Goal: Task Accomplishment & Management: Manage account settings

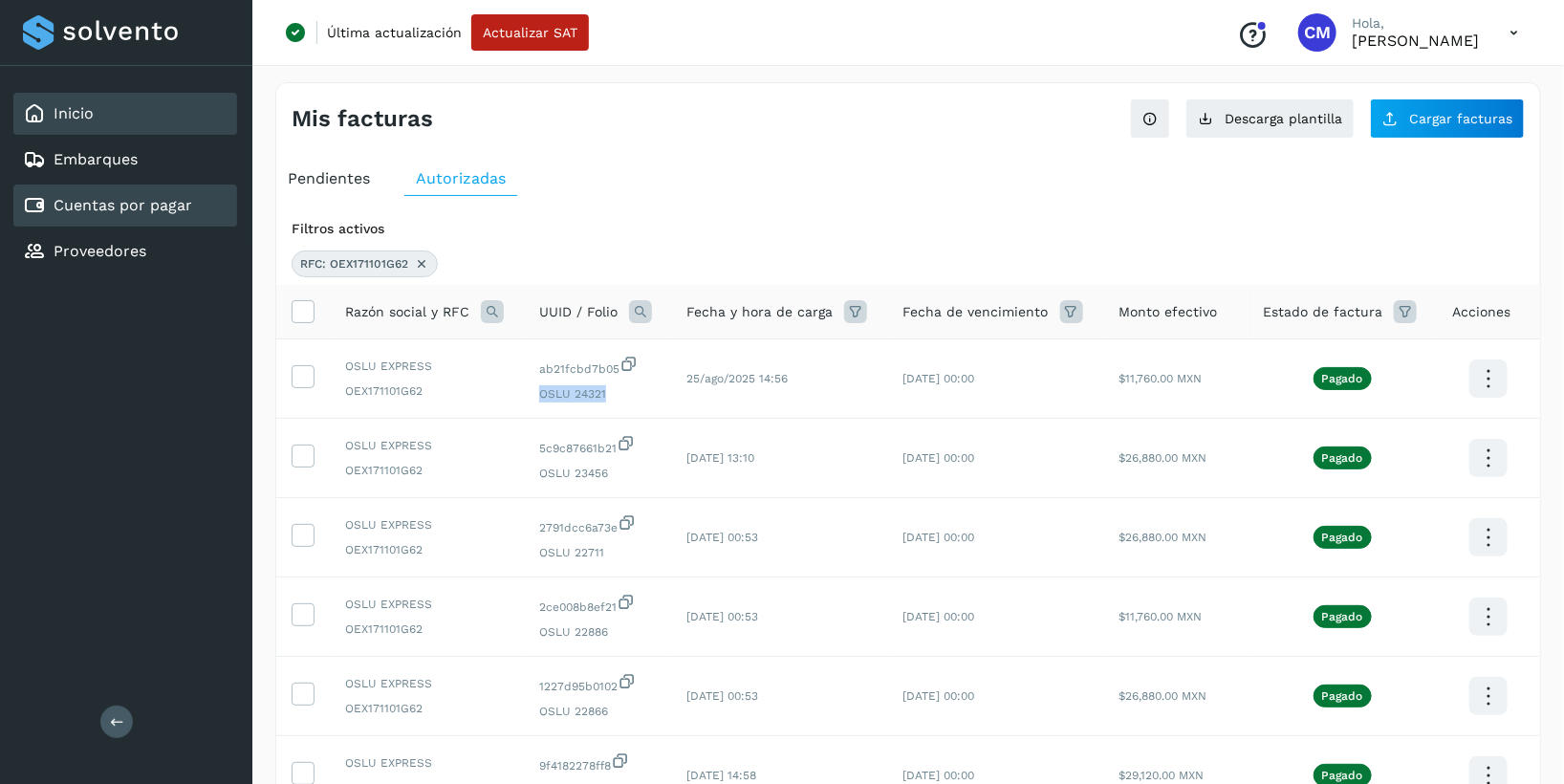
click at [84, 110] on link "Inicio" at bounding box center [73, 113] width 40 height 18
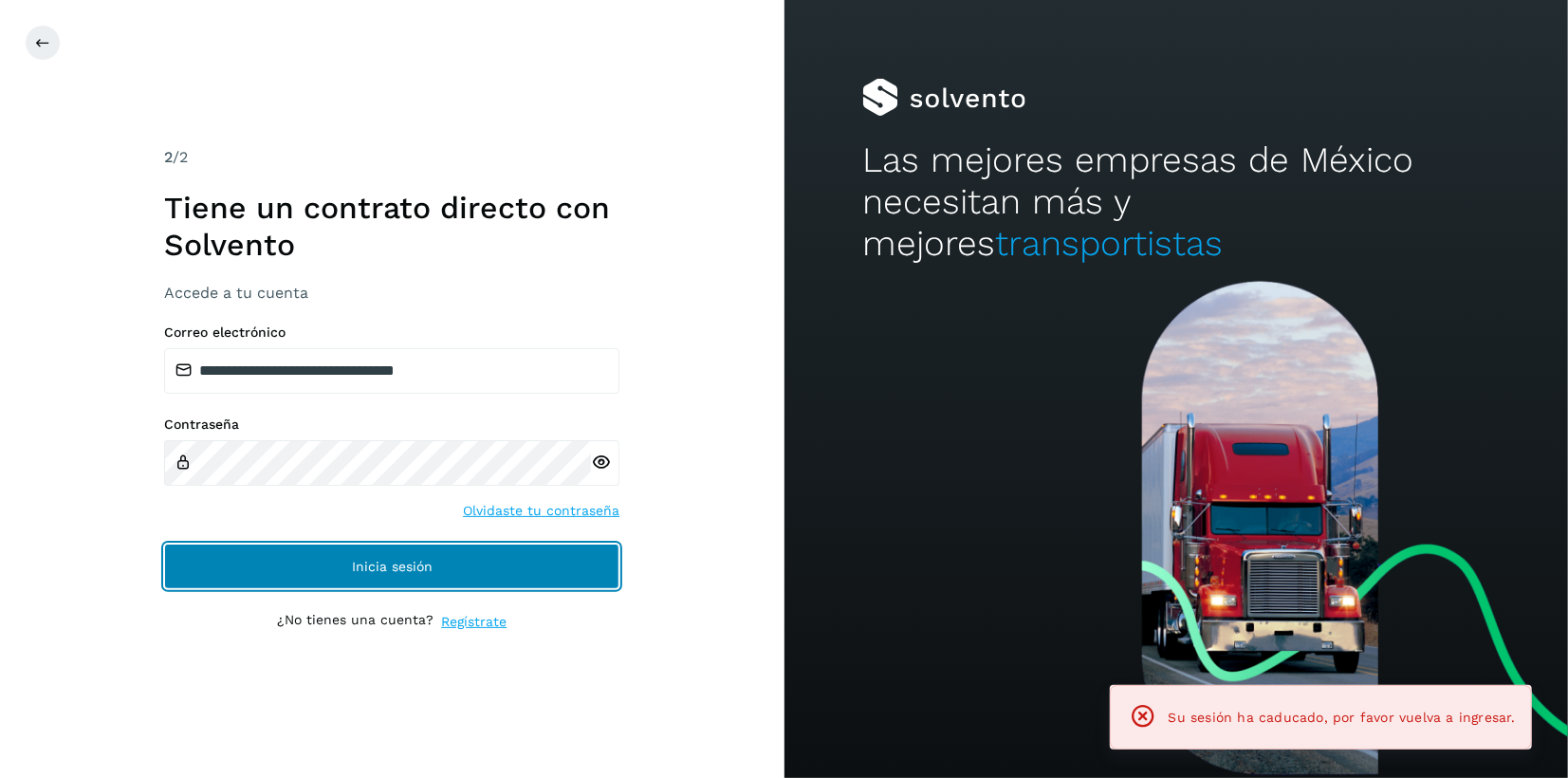
click at [344, 568] on button "Inicia sesión" at bounding box center [392, 566] width 456 height 45
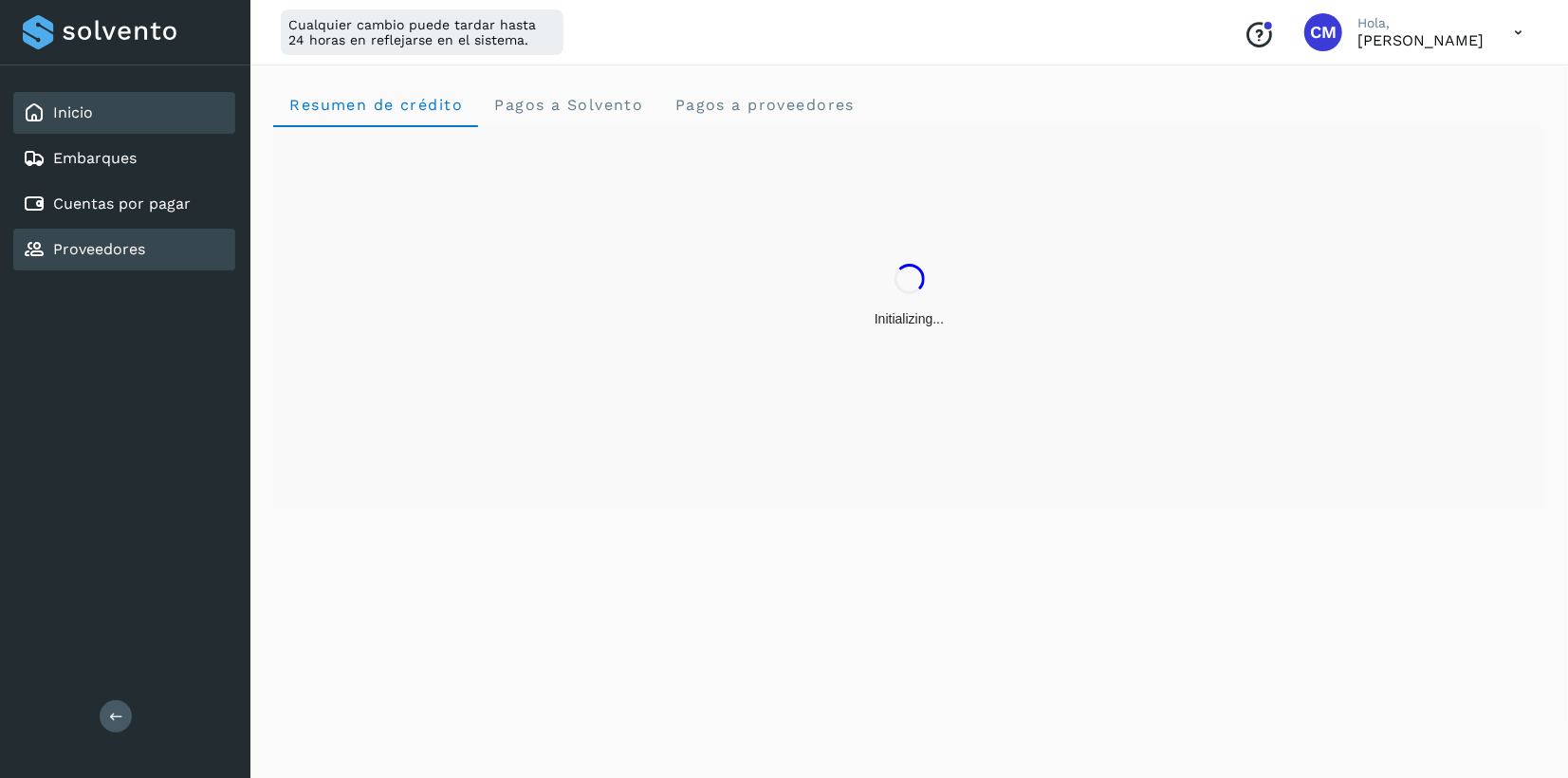
click at [129, 250] on link "Proveedores" at bounding box center [98, 249] width 92 height 18
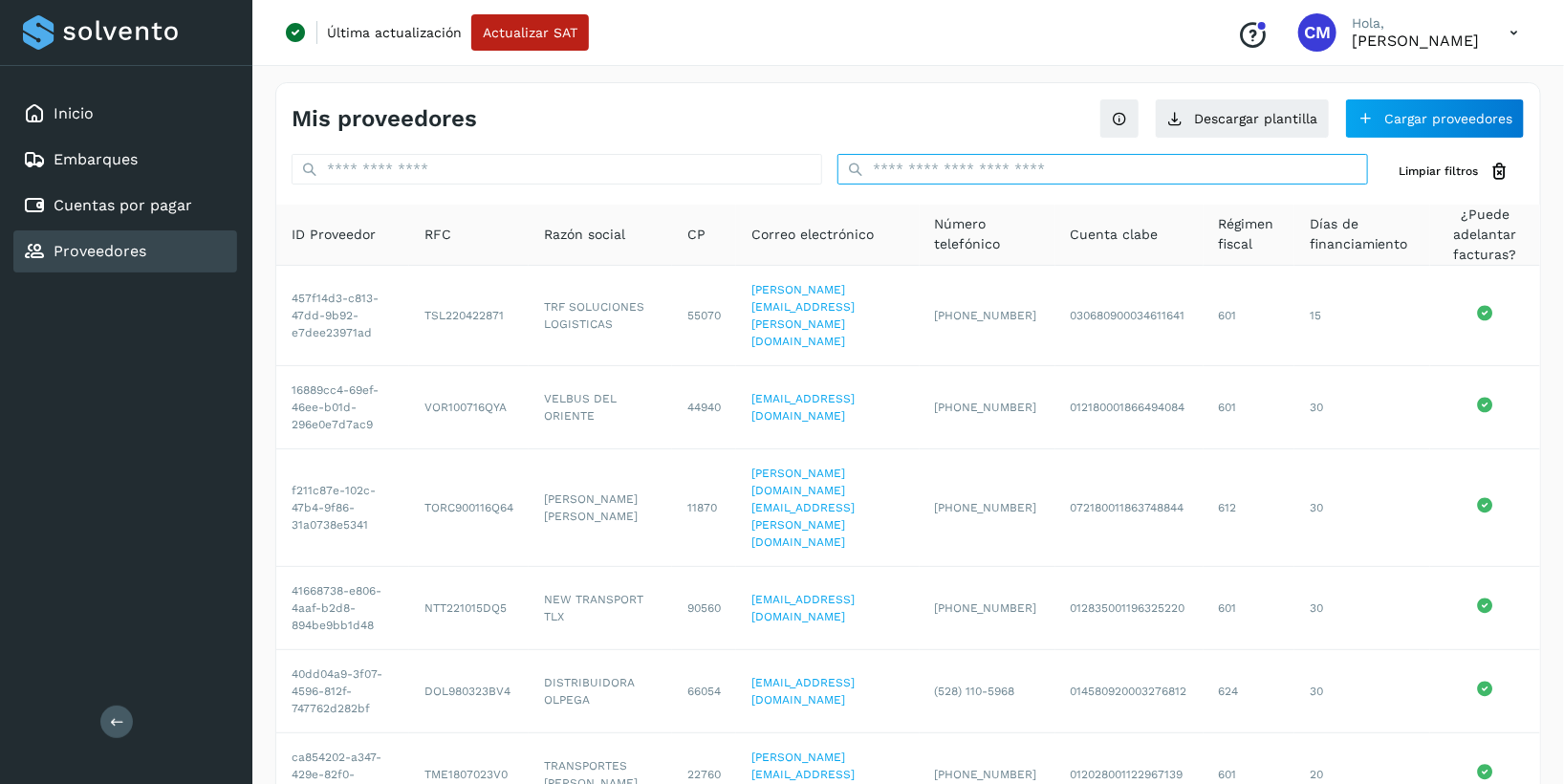
click at [965, 168] on input "text" at bounding box center [1103, 168] width 530 height 30
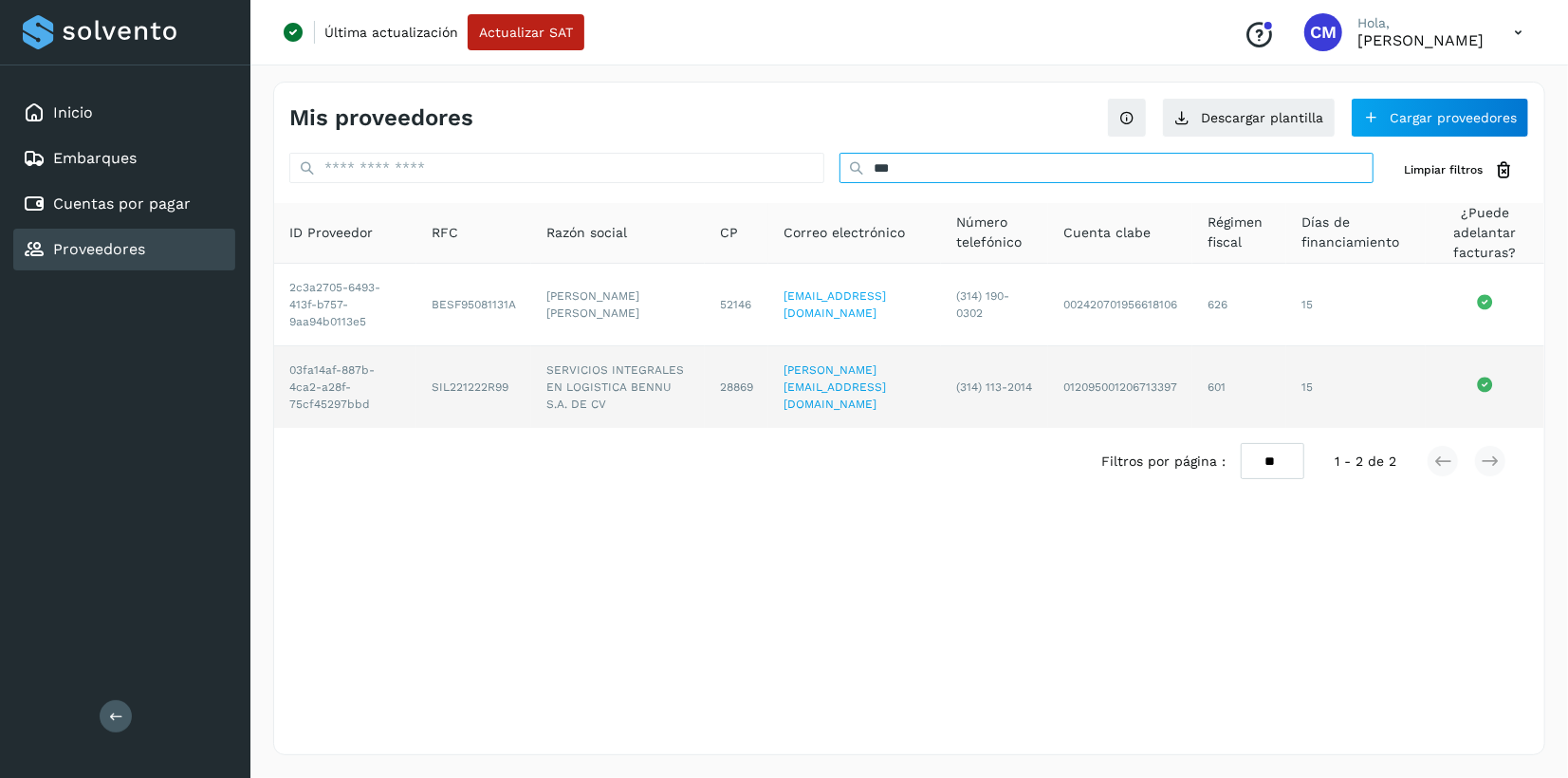
type input "***"
click at [460, 383] on td "SIL221222R99" at bounding box center [473, 387] width 115 height 81
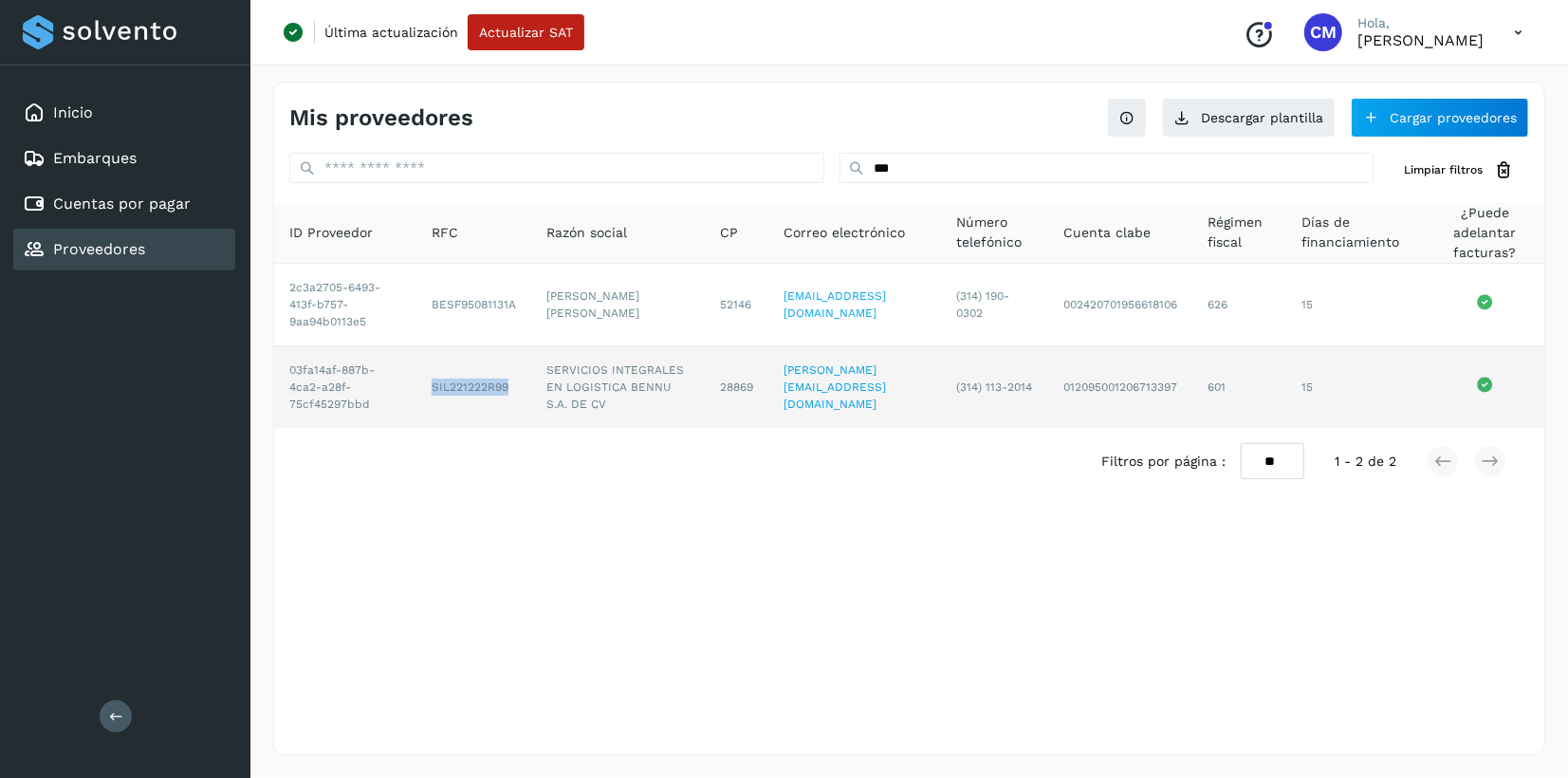
click at [460, 383] on td "SIL221222R99" at bounding box center [473, 387] width 115 height 81
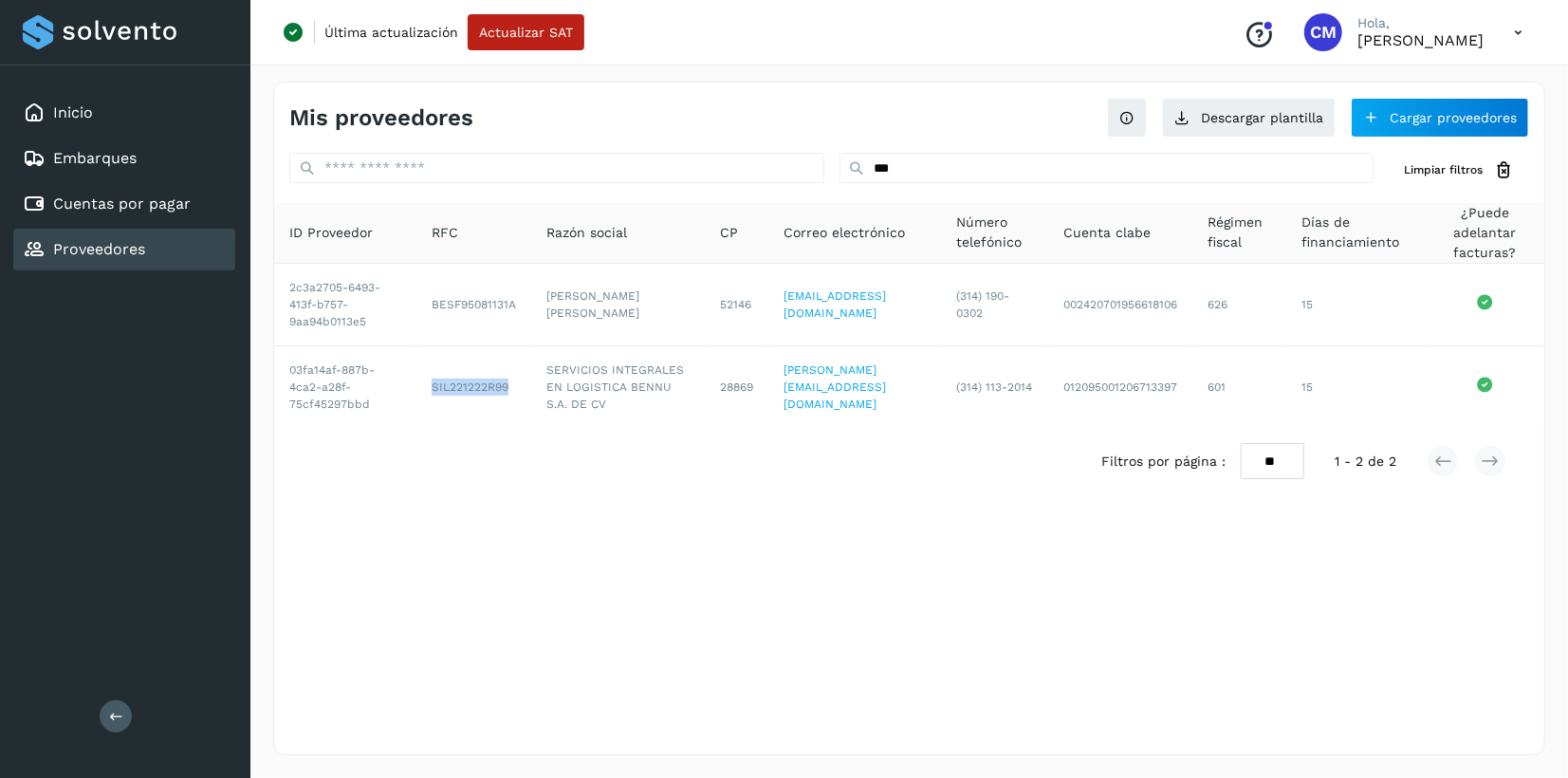
copy td "SIL221222R99"
click at [157, 197] on link "Cuentas por pagar" at bounding box center [122, 203] width 137 height 18
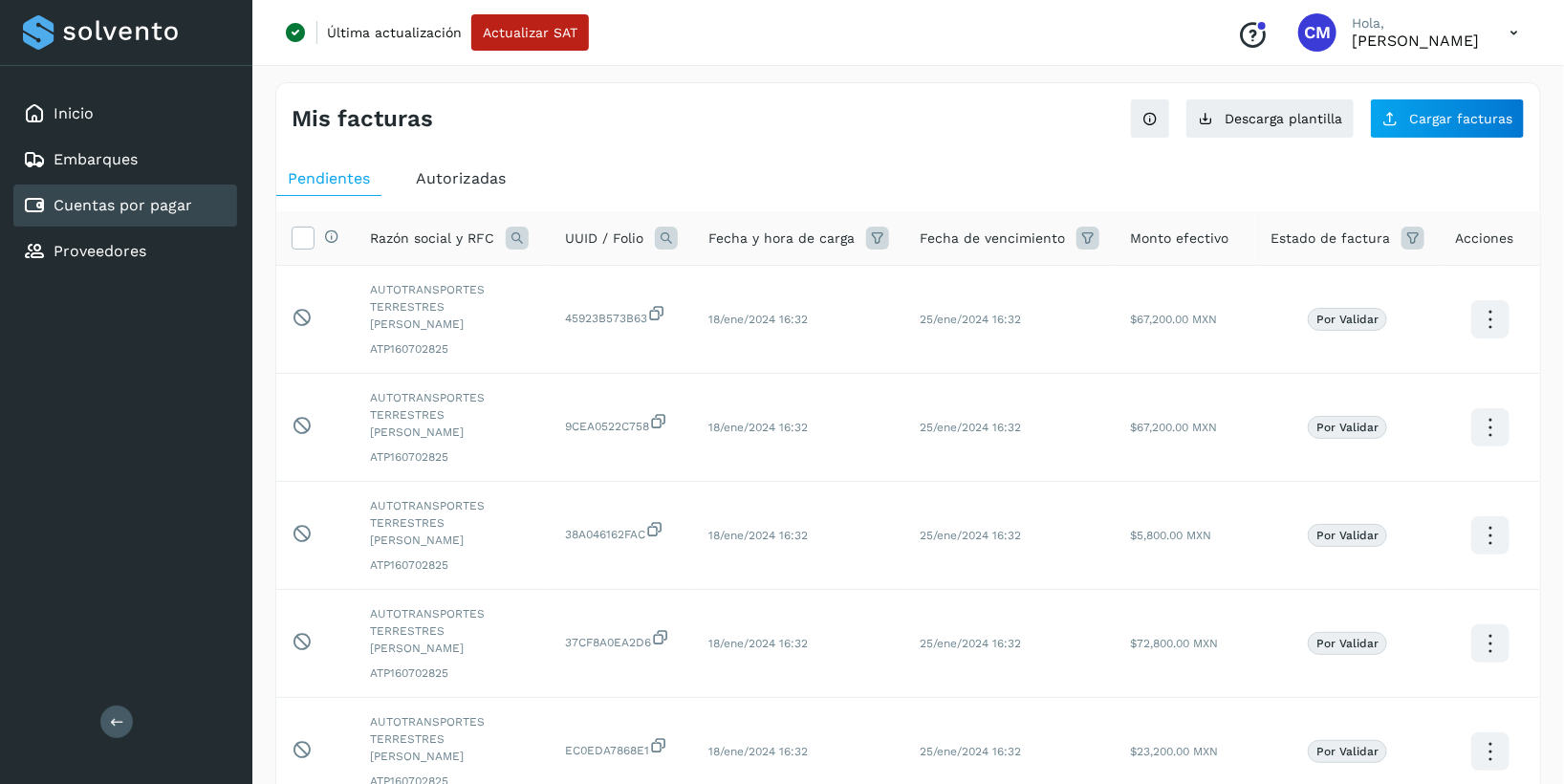
click at [449, 176] on span "Autorizadas" at bounding box center [460, 178] width 90 height 18
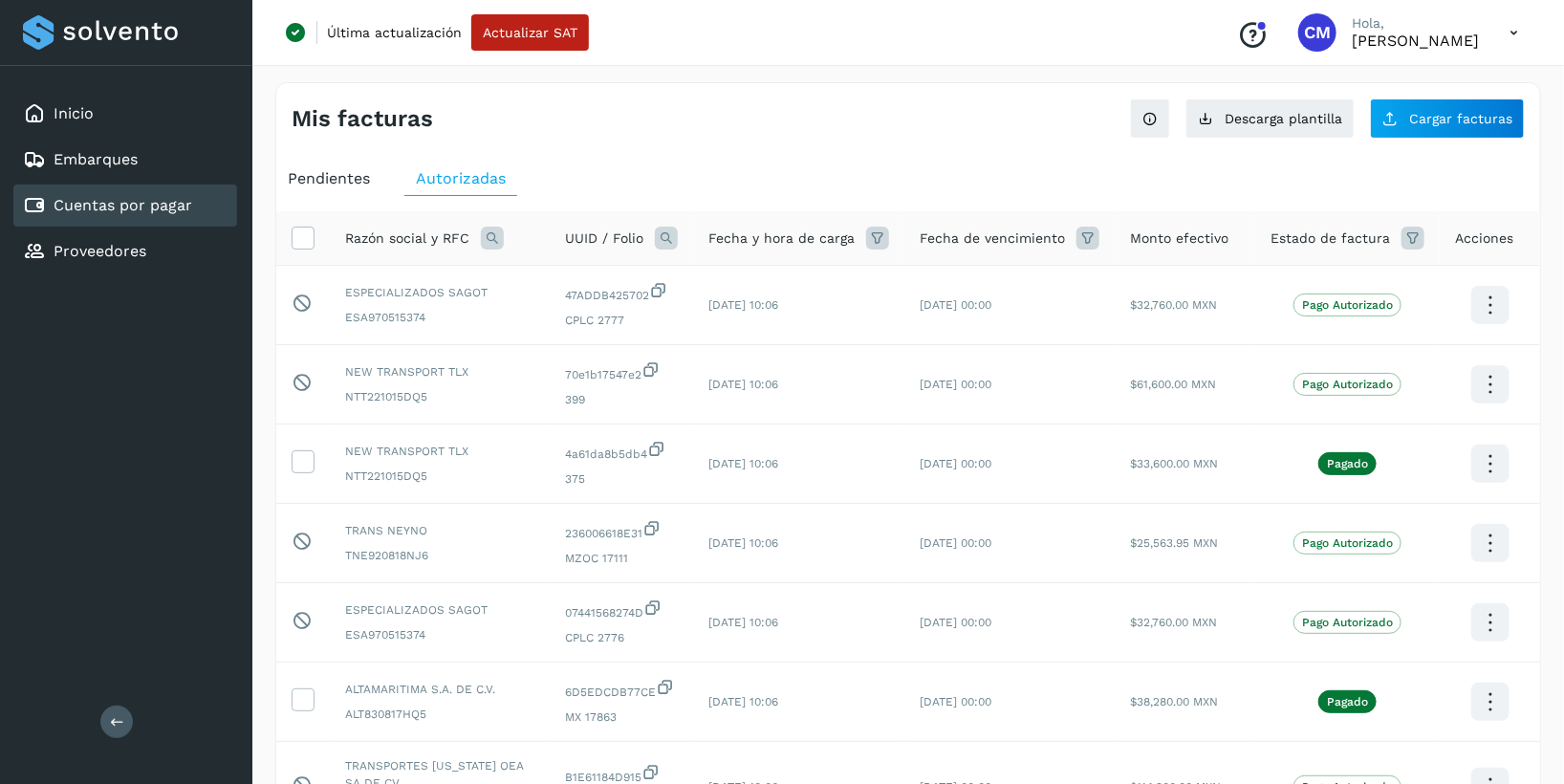
click at [493, 241] on icon at bounding box center [492, 238] width 23 height 23
click at [631, 286] on span at bounding box center [640, 281] width 22 height 22
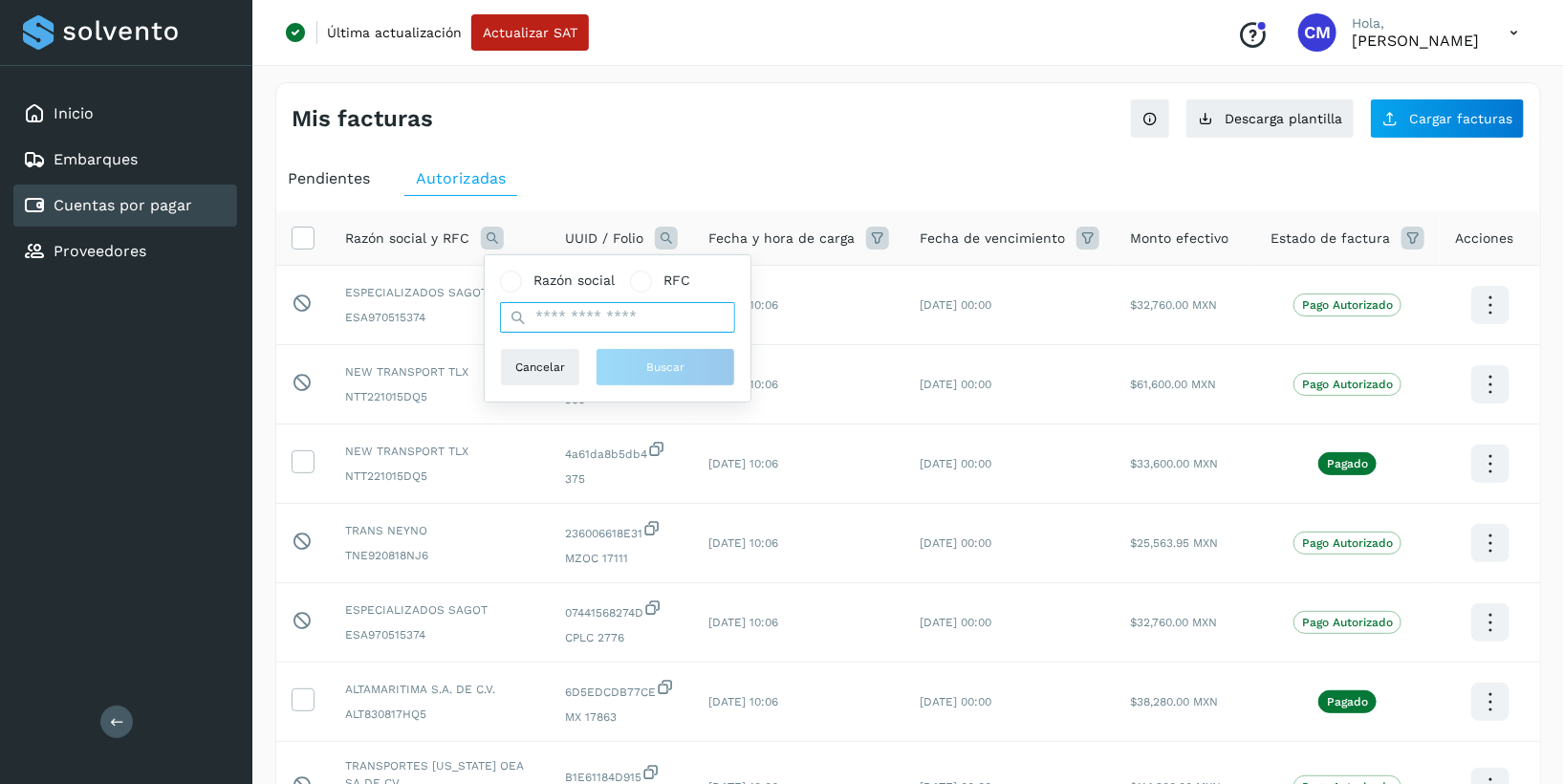
click at [613, 317] on input "text" at bounding box center [618, 316] width 236 height 30
paste input "**********"
type input "**********"
click at [640, 371] on button "Buscar" at bounding box center [665, 367] width 139 height 38
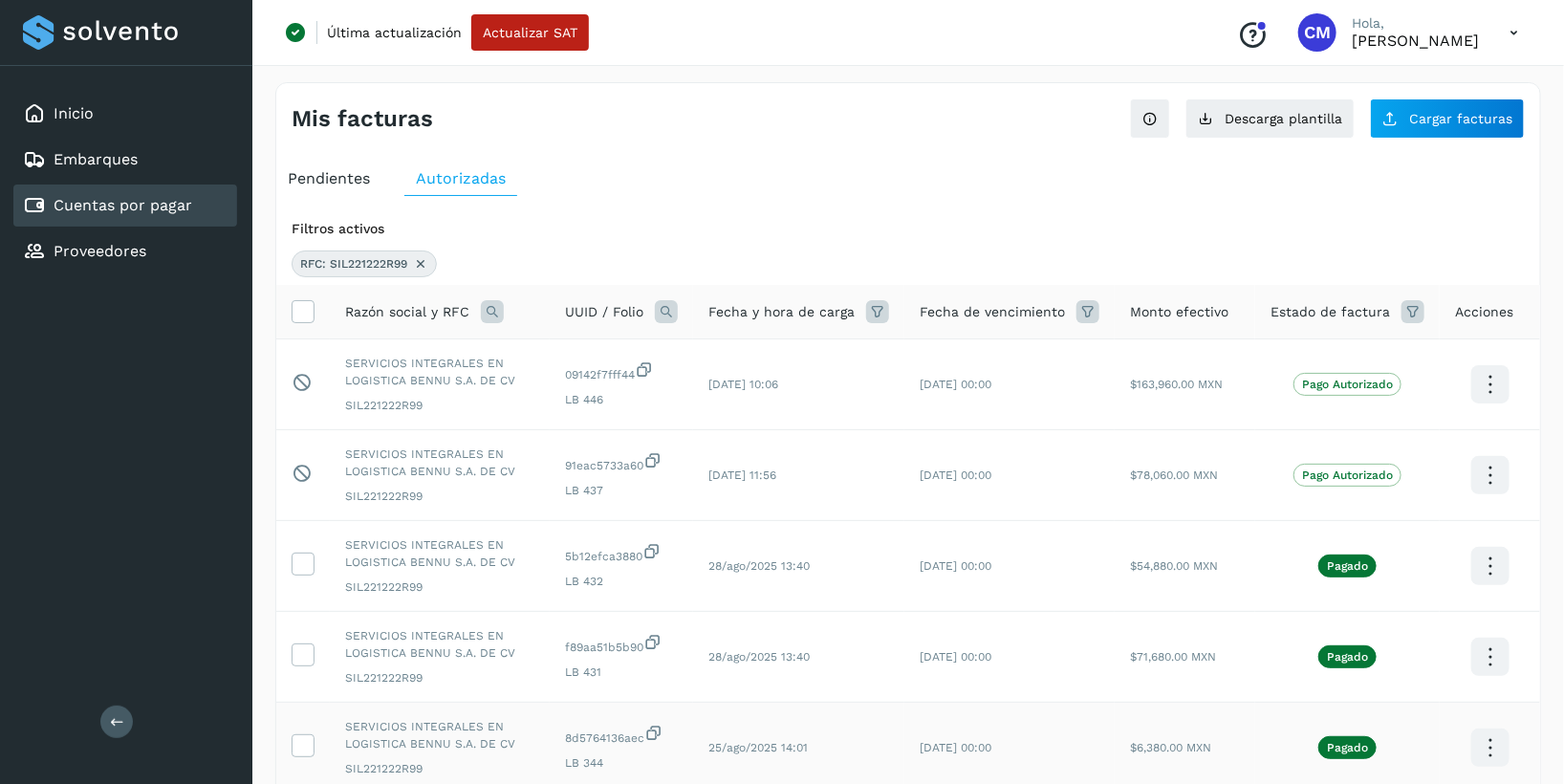
click at [904, 738] on td "25/ago/2025 14:01" at bounding box center [798, 747] width 211 height 90
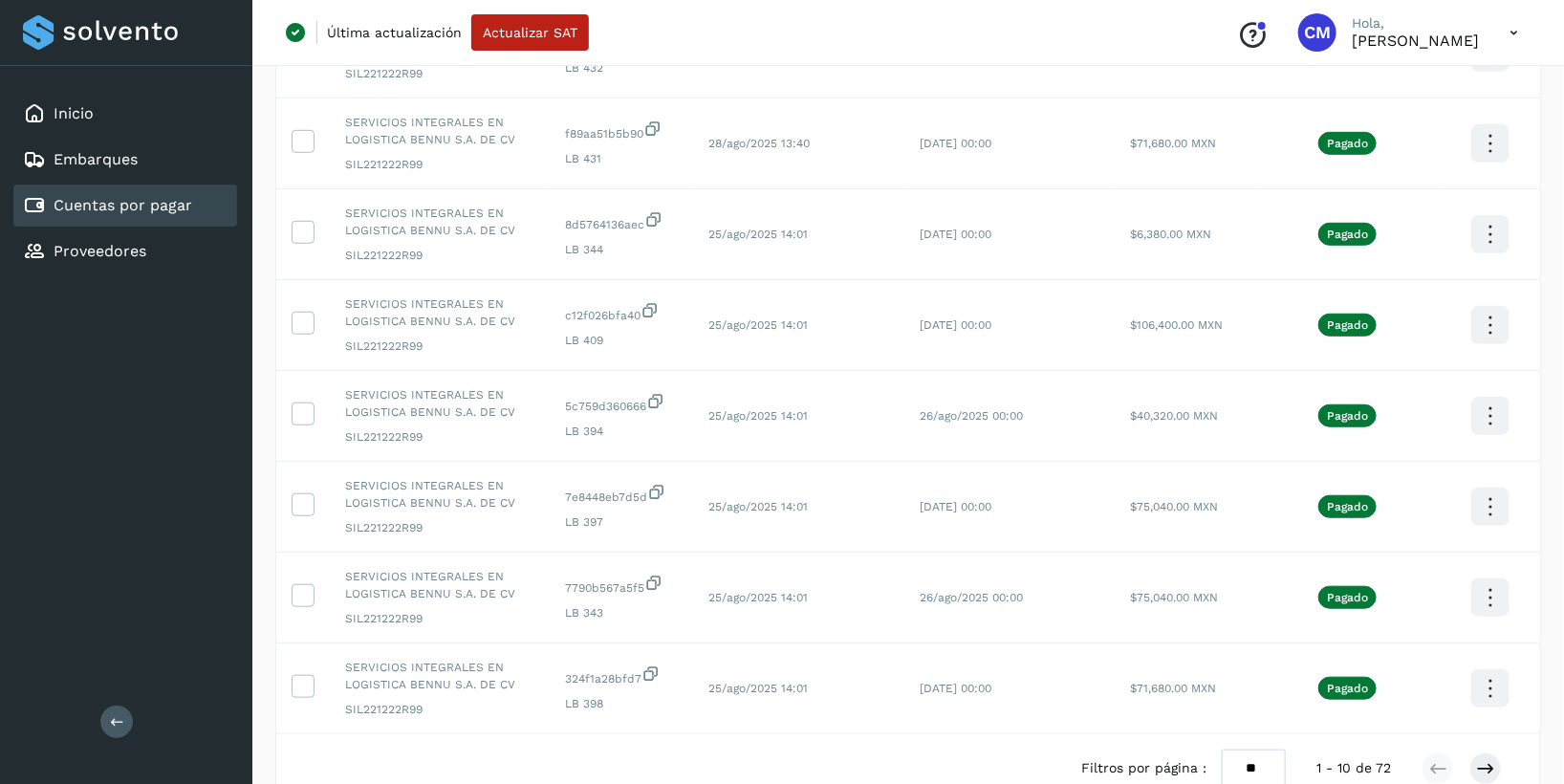
scroll to position [526, 0]
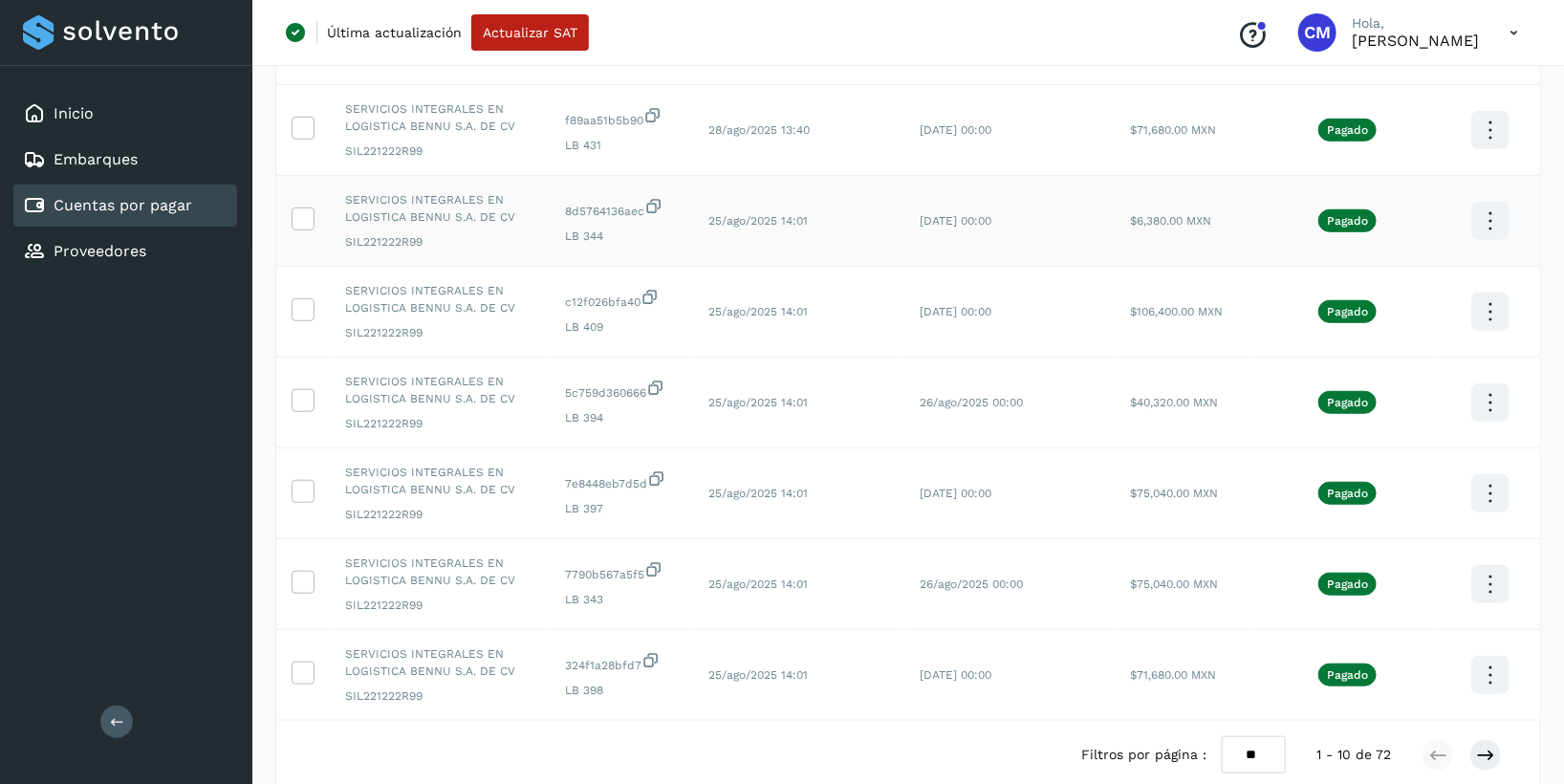
click at [1484, 225] on icon at bounding box center [1490, 221] width 45 height 45
click at [1335, 239] on button "C.Solvento" at bounding box center [1395, 240] width 228 height 37
drag, startPoint x: 581, startPoint y: 226, endPoint x: 1187, endPoint y: 235, distance: 606.1
click at [1187, 235] on tr "SERVICIOS INTEGRALES EN LOGISTICA BENNU S.A. DE CV SIL221222R99 8d5764136aec LB…" at bounding box center [908, 221] width 1264 height 90
click at [704, 246] on td "25/ago/2025 14:01" at bounding box center [798, 221] width 211 height 90
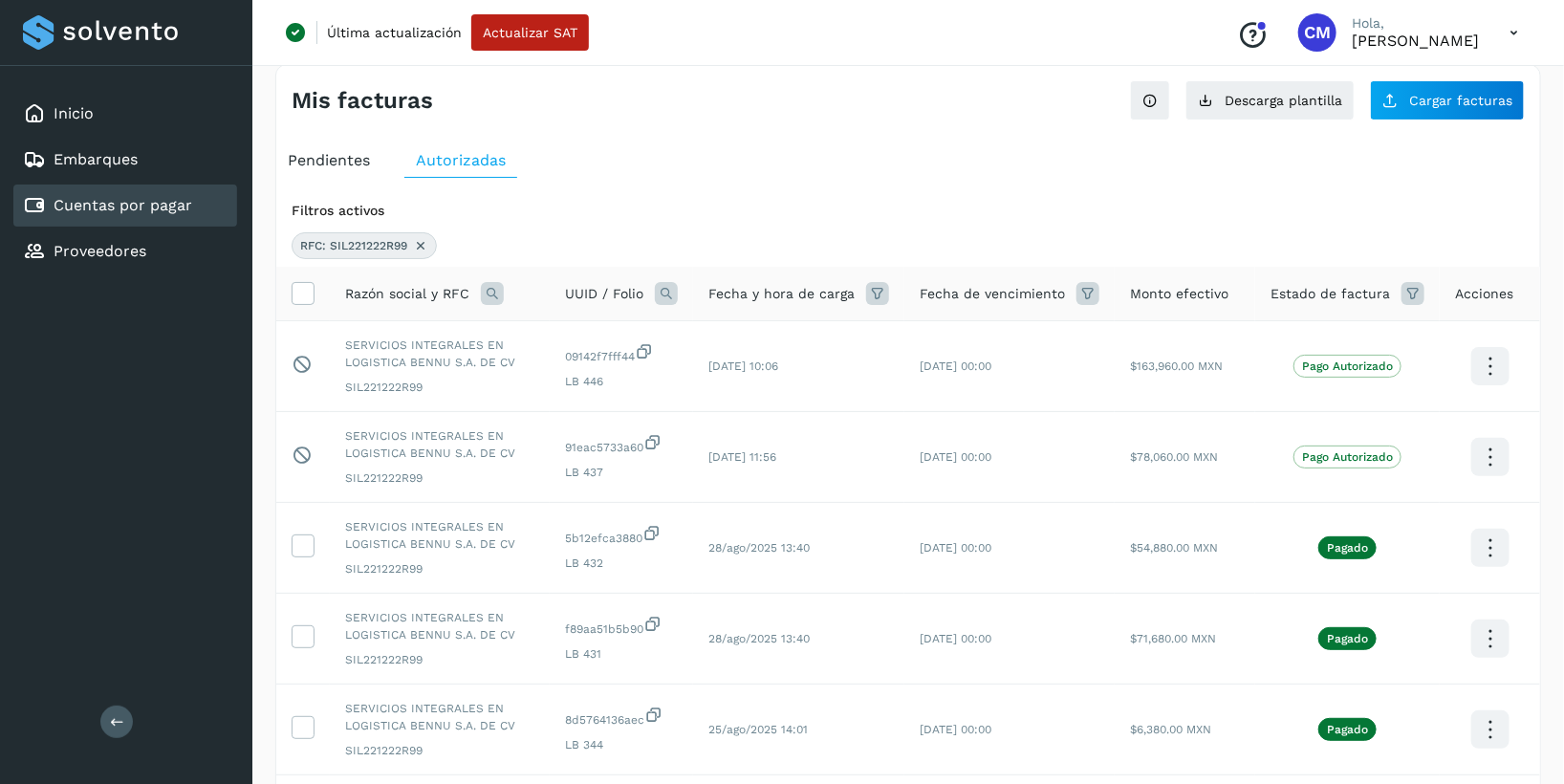
scroll to position [0, 0]
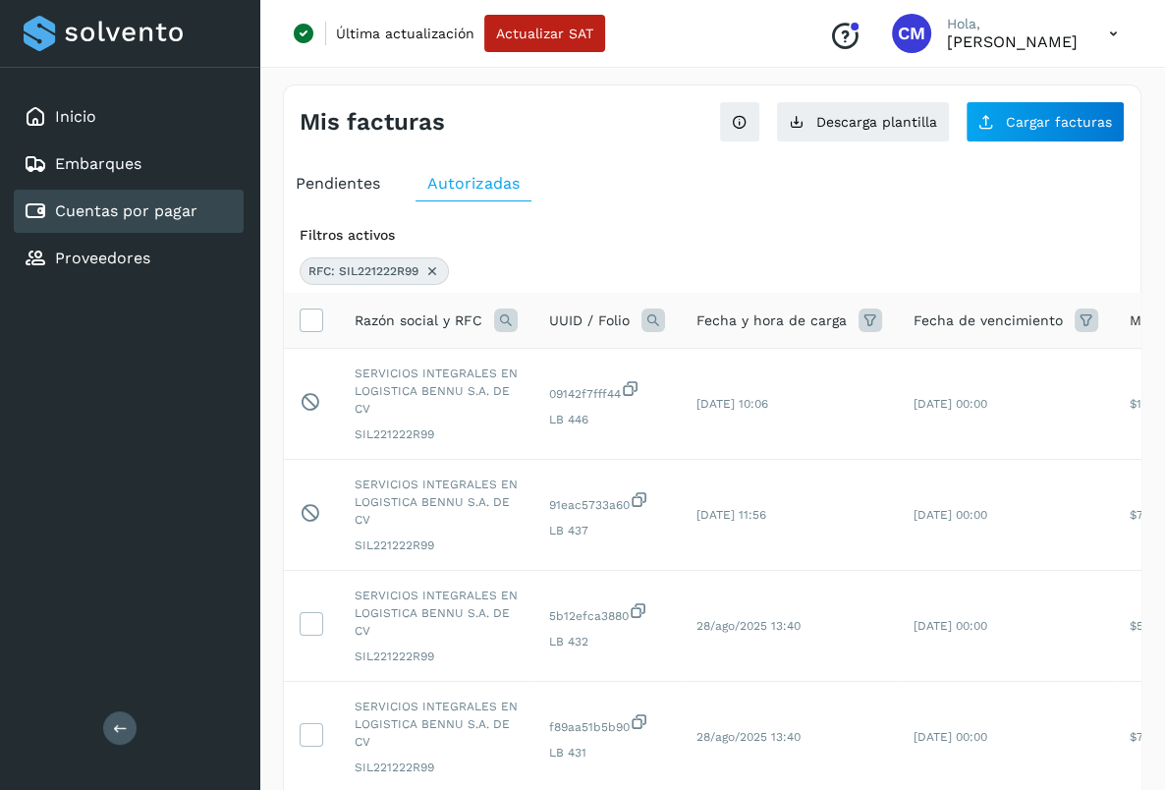
click at [64, 394] on div "Inicio Embarques Cuentas por pagar Proveedores Salir" at bounding box center [129, 395] width 259 height 790
click at [1050, 120] on span "Cargar facturas" at bounding box center [1059, 122] width 106 height 14
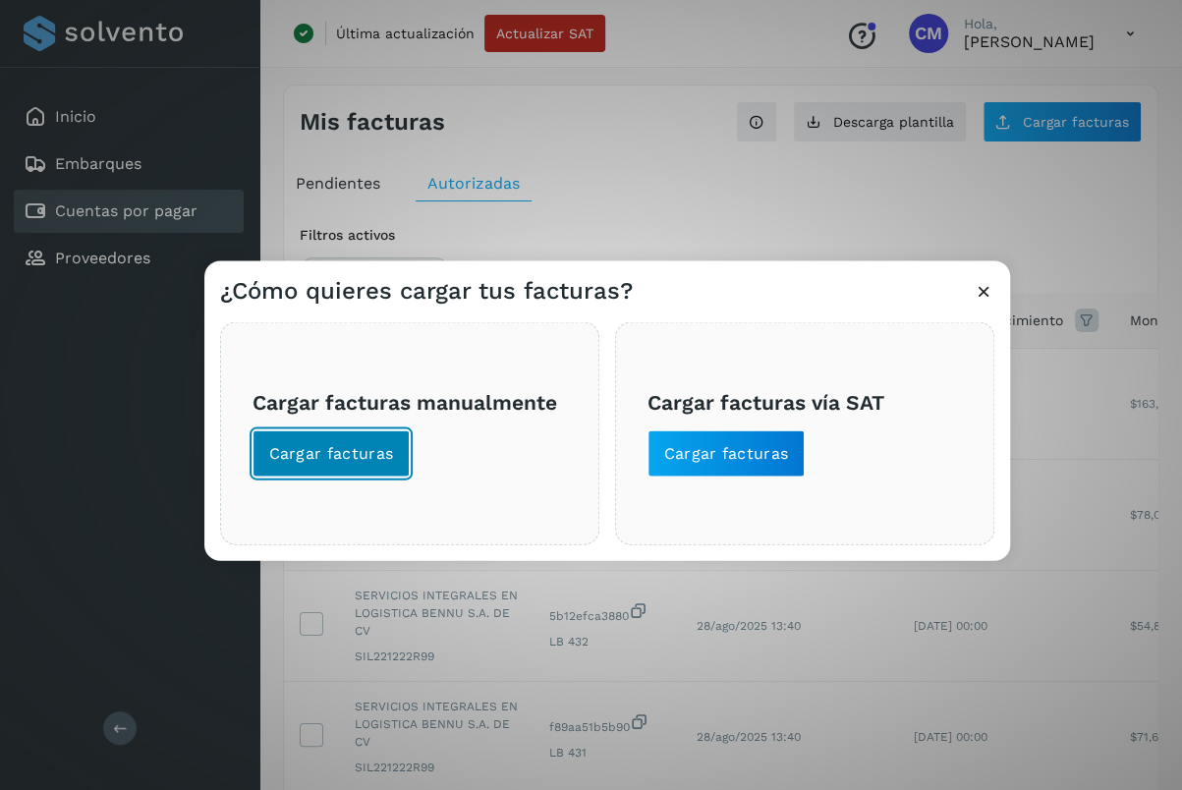
click at [338, 443] on span "Cargar facturas" at bounding box center [331, 454] width 125 height 22
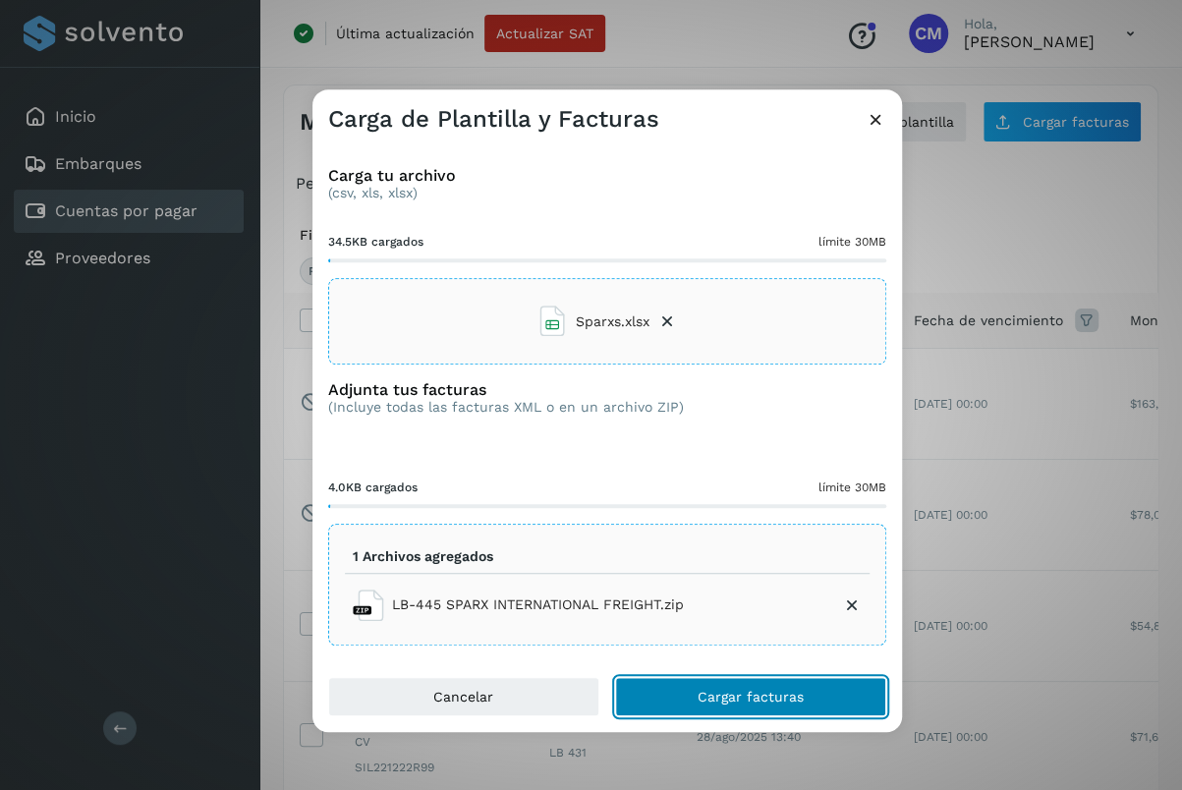
click at [735, 695] on span "Cargar facturas" at bounding box center [751, 697] width 106 height 14
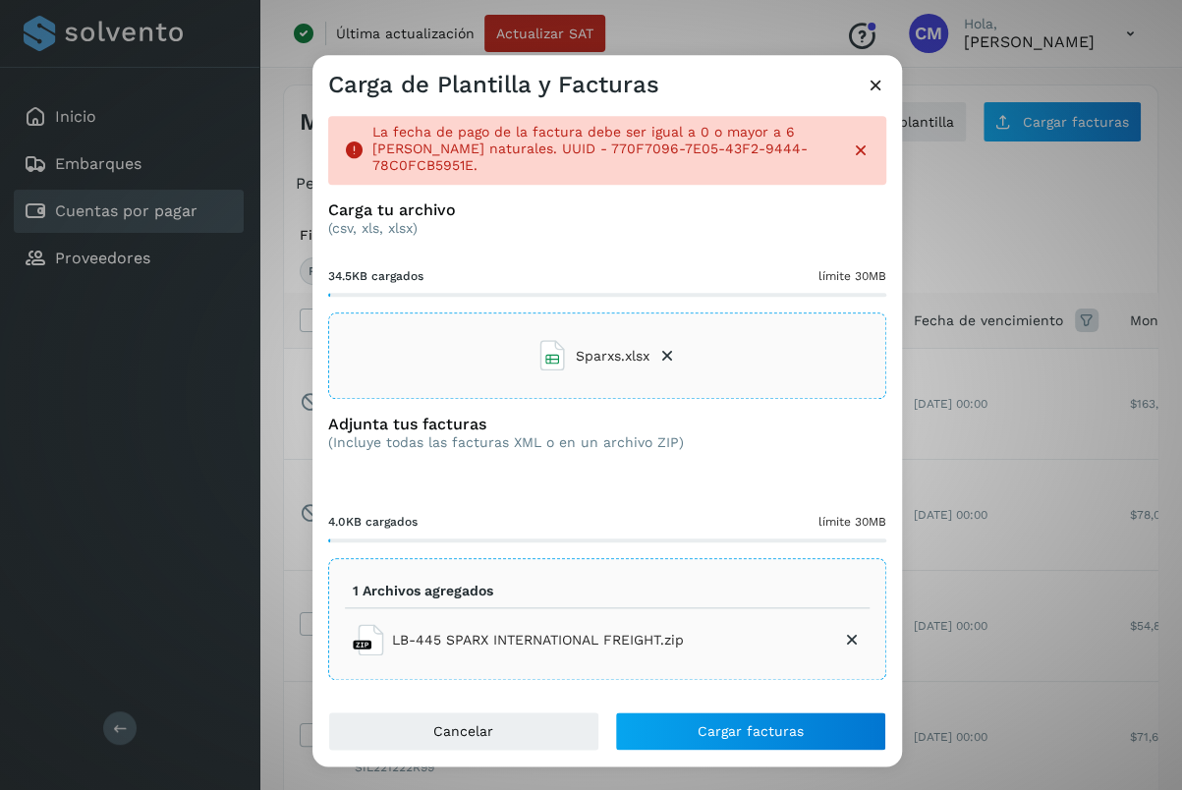
click at [850, 630] on icon at bounding box center [852, 640] width 20 height 20
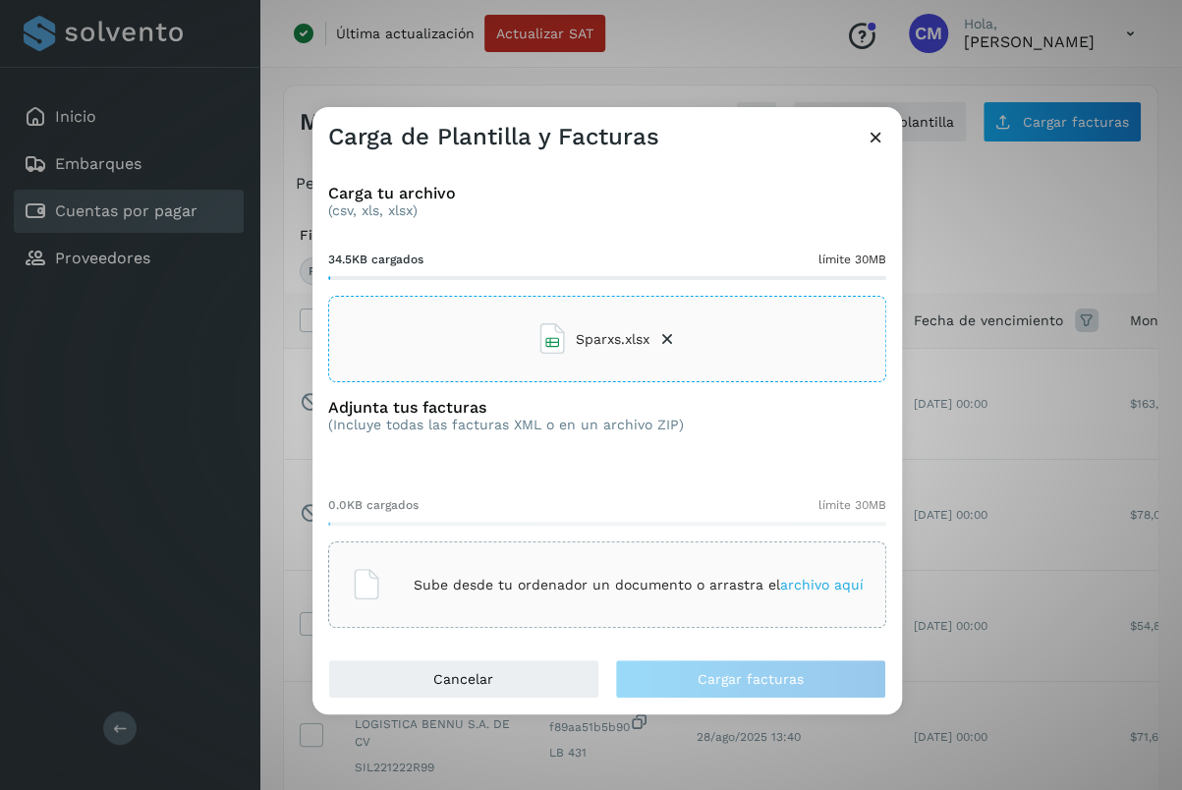
click at [672, 343] on icon at bounding box center [667, 339] width 20 height 20
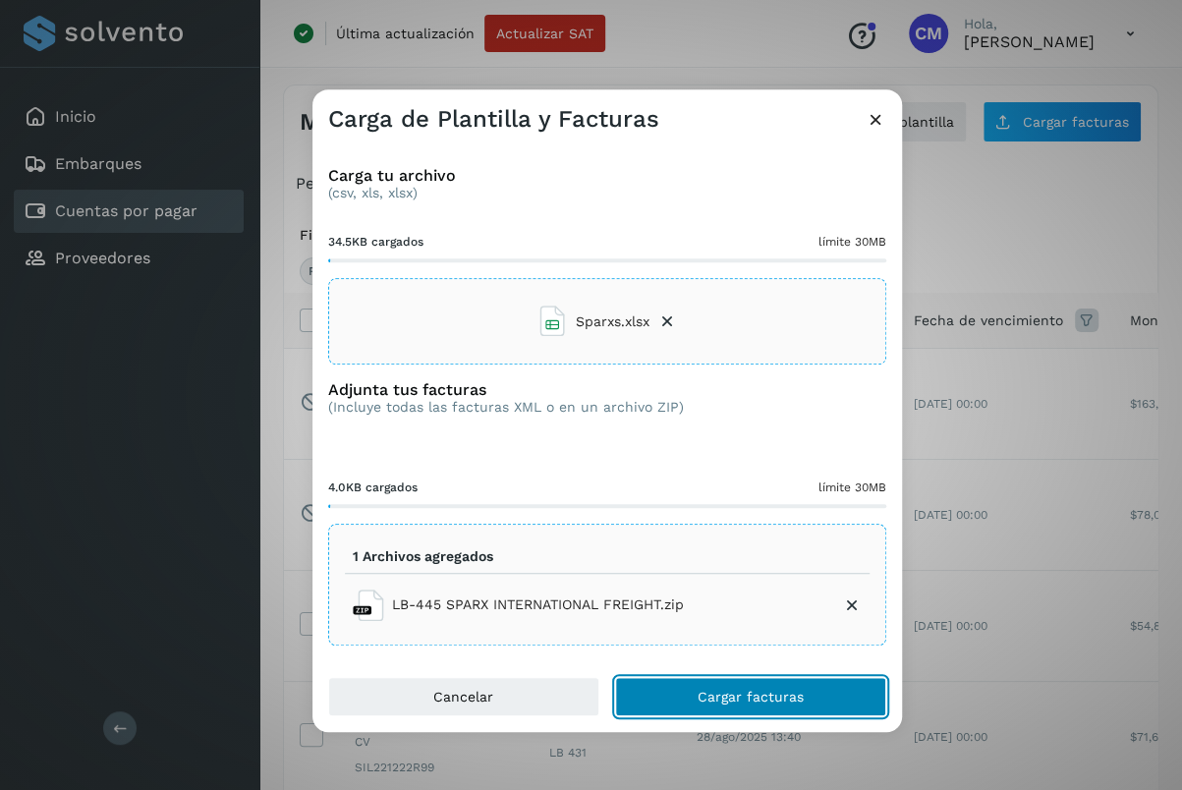
click at [729, 692] on span "Cargar facturas" at bounding box center [751, 697] width 106 height 14
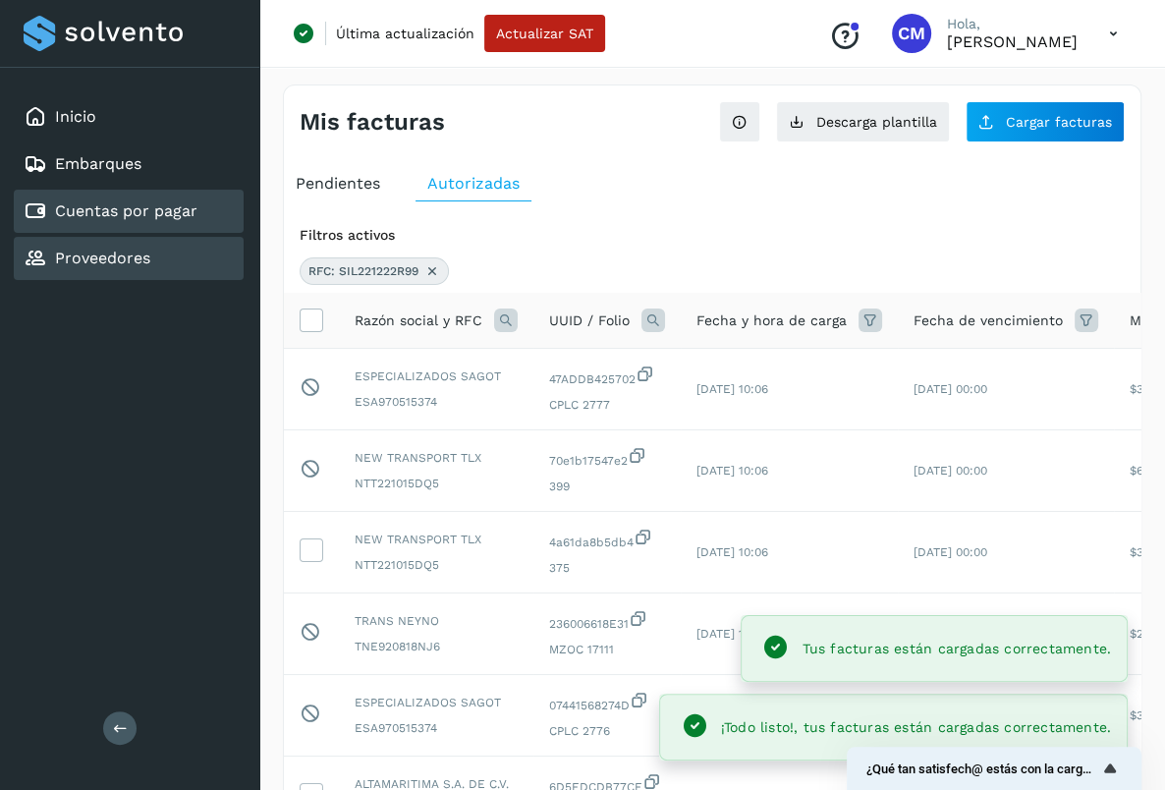
click at [117, 251] on link "Proveedores" at bounding box center [102, 258] width 95 height 19
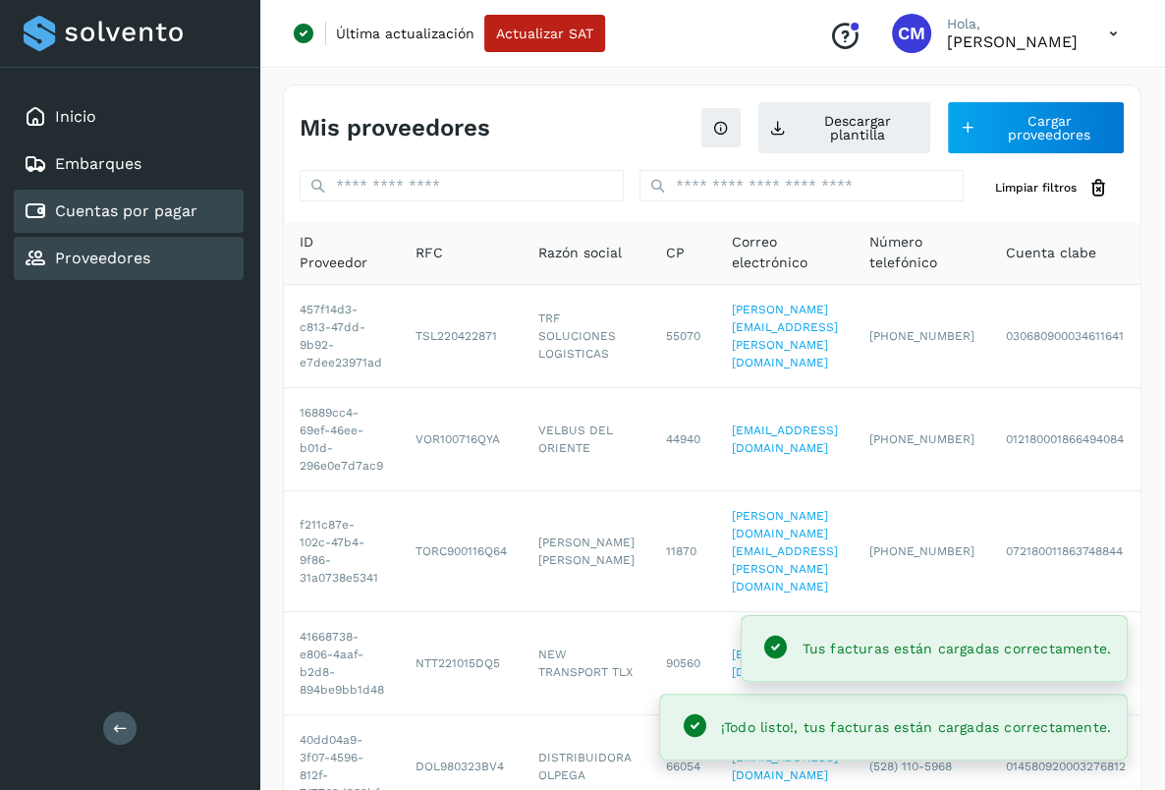
click at [113, 218] on link "Cuentas por pagar" at bounding box center [126, 210] width 142 height 19
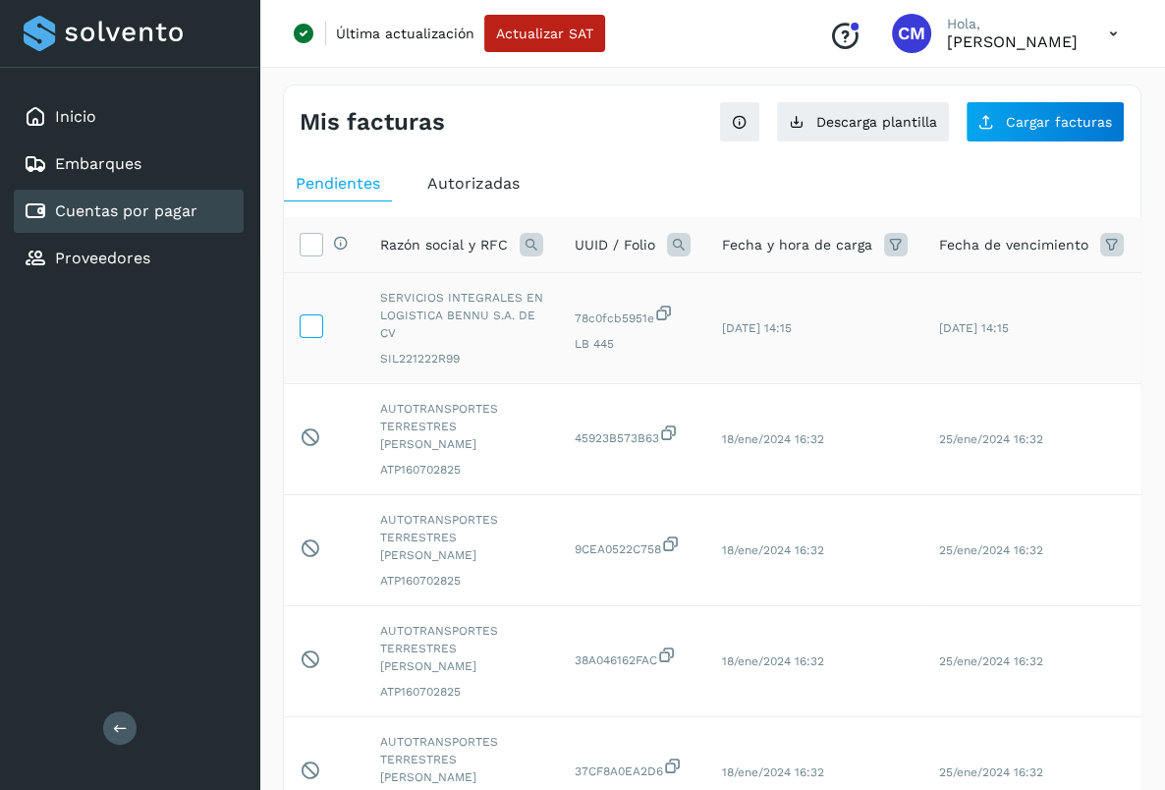
click at [311, 328] on icon at bounding box center [311, 324] width 21 height 21
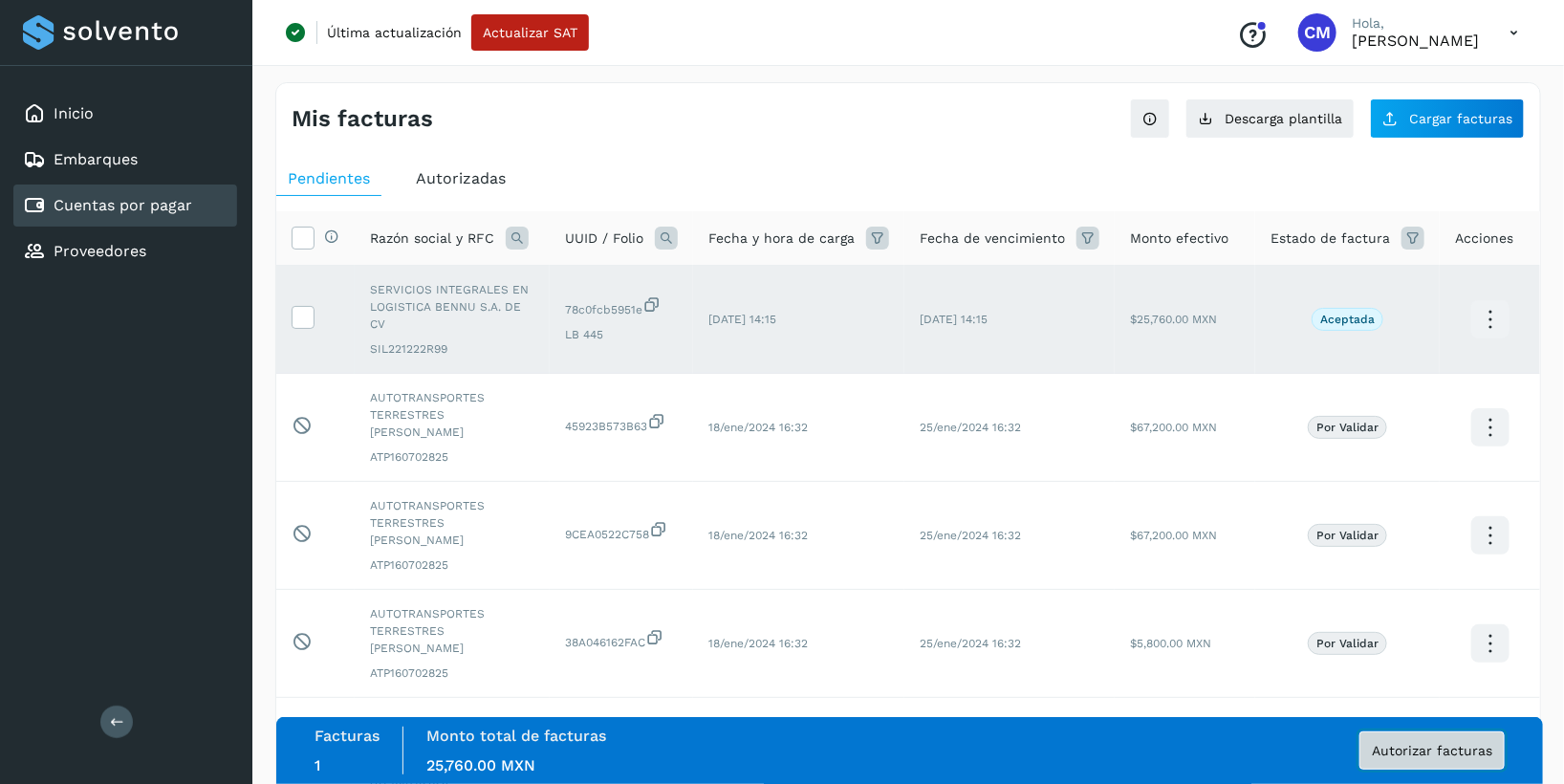
click at [1467, 755] on span "Autorizar facturas" at bounding box center [1433, 750] width 121 height 14
click at [1417, 750] on span "Autorizar facturas" at bounding box center [1433, 750] width 121 height 14
click at [110, 248] on link "Proveedores" at bounding box center [99, 251] width 92 height 18
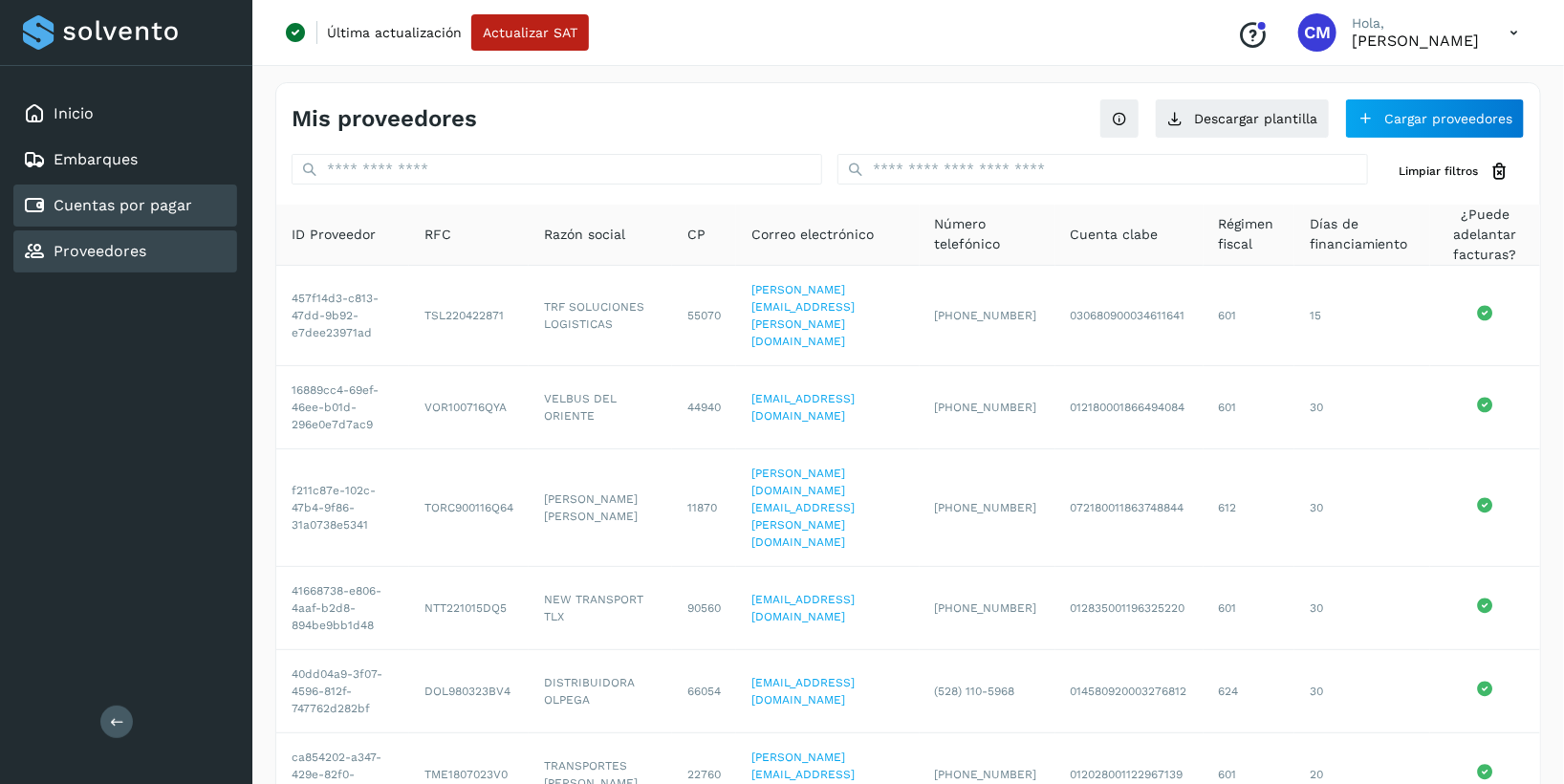
click at [105, 208] on link "Cuentas por pagar" at bounding box center [123, 204] width 138 height 18
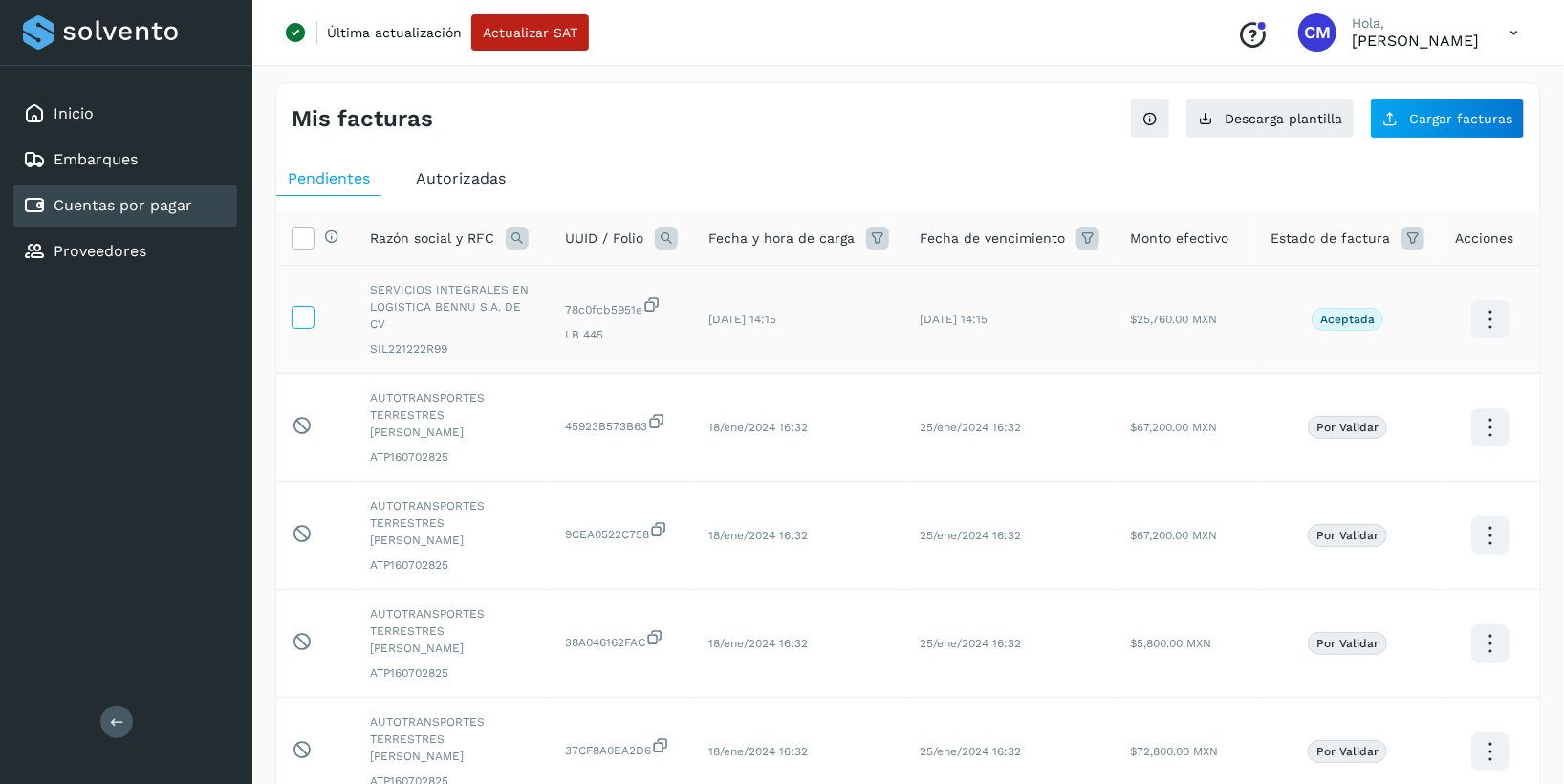
click at [307, 305] on icon at bounding box center [303, 315] width 20 height 20
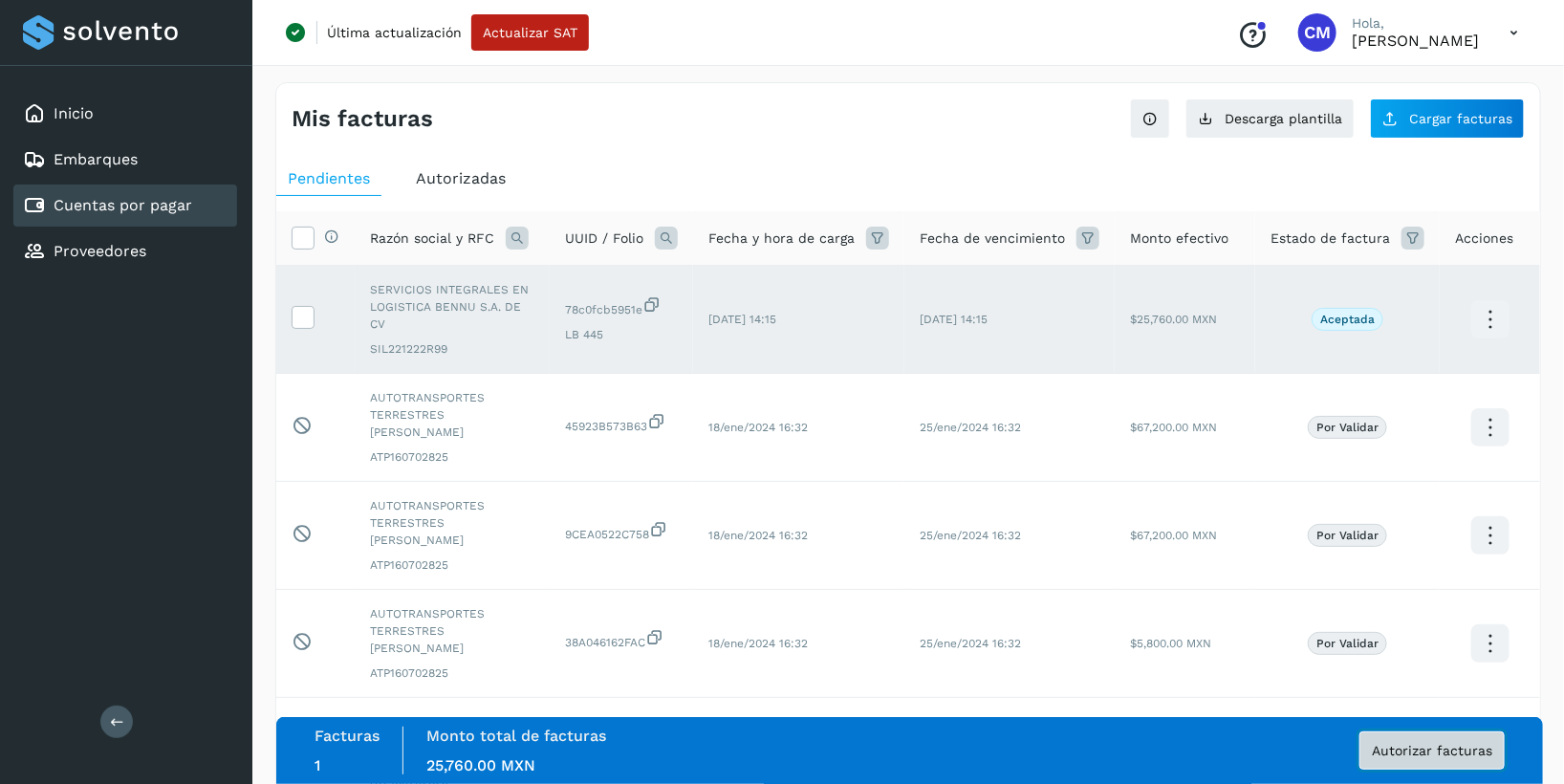
click at [1407, 748] on span "Autorizar facturas" at bounding box center [1433, 750] width 121 height 14
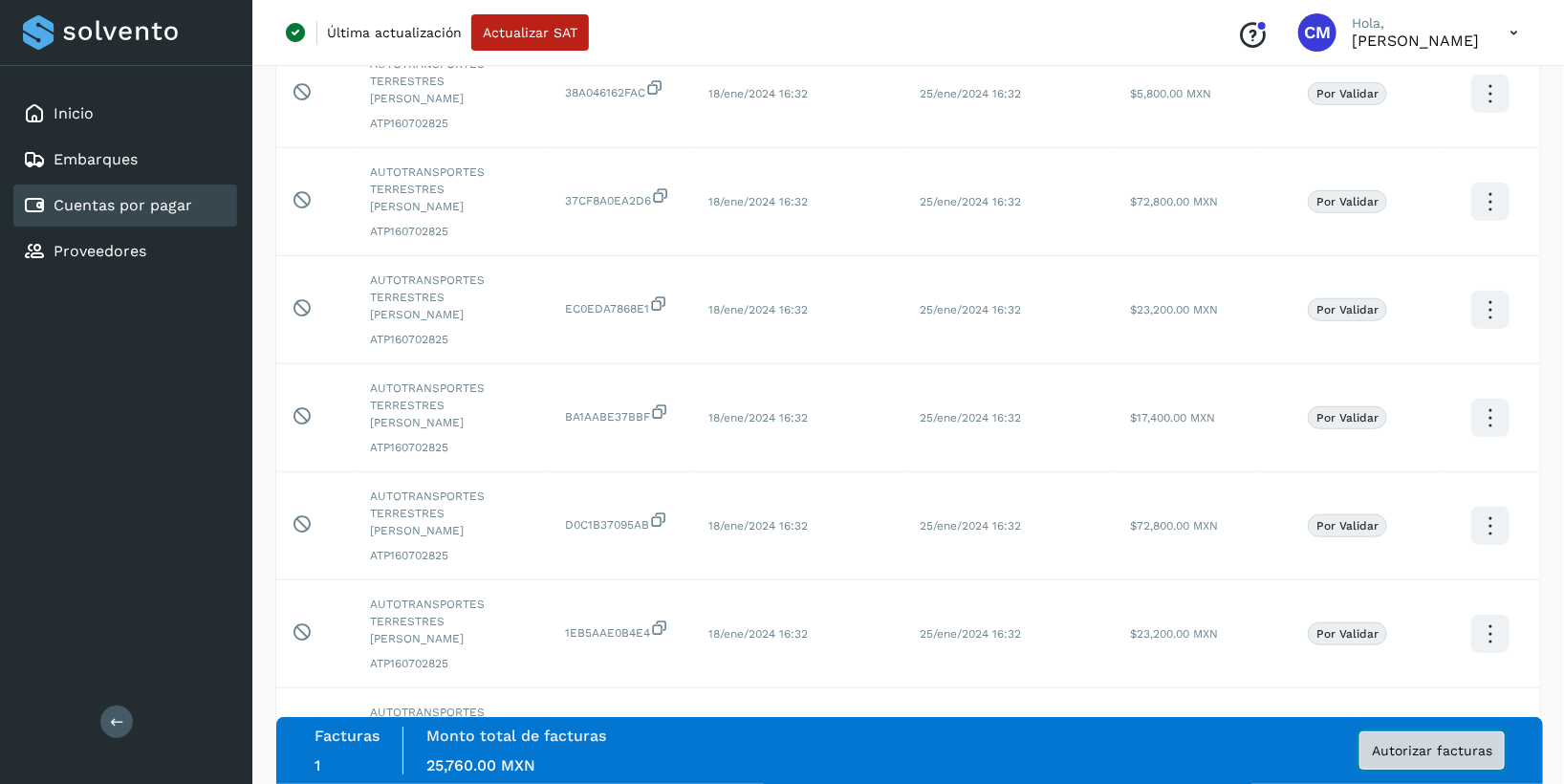
click at [1419, 754] on span "Autorizar facturas" at bounding box center [1433, 750] width 121 height 14
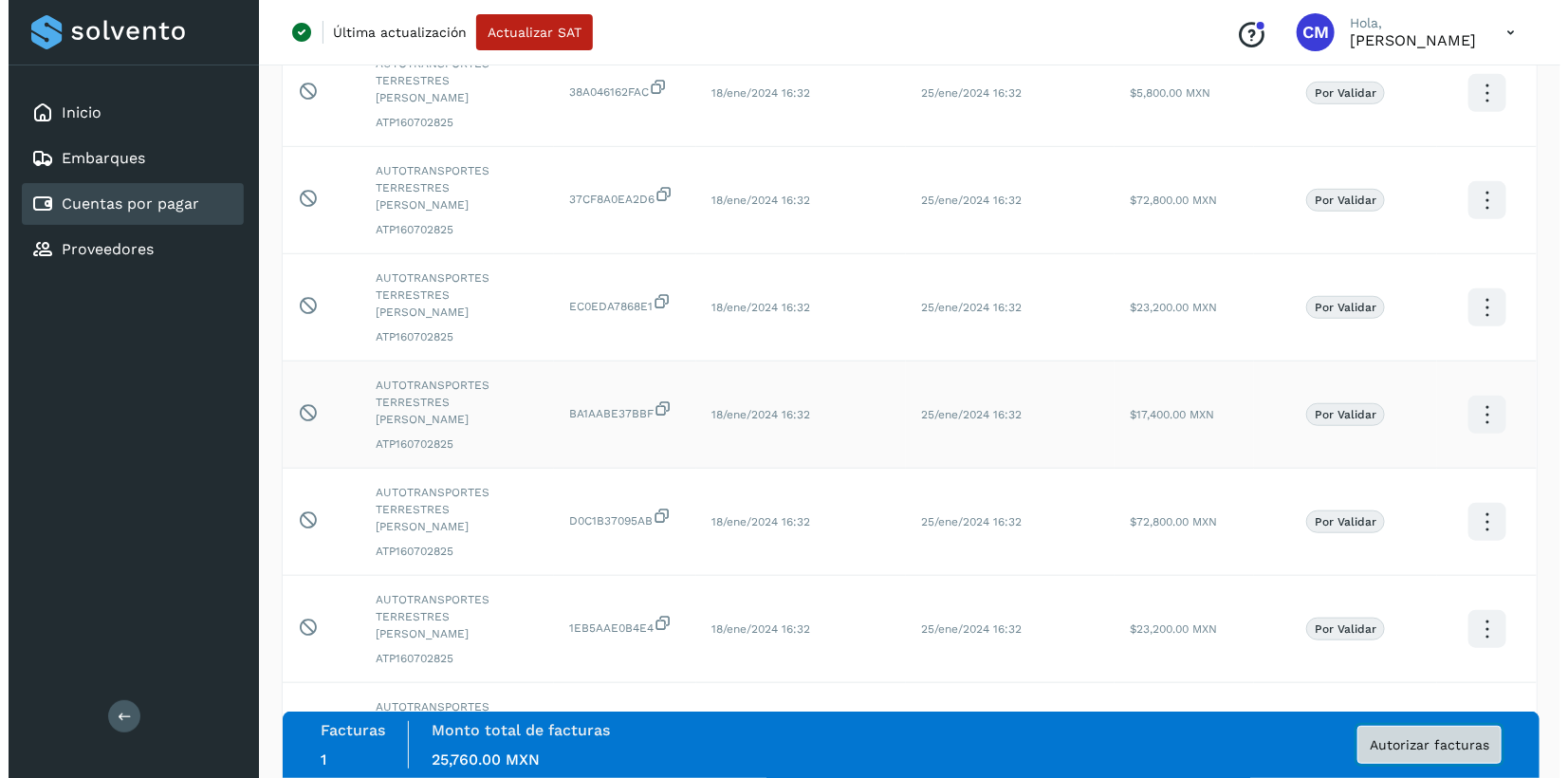
scroll to position [0, 0]
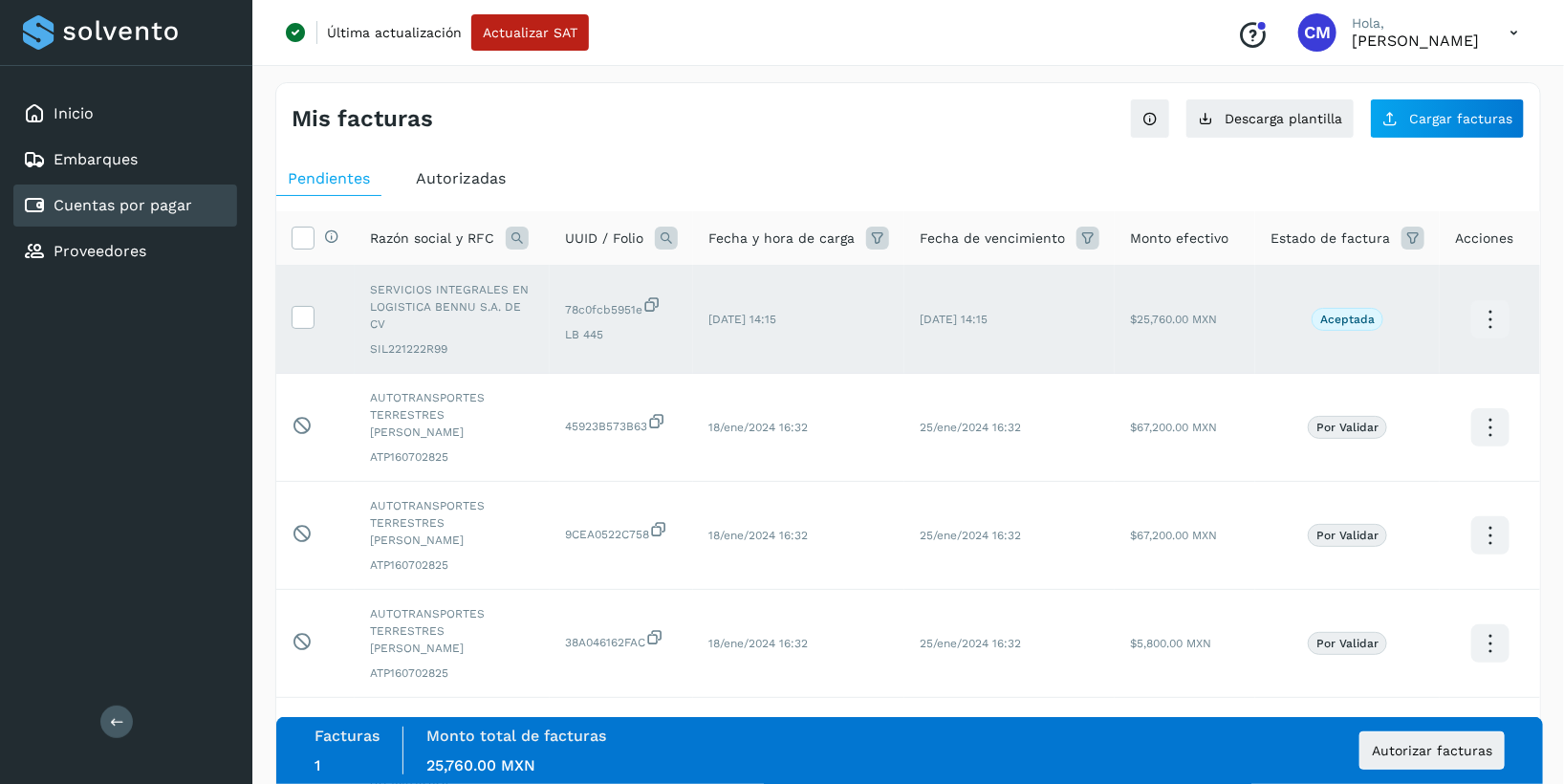
click at [783, 330] on td "[DATE] 14:15" at bounding box center [798, 319] width 211 height 108
click at [1483, 309] on icon at bounding box center [1490, 320] width 45 height 45
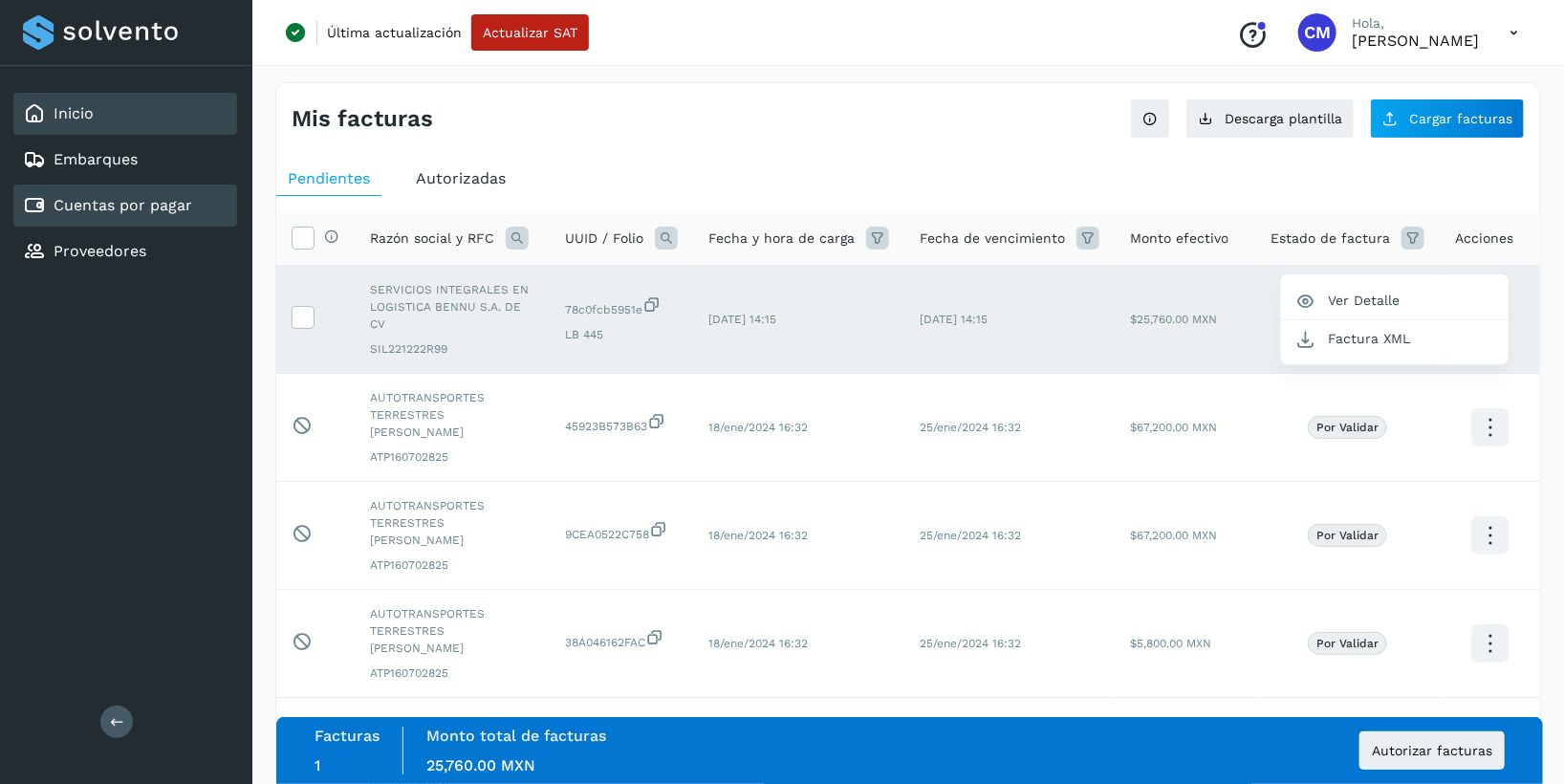
click at [80, 112] on link "Inicio" at bounding box center [73, 113] width 40 height 18
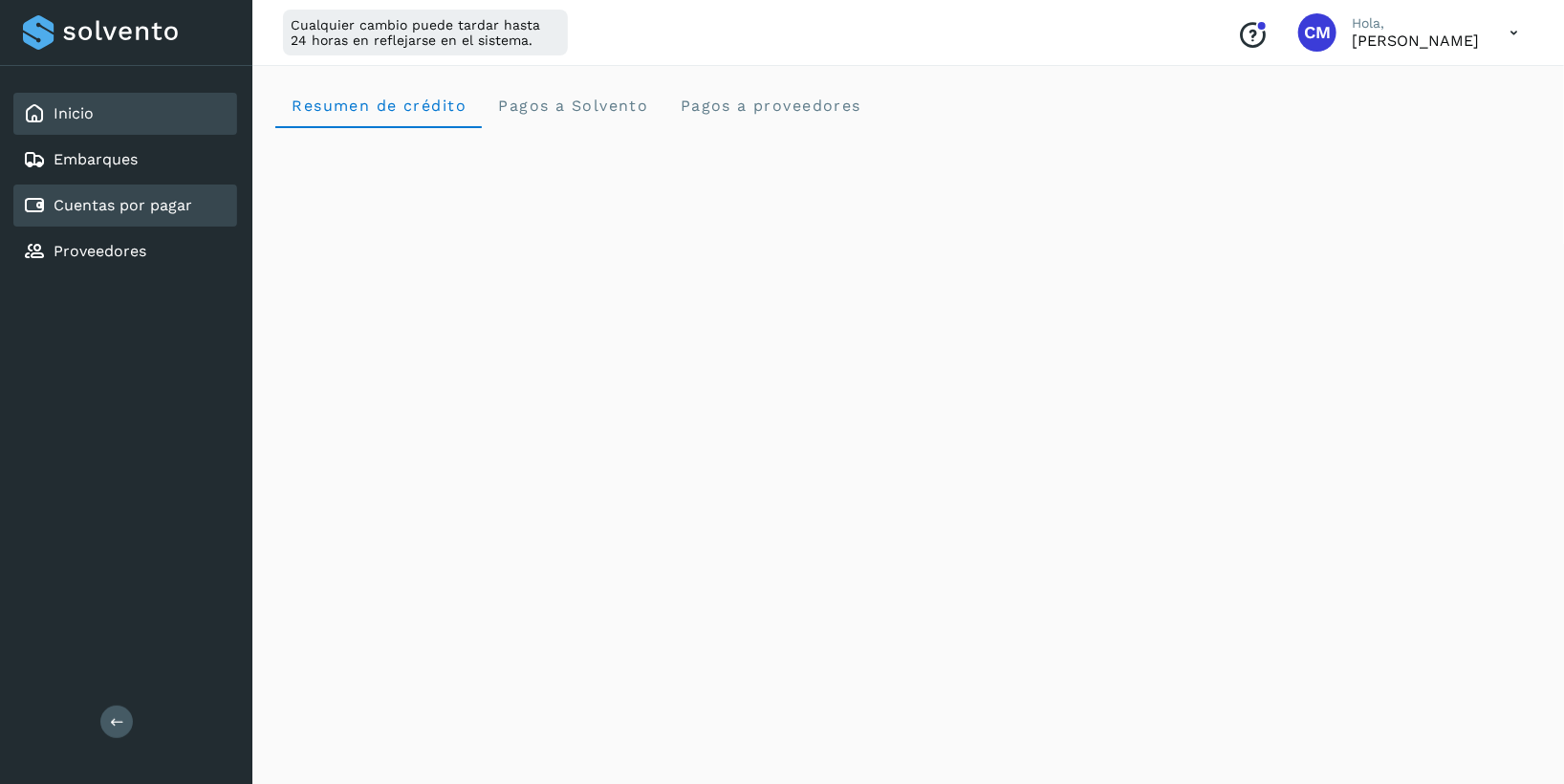
click at [100, 202] on link "Cuentas por pagar" at bounding box center [123, 204] width 138 height 18
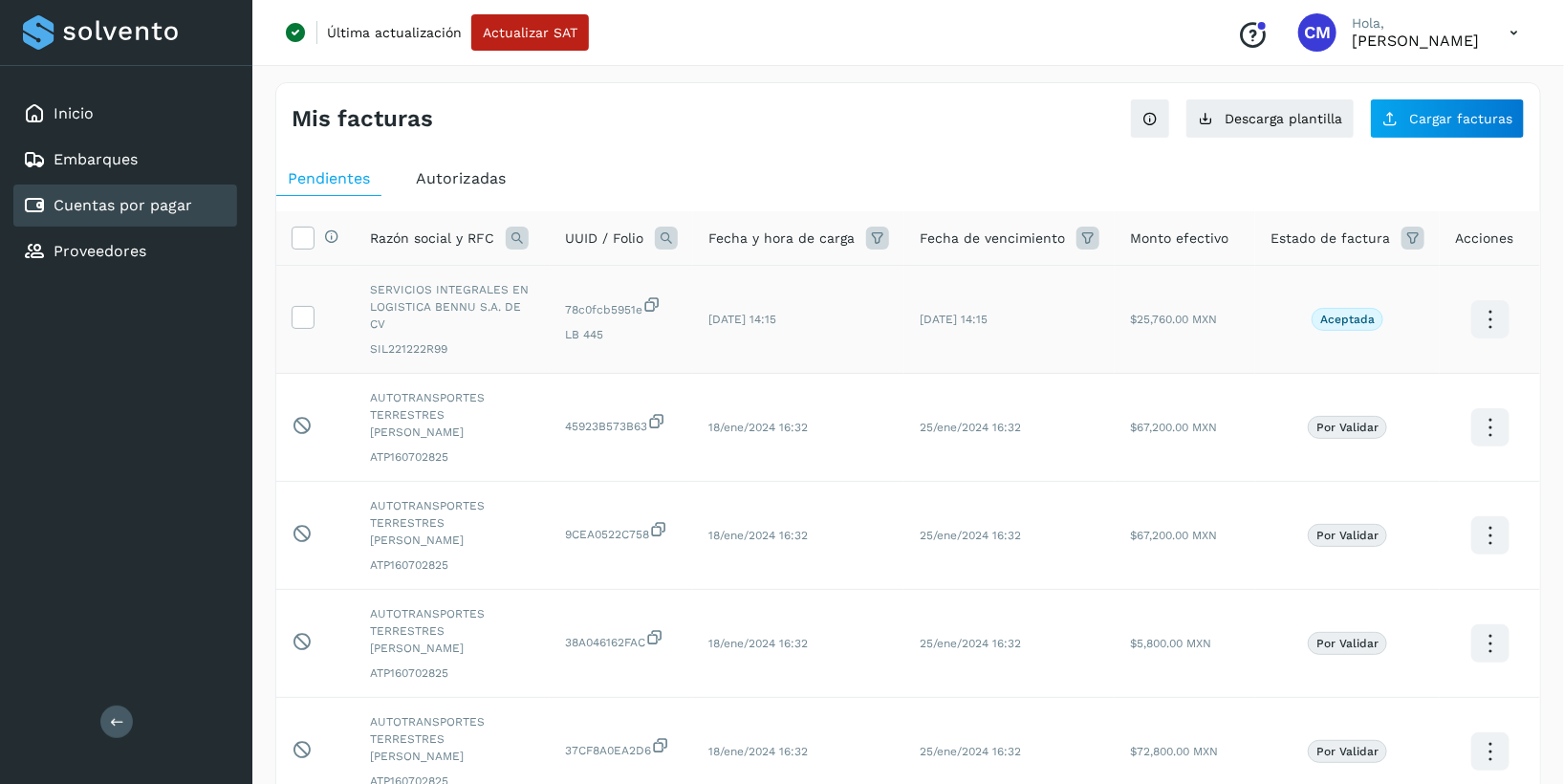
click at [304, 327] on td at bounding box center [315, 319] width 79 height 108
click at [308, 311] on icon at bounding box center [303, 315] width 20 height 20
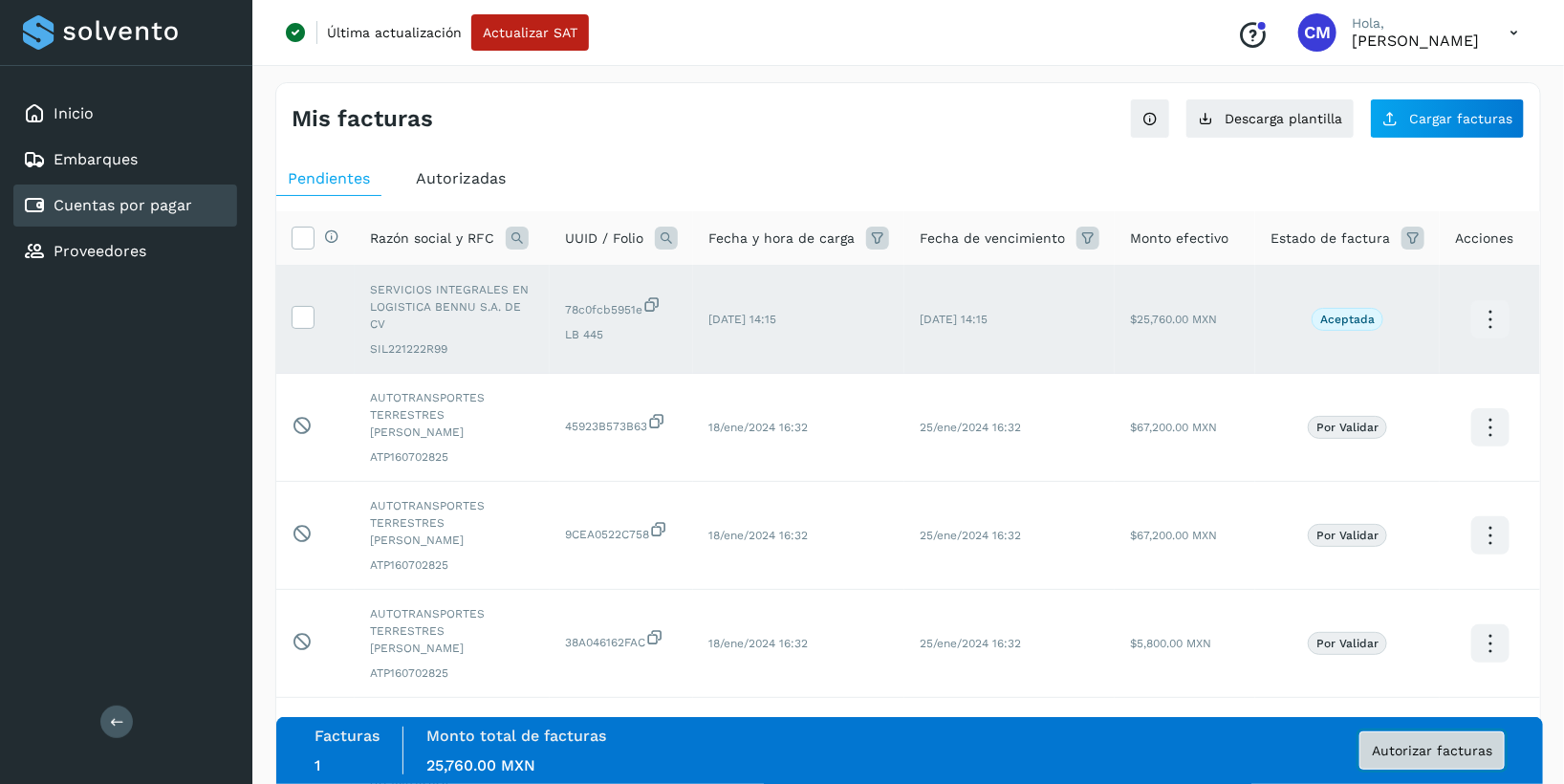
click at [1415, 761] on button "Autorizar facturas" at bounding box center [1432, 750] width 145 height 38
click at [1415, 757] on span "Autorizar facturas" at bounding box center [1433, 750] width 121 height 14
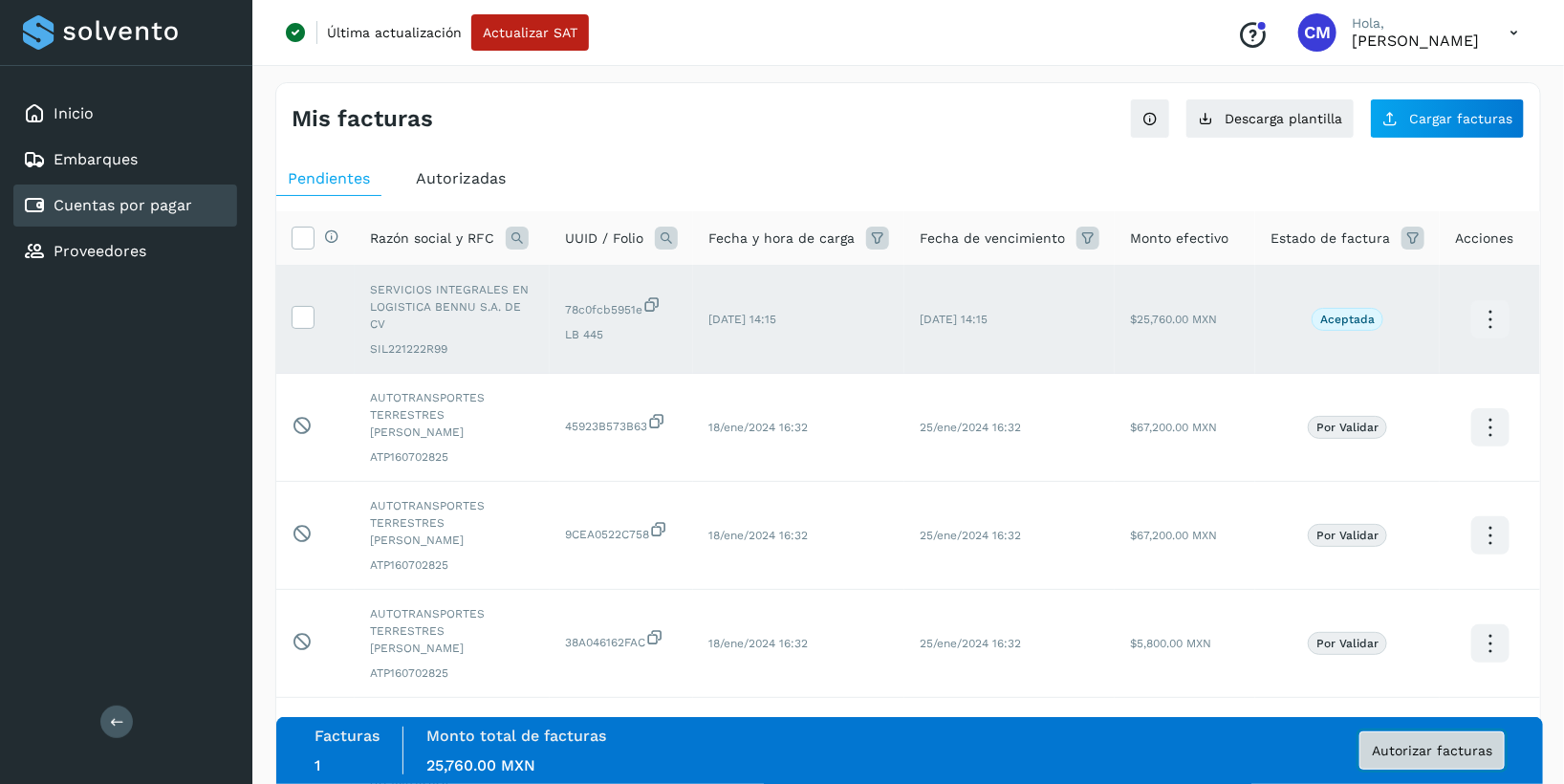
click at [1415, 755] on span "Autorizar facturas" at bounding box center [1433, 750] width 121 height 14
click at [1415, 753] on span "Autorizar facturas" at bounding box center [1433, 750] width 121 height 14
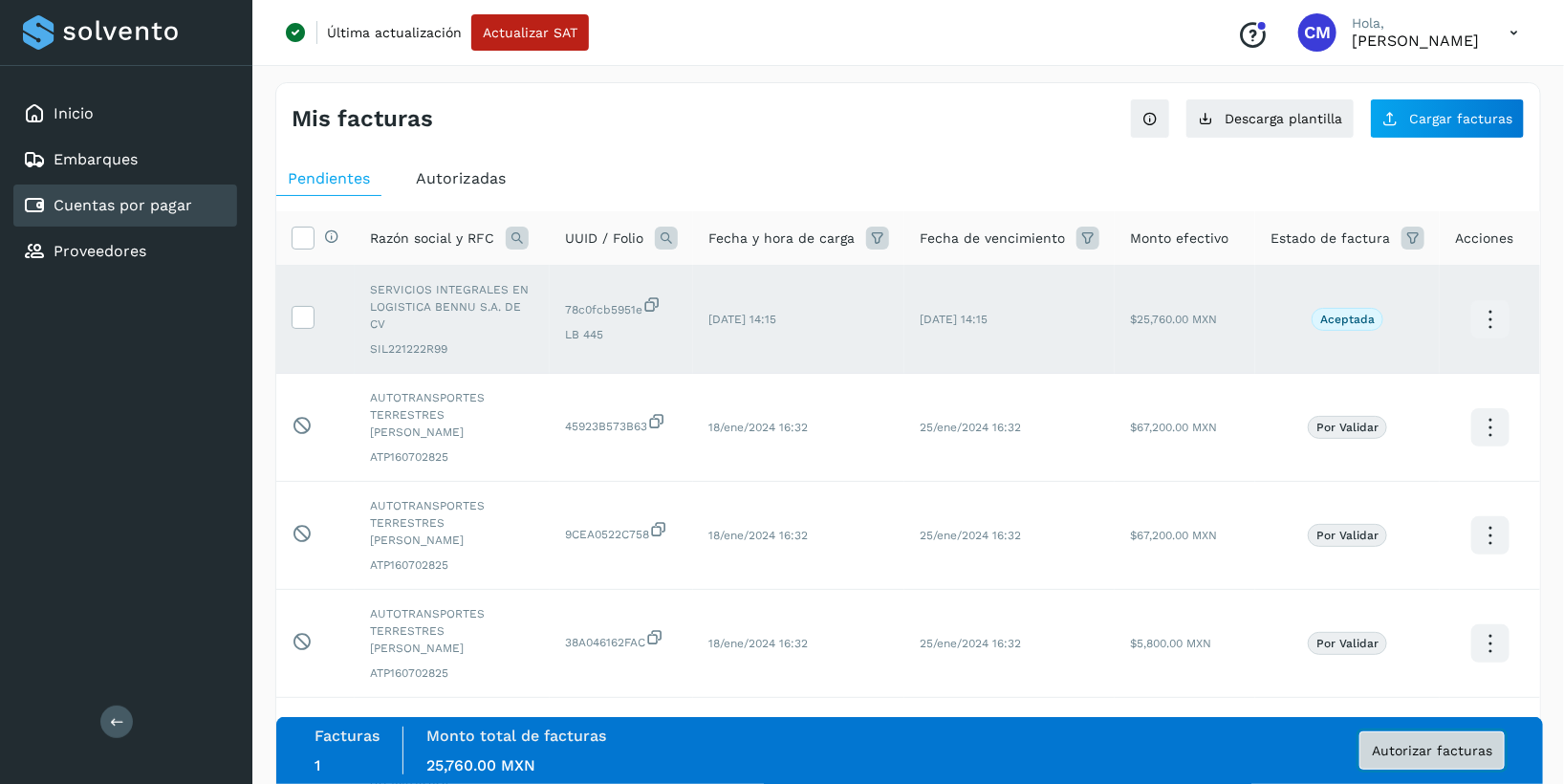
click at [1416, 752] on span "Autorizar facturas" at bounding box center [1433, 750] width 121 height 14
click at [1373, 41] on p "[PERSON_NAME]" at bounding box center [1415, 40] width 127 height 18
click at [1509, 32] on icon at bounding box center [1513, 33] width 39 height 39
click at [1380, 126] on div "Cerrar sesión" at bounding box center [1419, 123] width 228 height 36
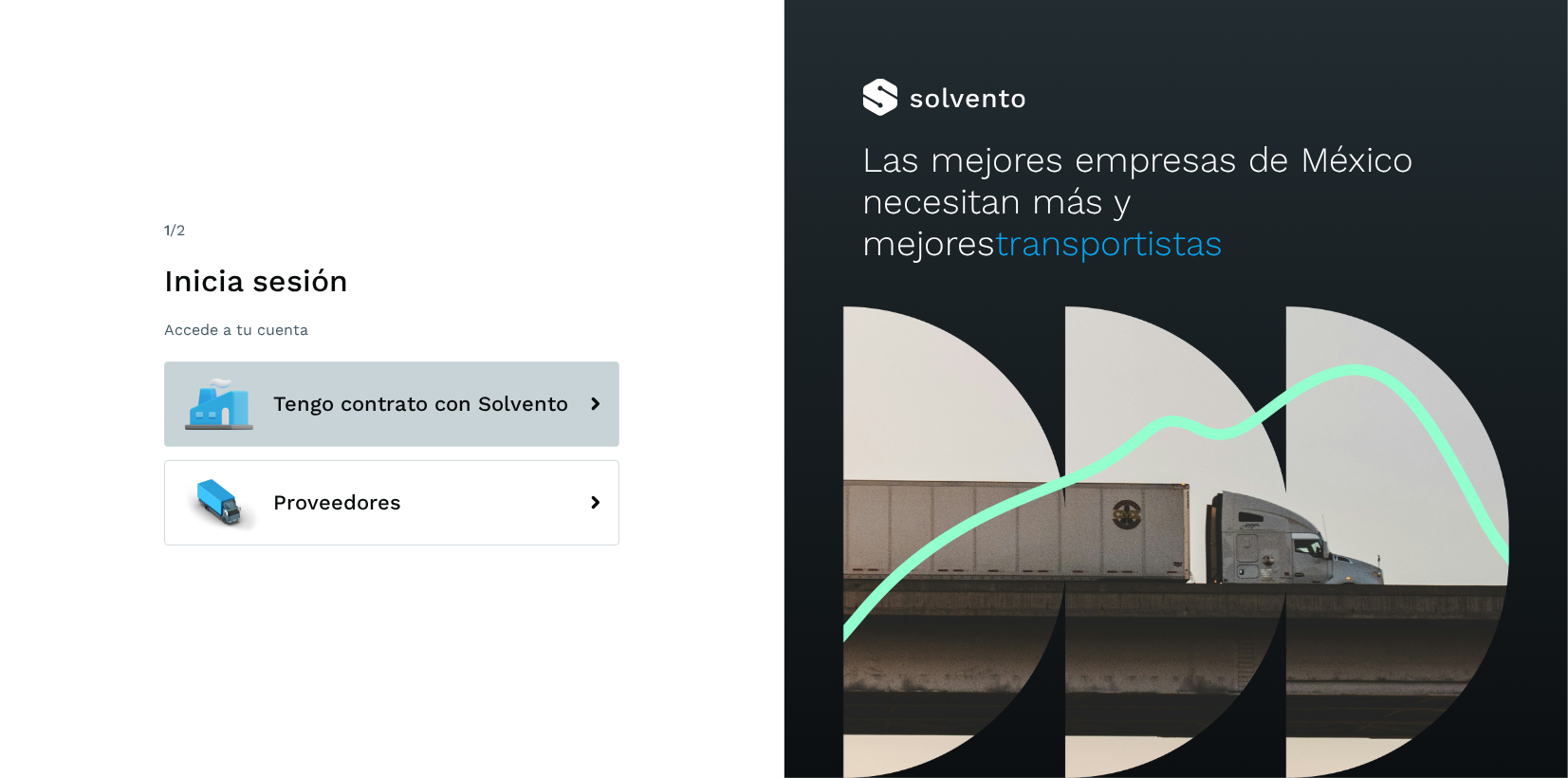
click at [334, 404] on span "Tengo contrato con Solvento" at bounding box center [421, 404] width 295 height 23
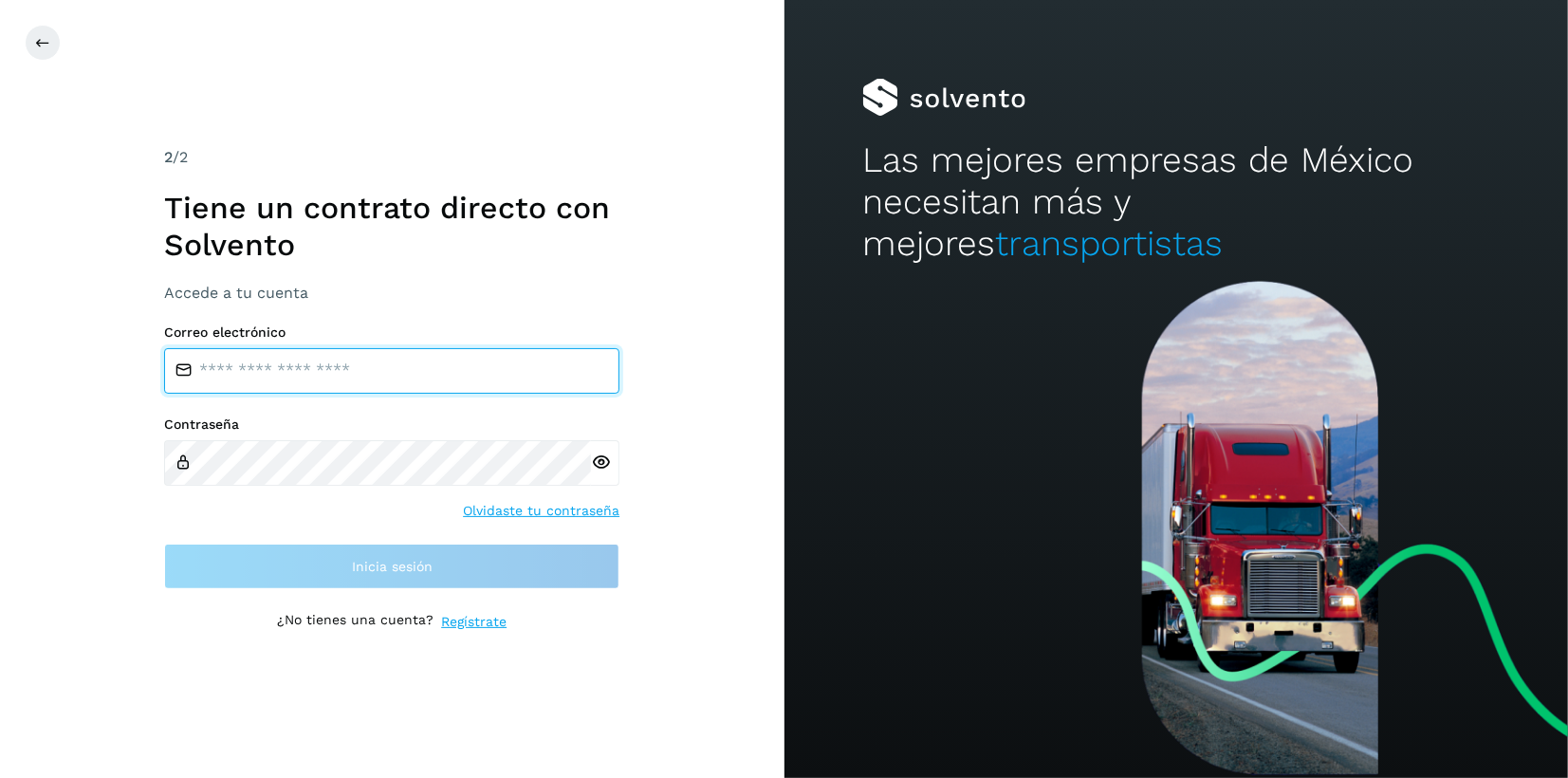
type input "**********"
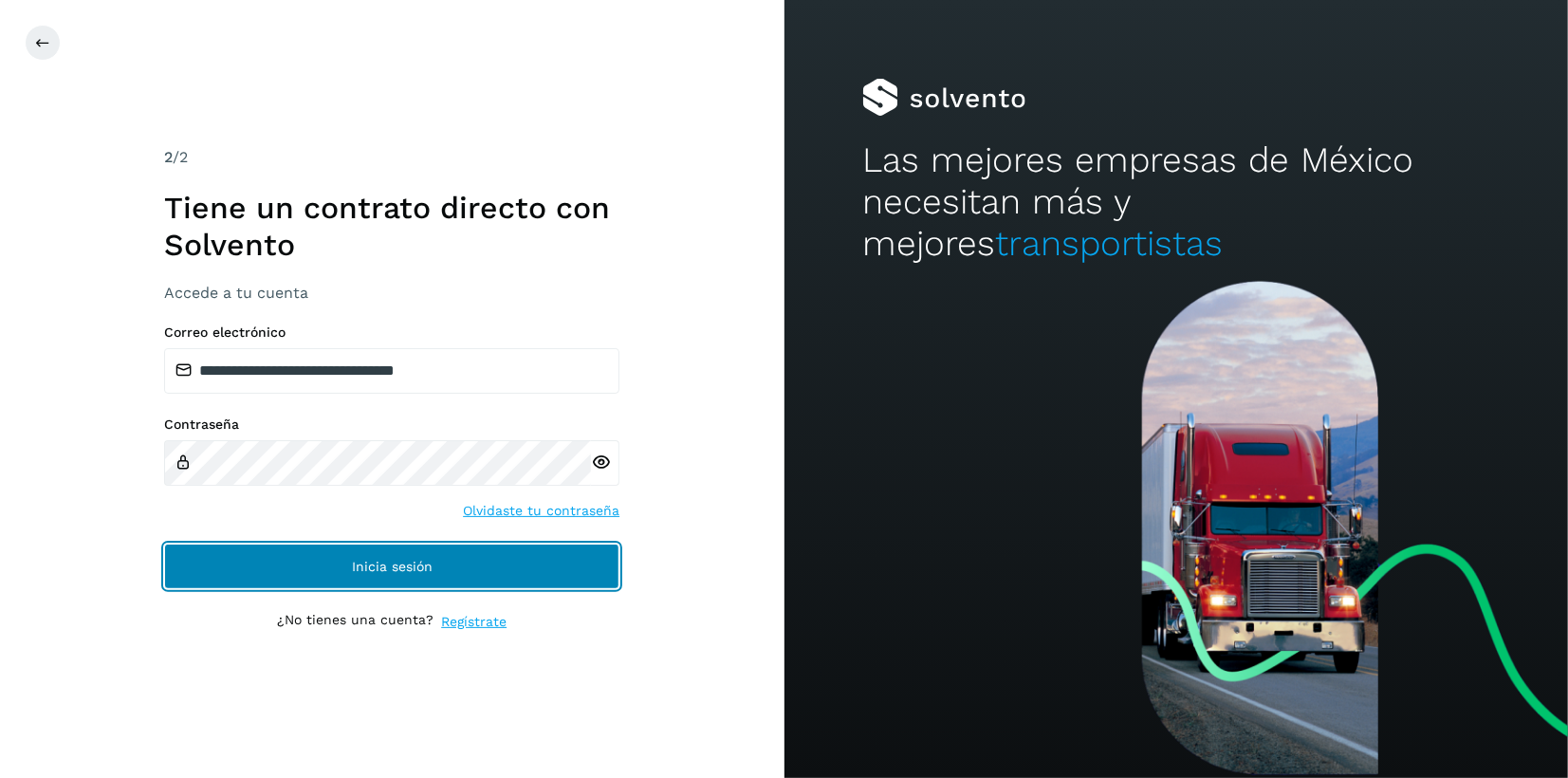
click at [414, 571] on span "Inicia sesión" at bounding box center [392, 567] width 81 height 14
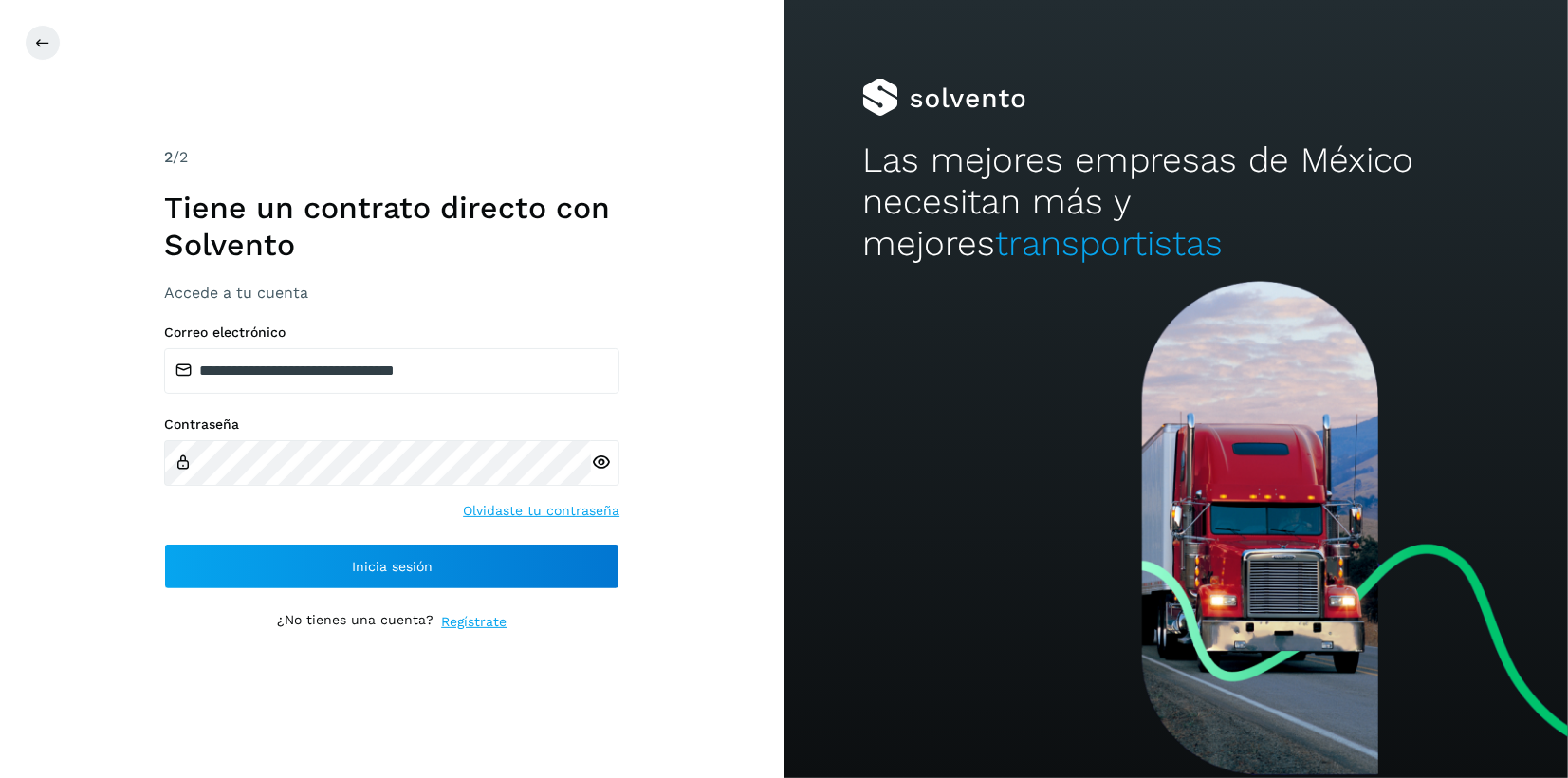
click at [602, 461] on icon at bounding box center [601, 462] width 20 height 20
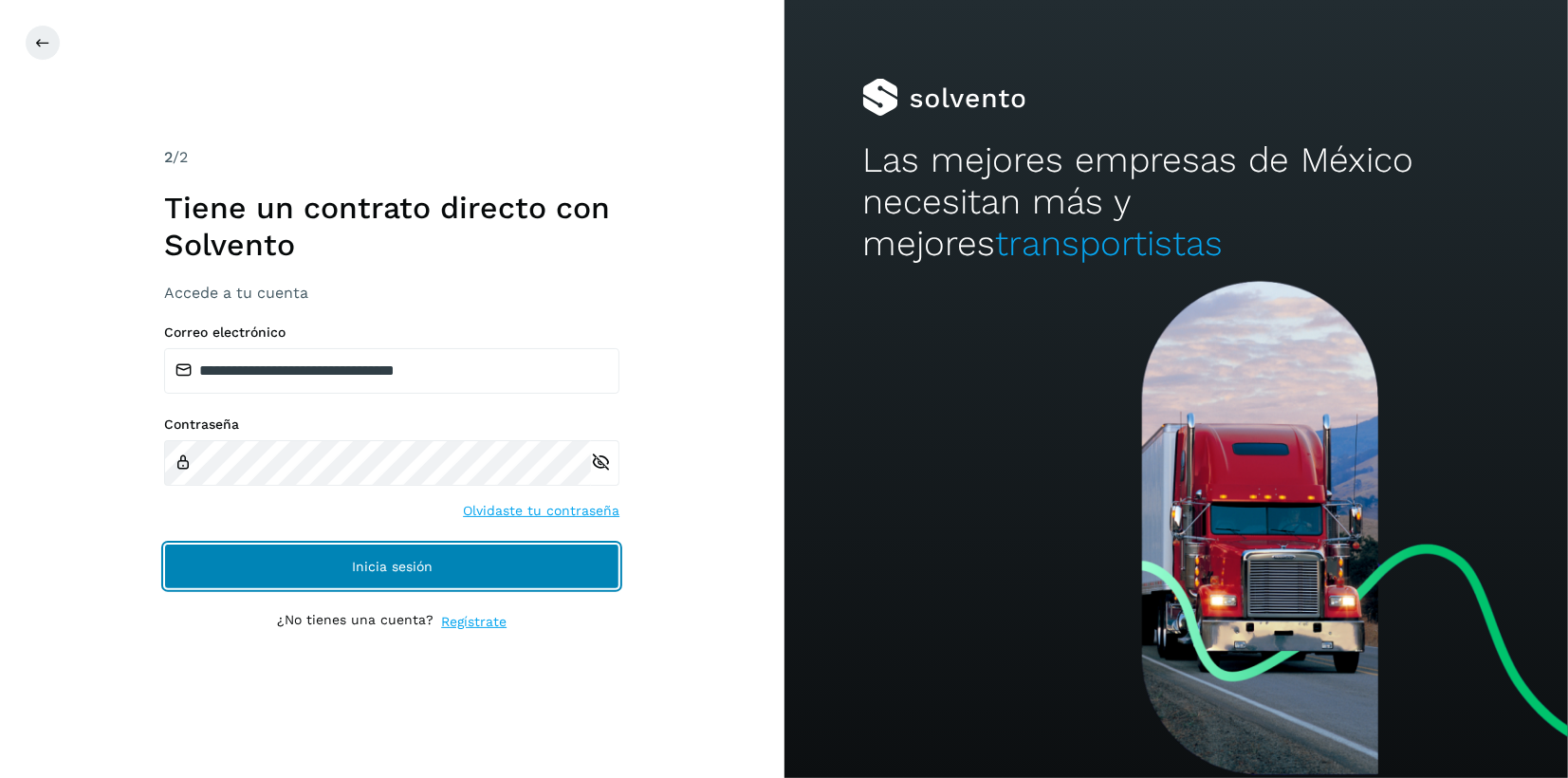
click at [432, 570] on button "Inicia sesión" at bounding box center [392, 566] width 456 height 45
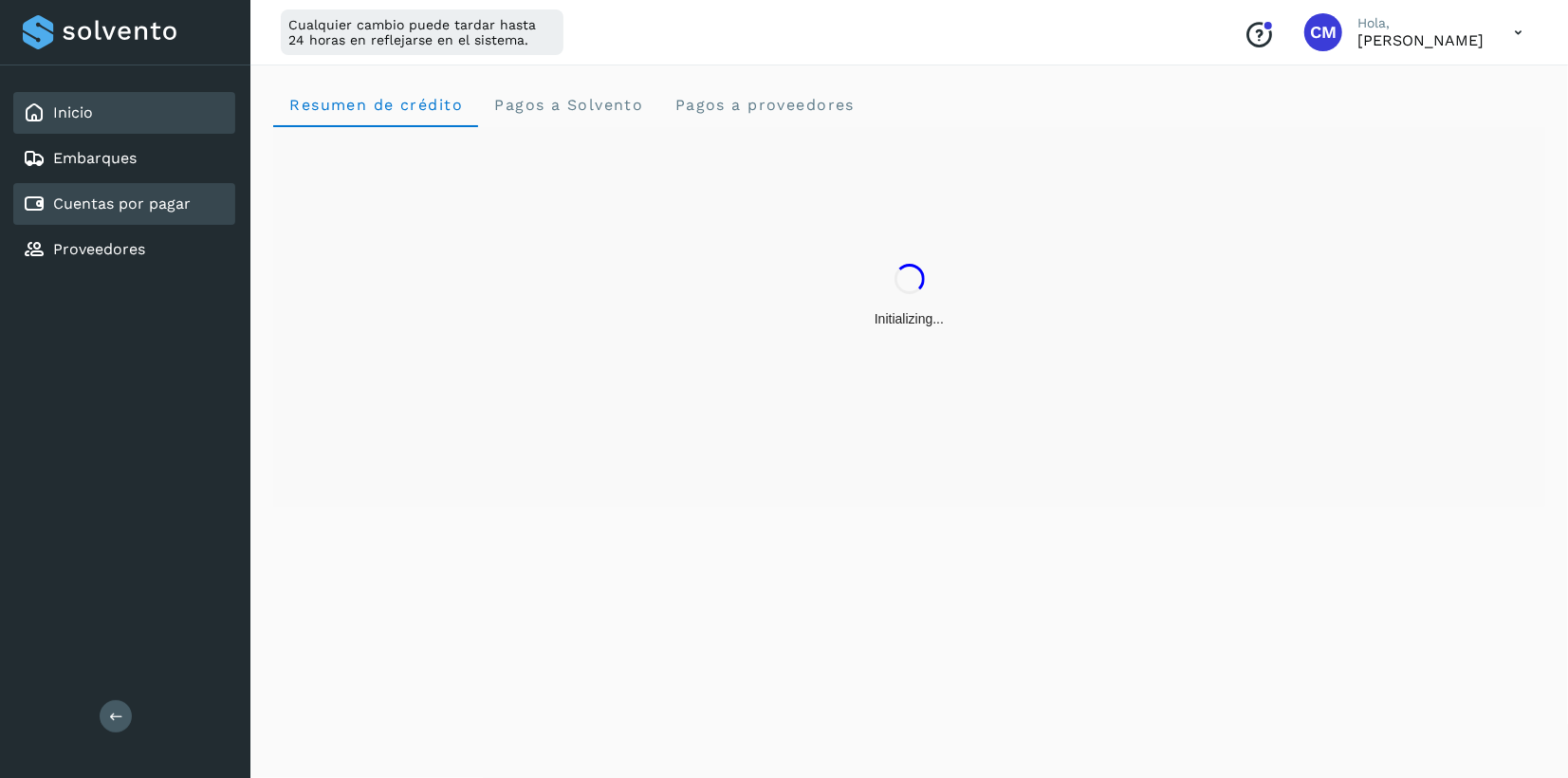
click at [99, 201] on link "Cuentas por pagar" at bounding box center [122, 203] width 137 height 18
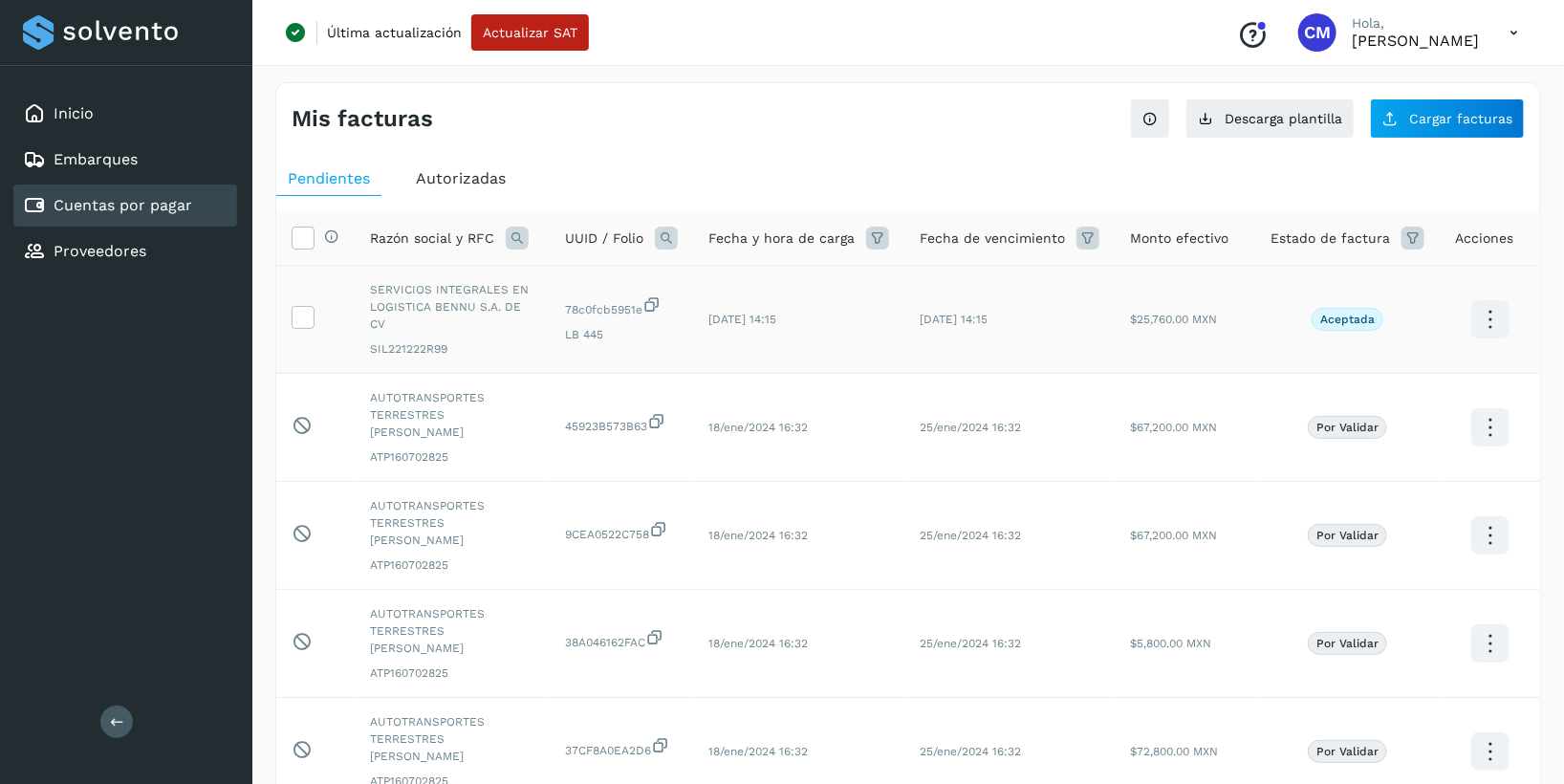
click at [280, 305] on td at bounding box center [315, 319] width 79 height 108
click at [297, 305] on icon at bounding box center [303, 315] width 20 height 20
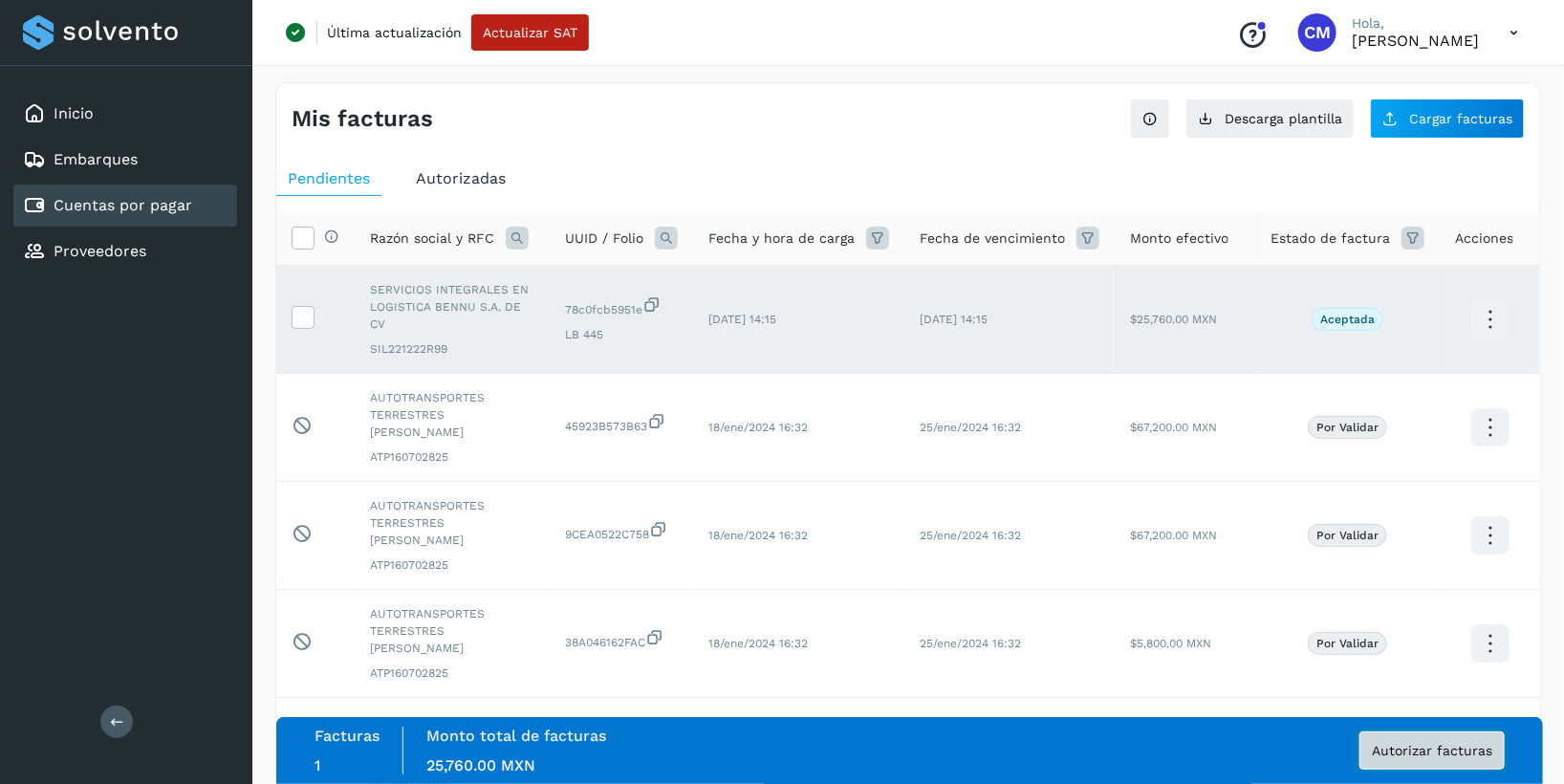
click at [1401, 747] on span "Autorizar facturas" at bounding box center [1433, 750] width 121 height 14
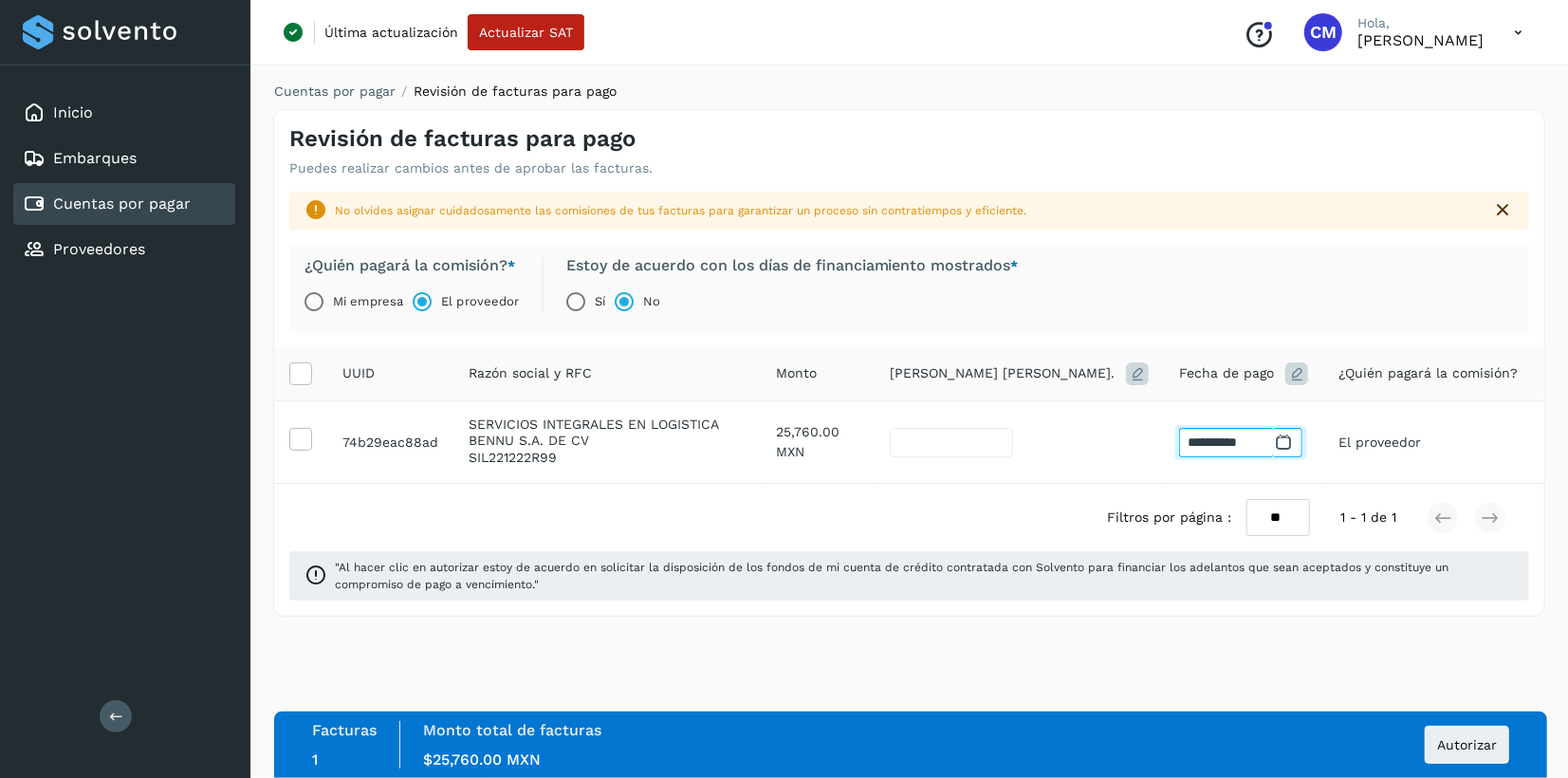
click at [1197, 431] on input "**********" at bounding box center [1226, 442] width 95 height 29
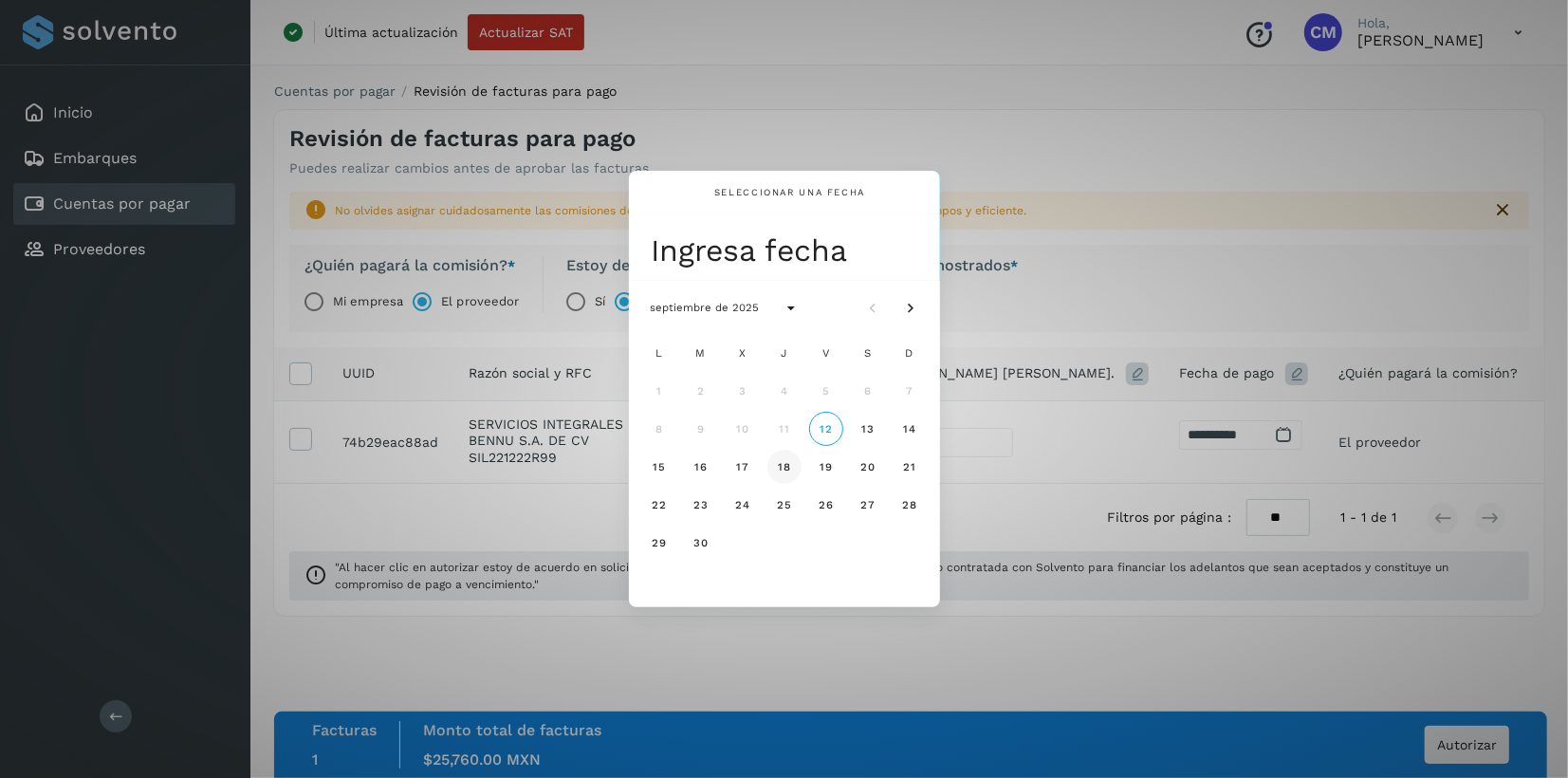
click at [786, 467] on span "18" at bounding box center [784, 466] width 14 height 14
type input "*"
type input "**********"
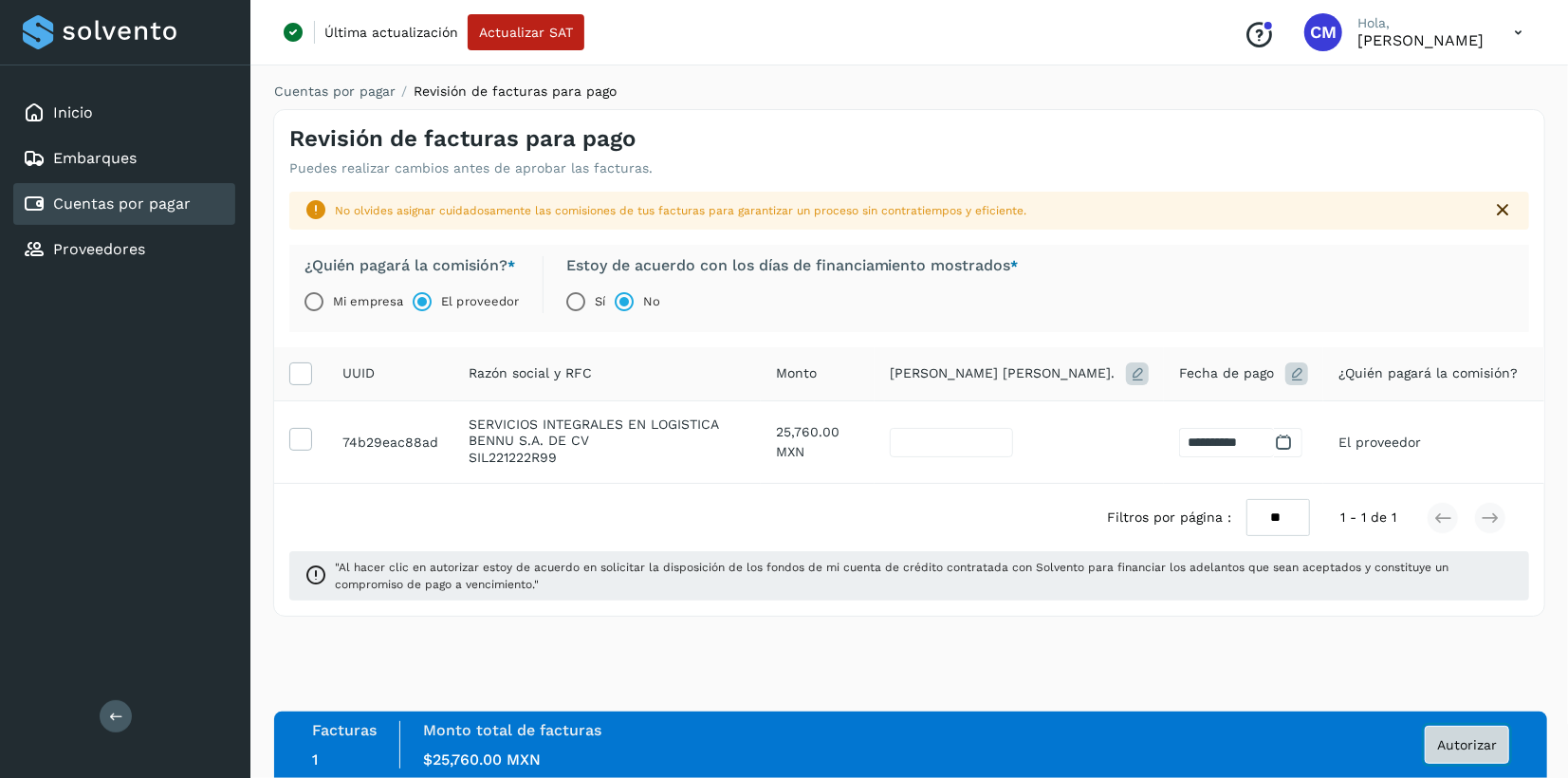
click at [1447, 751] on span "Autorizar" at bounding box center [1467, 744] width 60 height 14
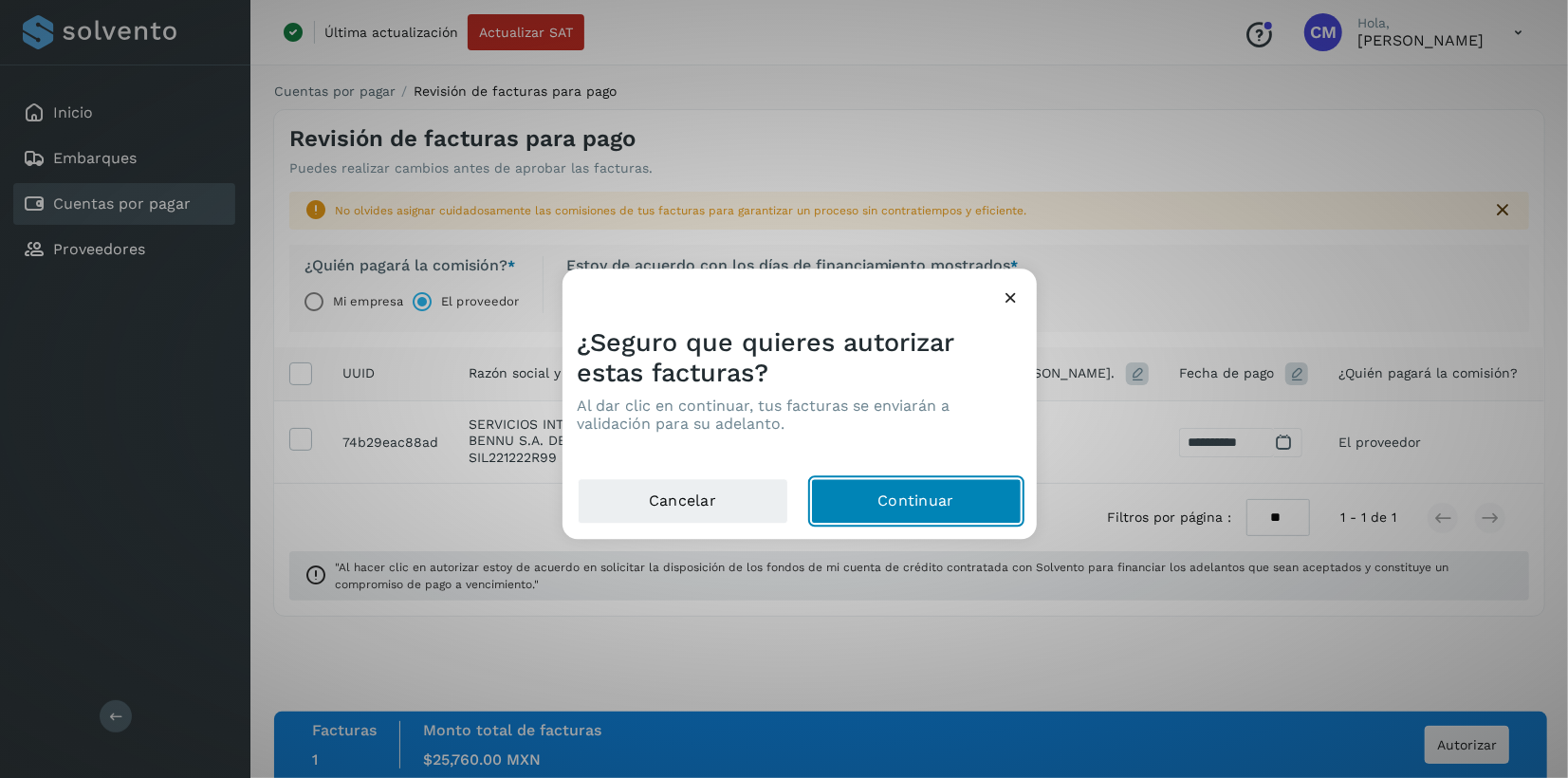
click at [941, 502] on button "Continuar" at bounding box center [916, 501] width 210 height 45
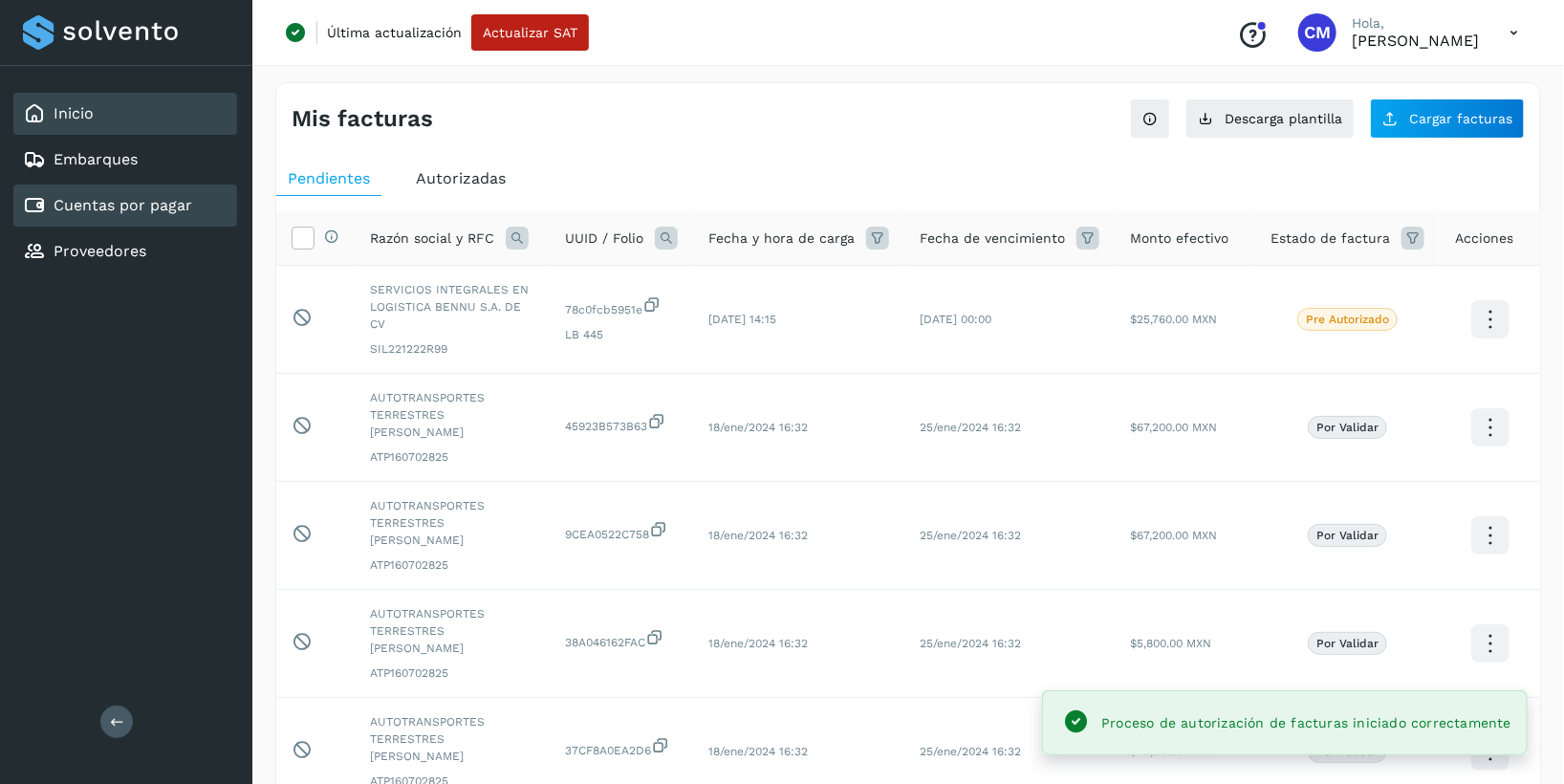
click at [99, 106] on div "Inicio" at bounding box center [126, 113] width 224 height 42
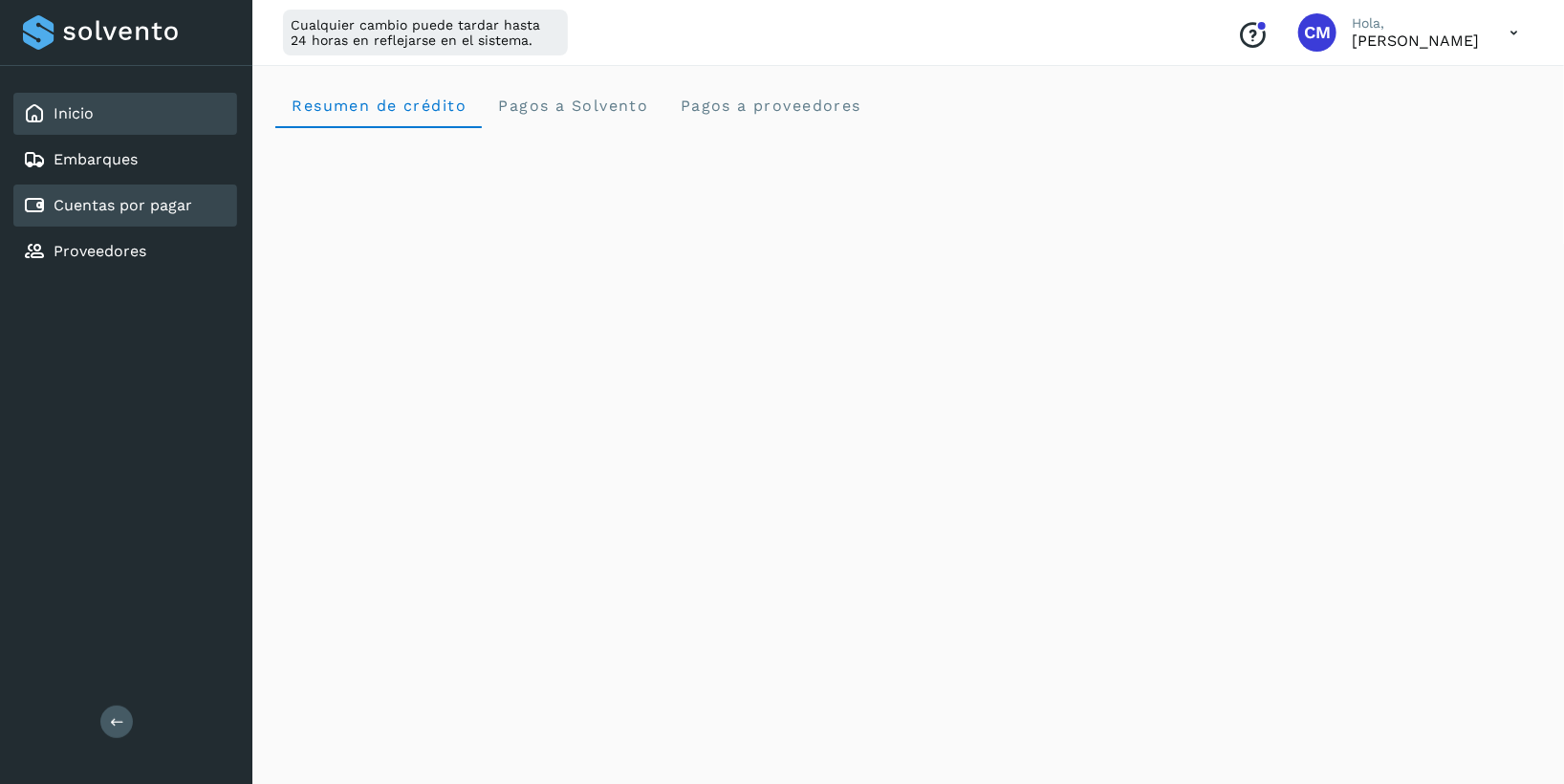
click at [108, 202] on link "Cuentas por pagar" at bounding box center [123, 204] width 138 height 18
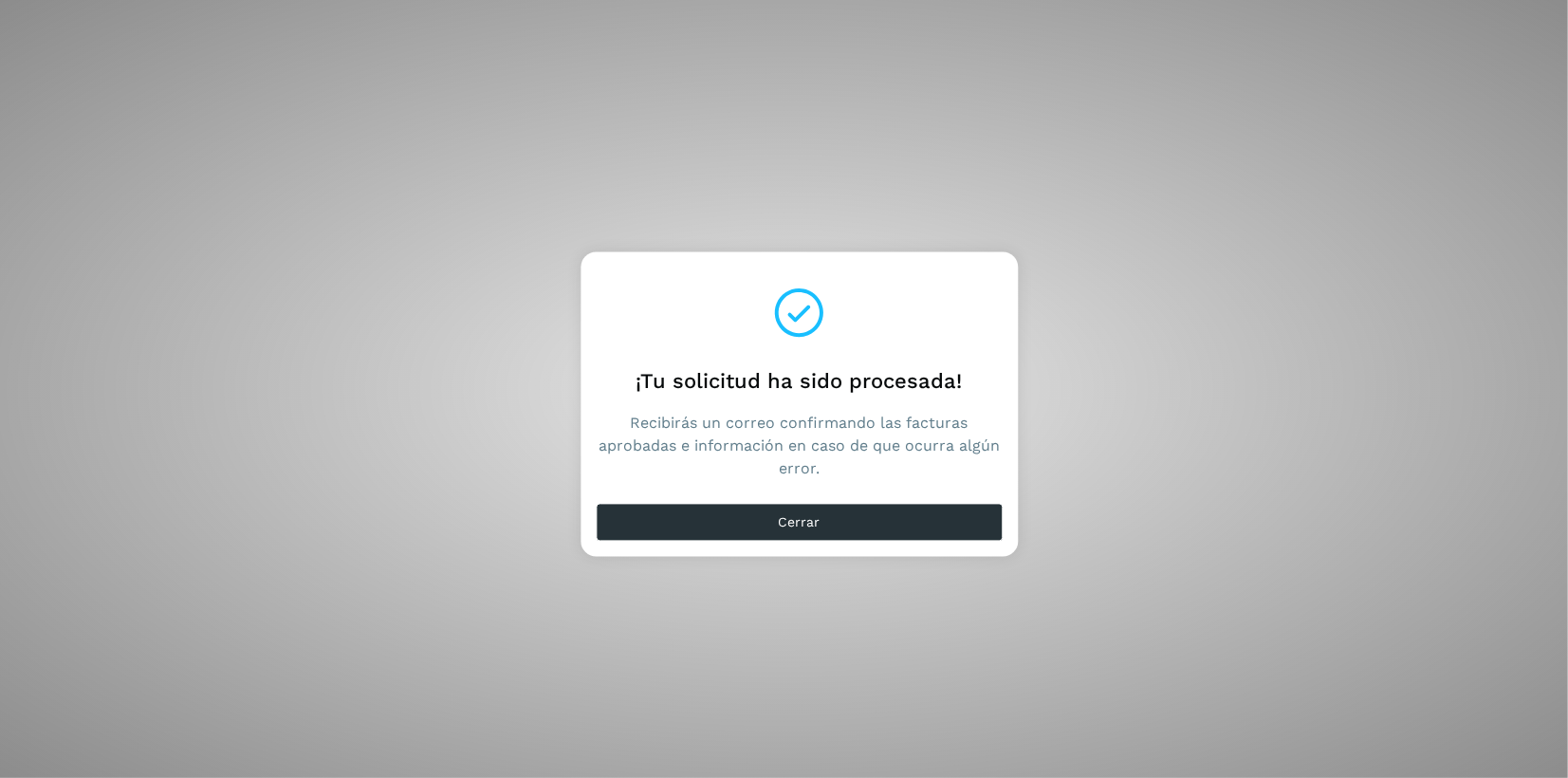
click at [1335, 497] on div "¡Tu solicitud ha sido procesada! Recibirás un correo confirmando las facturas a…" at bounding box center [784, 389] width 1568 height 778
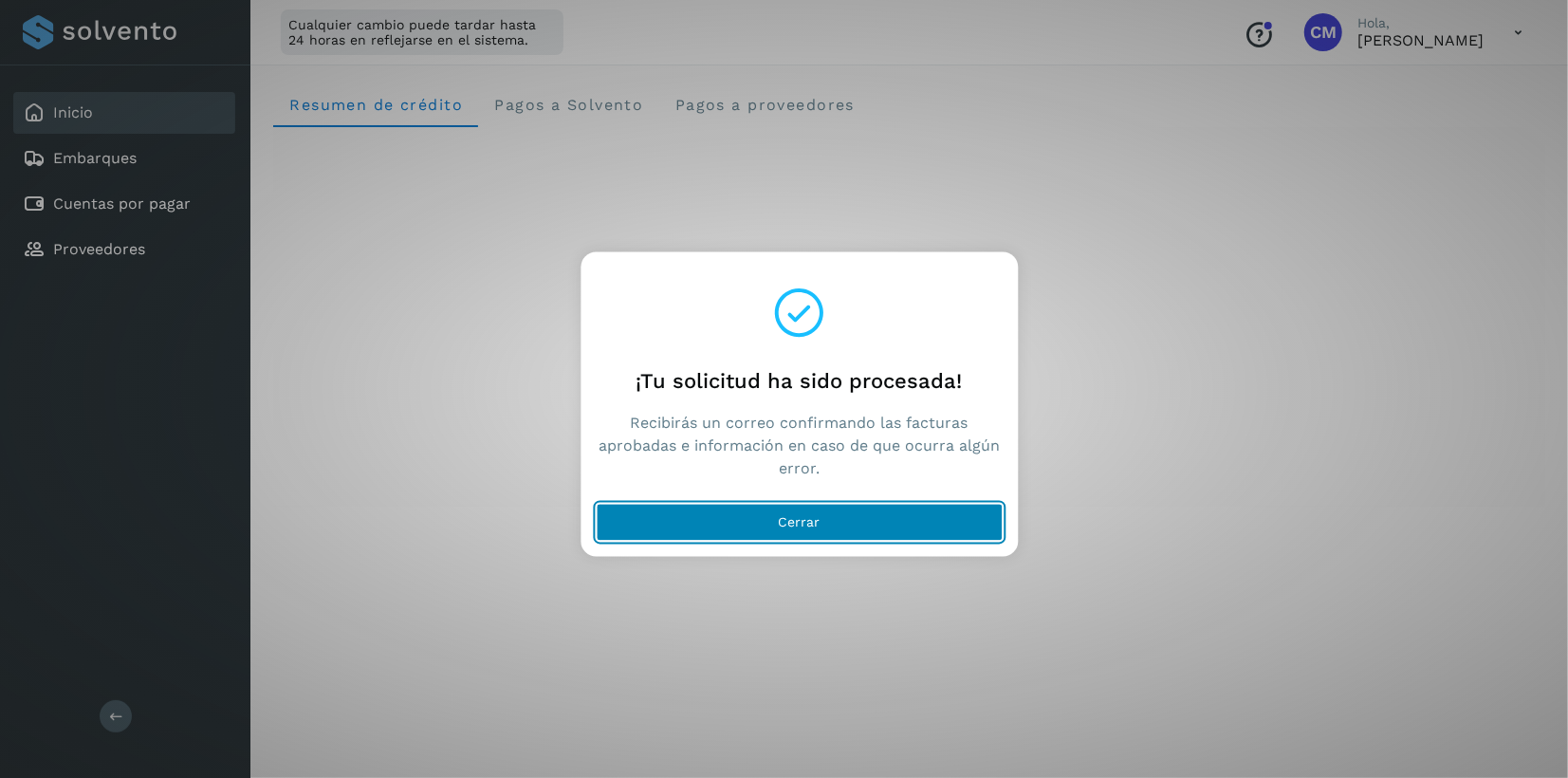
click at [875, 517] on button "Cerrar" at bounding box center [798, 522] width 406 height 38
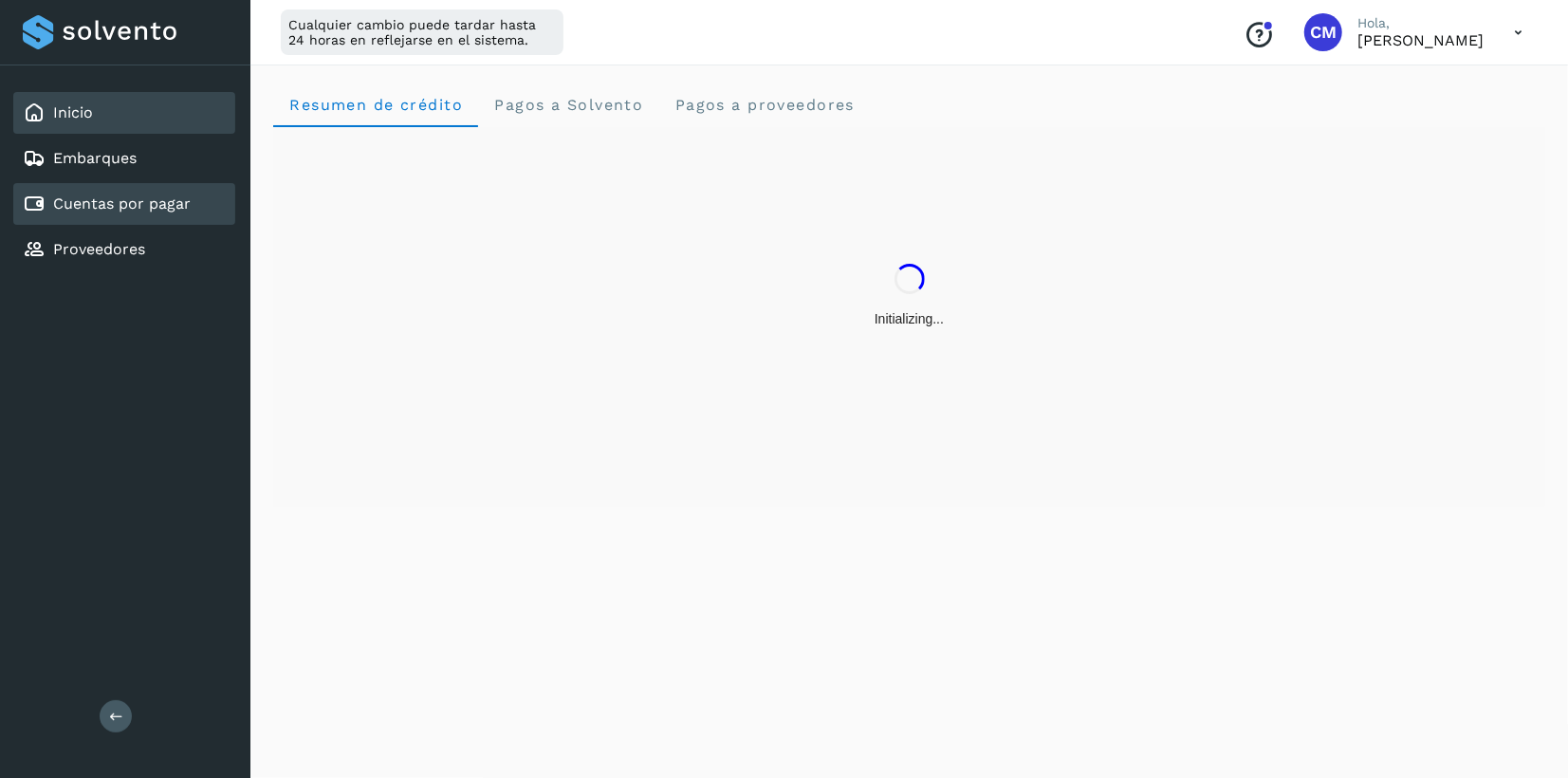
click at [195, 213] on div "Cuentas por pagar" at bounding box center [125, 204] width 222 height 42
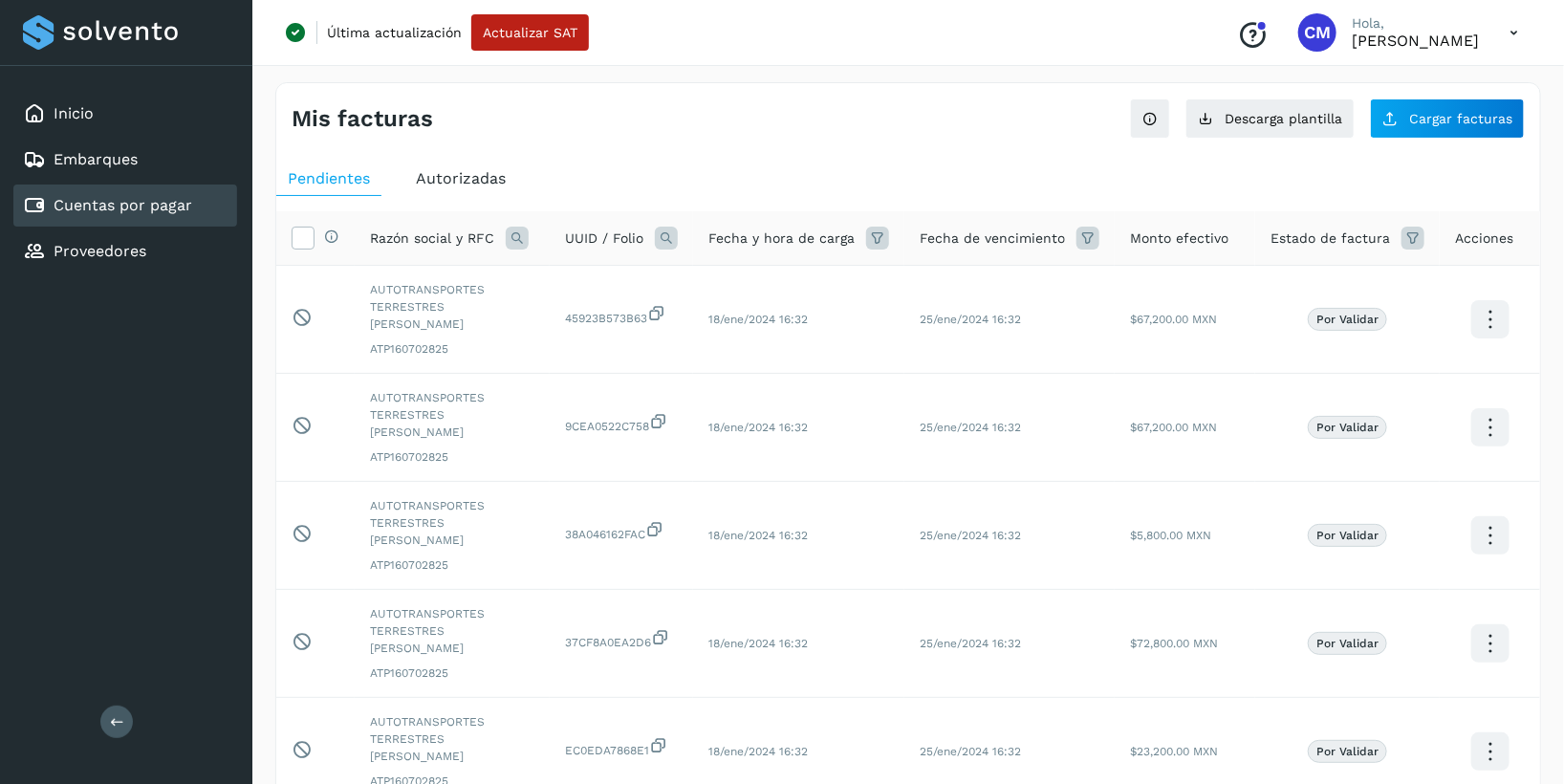
click at [411, 182] on div "Autorizadas" at bounding box center [461, 178] width 113 height 34
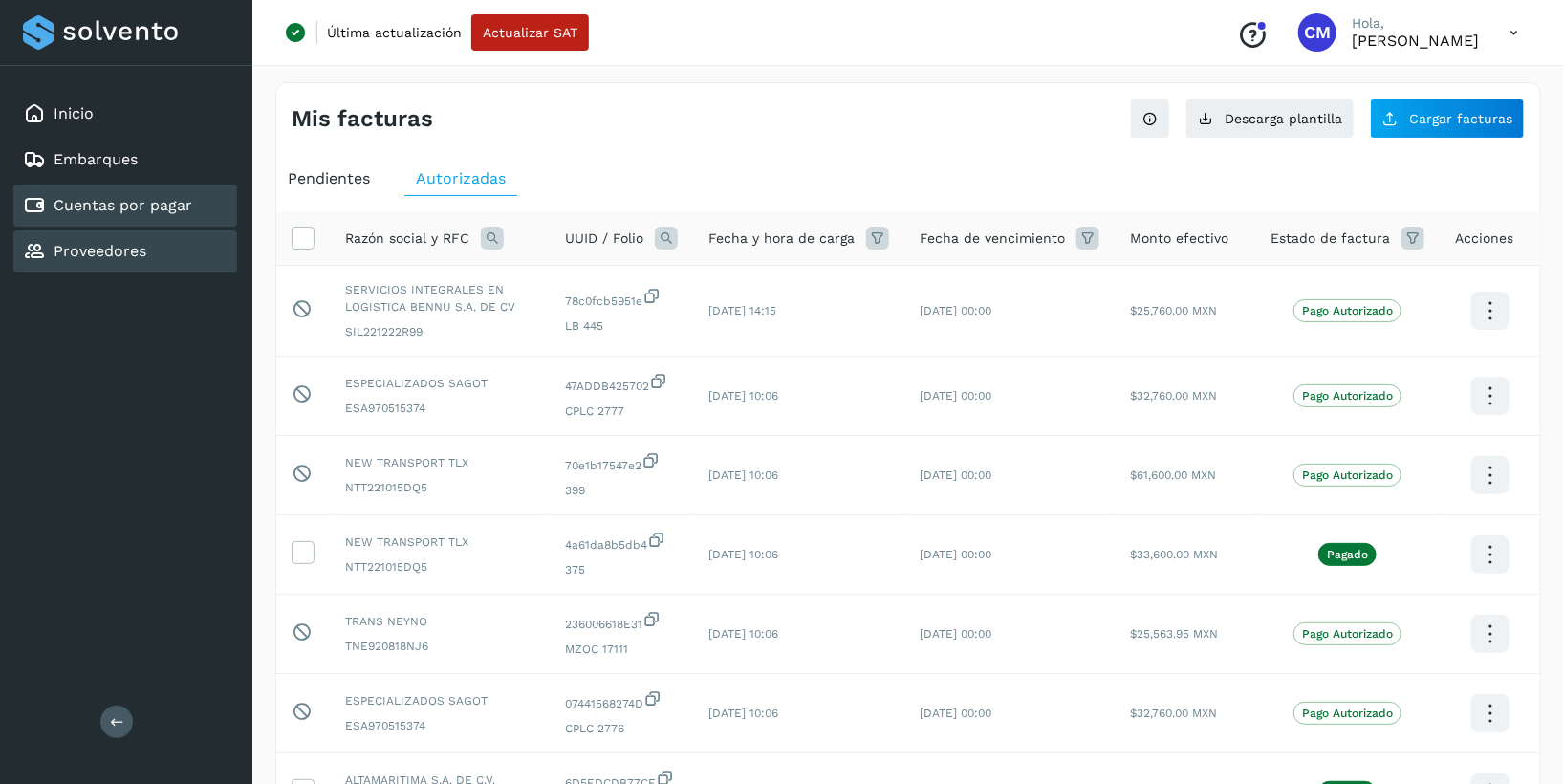
click at [98, 259] on div "Proveedores" at bounding box center [85, 252] width 124 height 23
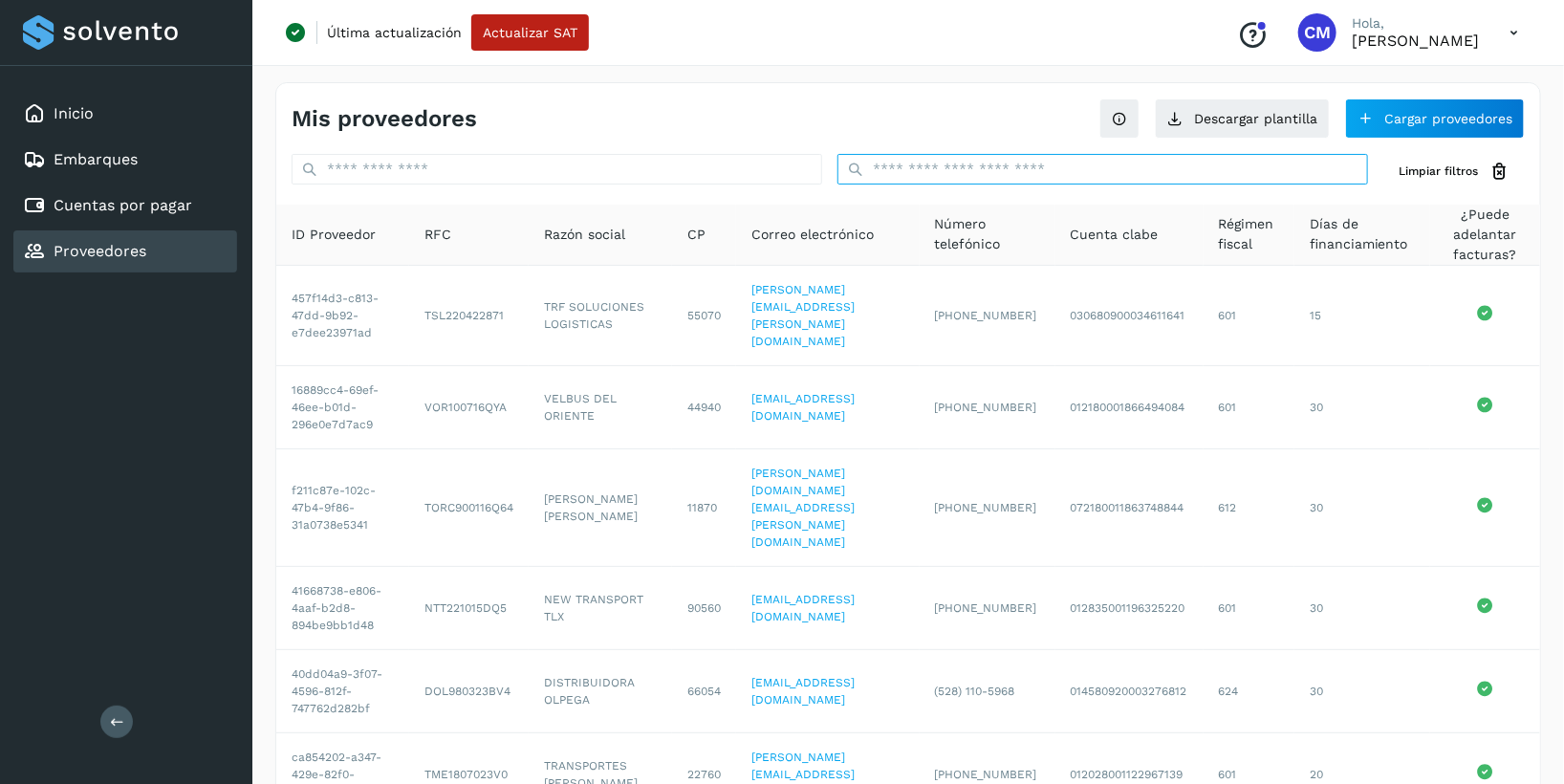
click at [914, 179] on input "text" at bounding box center [1103, 168] width 530 height 30
paste input "**********"
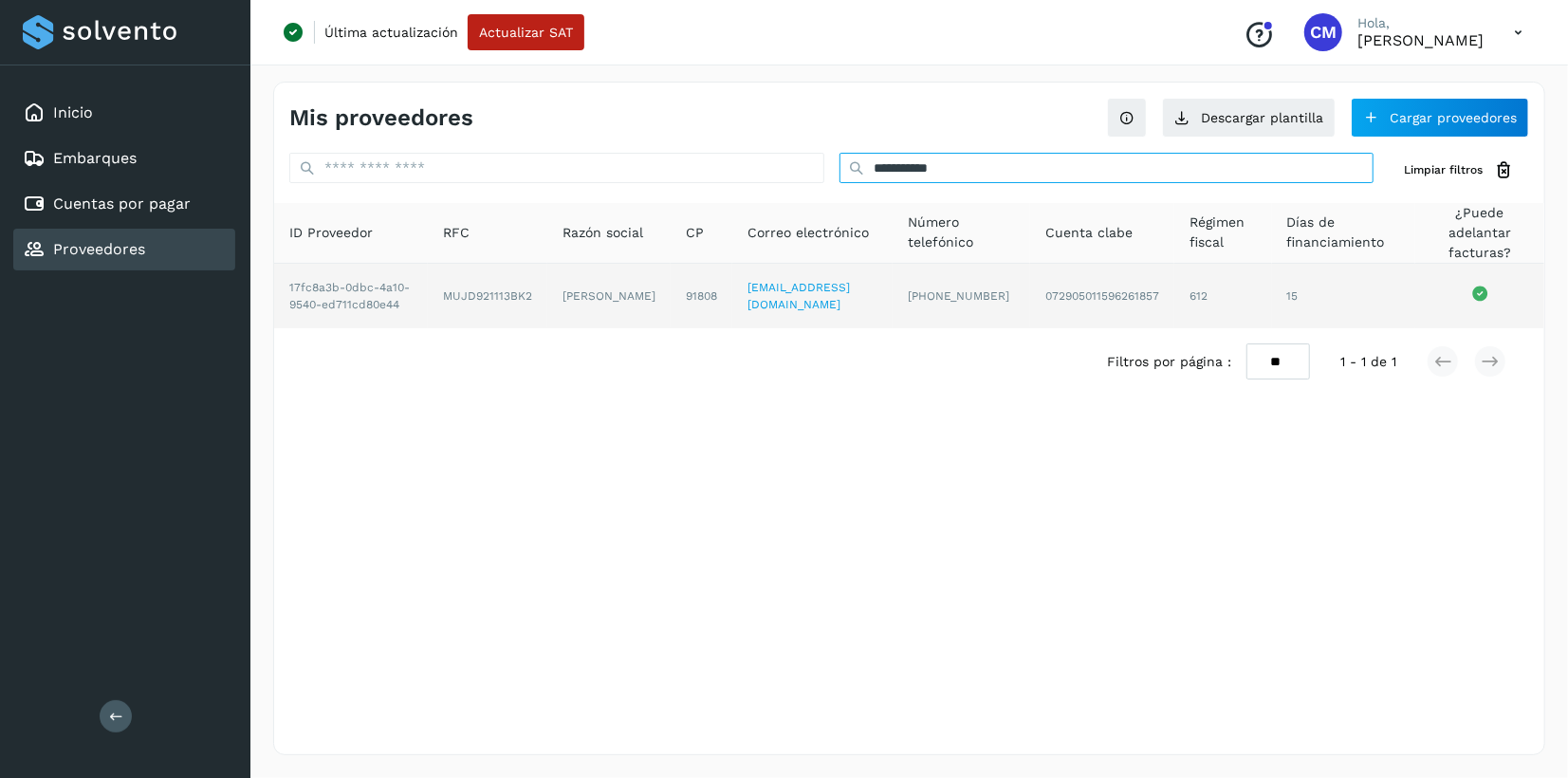
type input "**********"
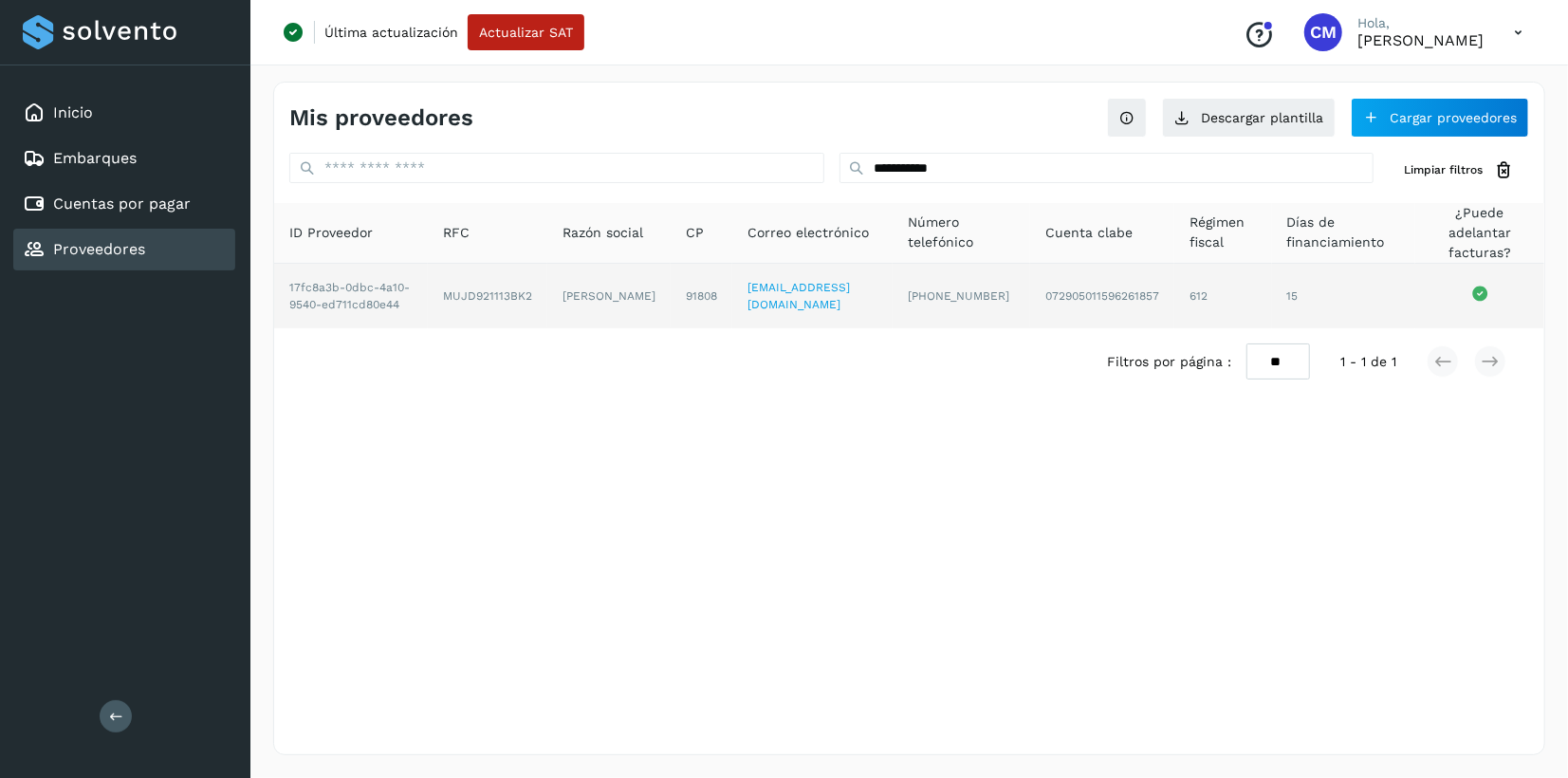
click at [514, 307] on td "MUJD921113BK2" at bounding box center [488, 295] width 120 height 65
copy td "MUJD921113BK2"
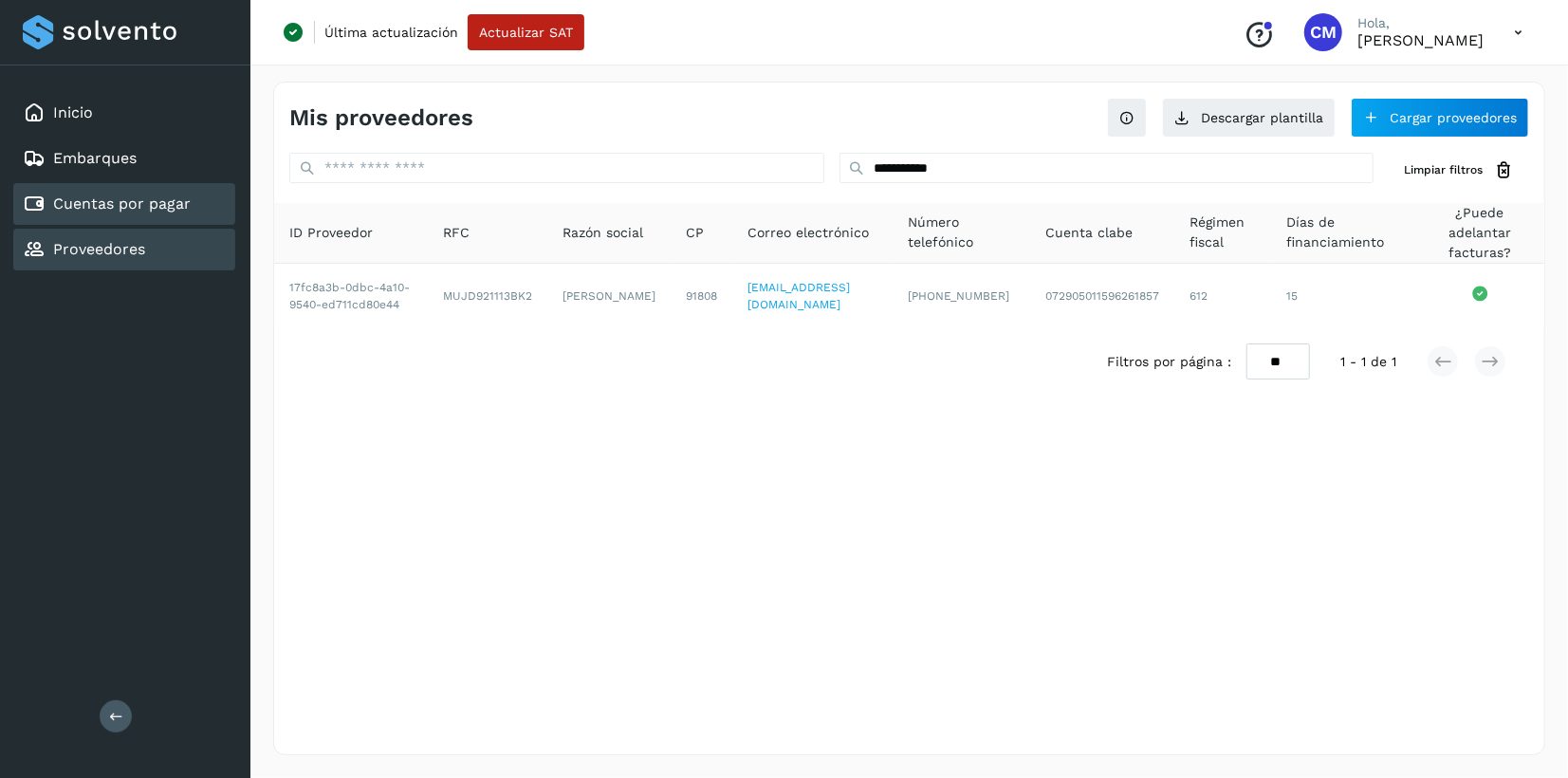
click at [135, 211] on div "Cuentas por pagar" at bounding box center [107, 204] width 168 height 23
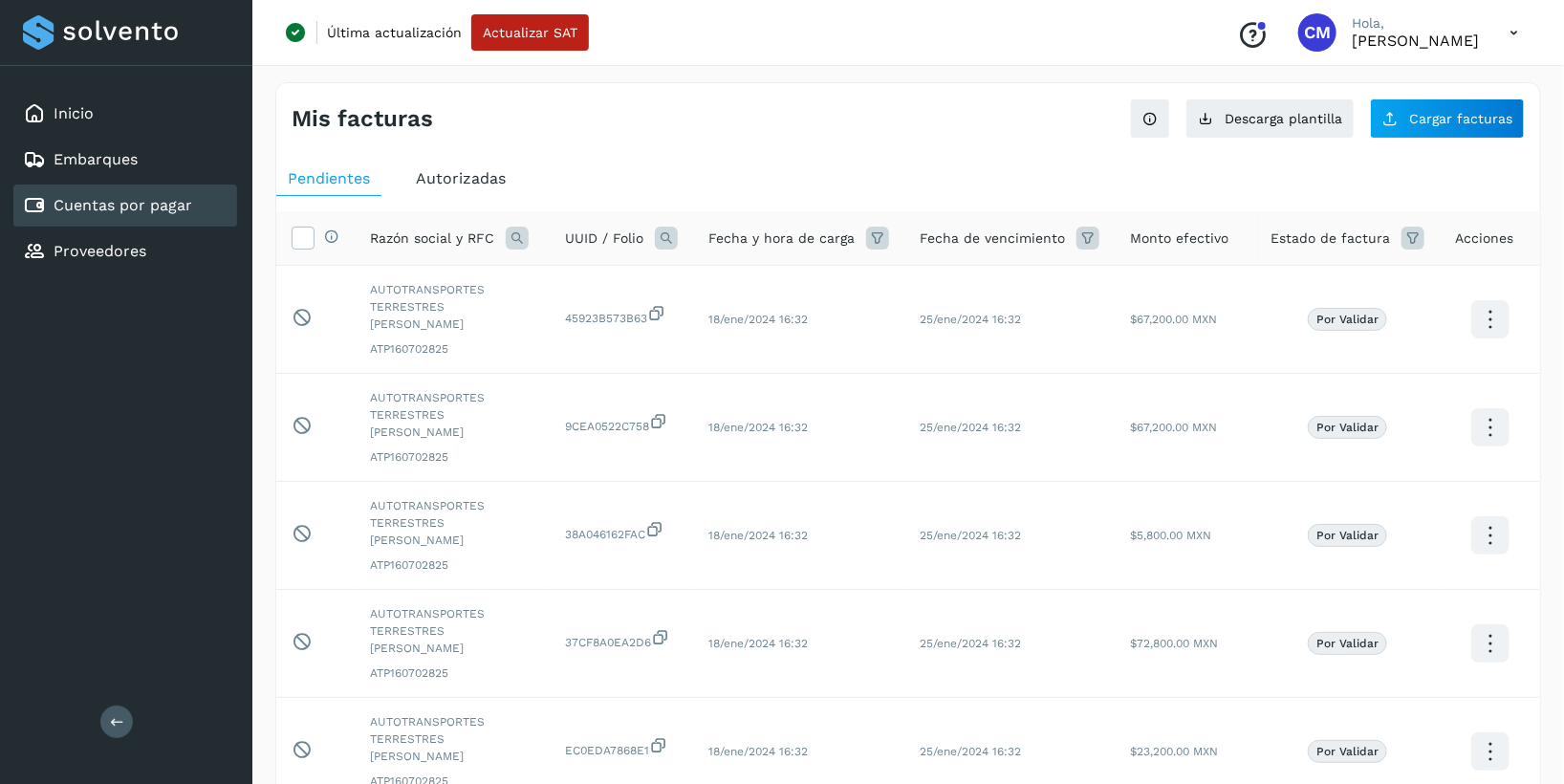
click at [461, 169] on span "Autorizadas" at bounding box center [460, 178] width 90 height 18
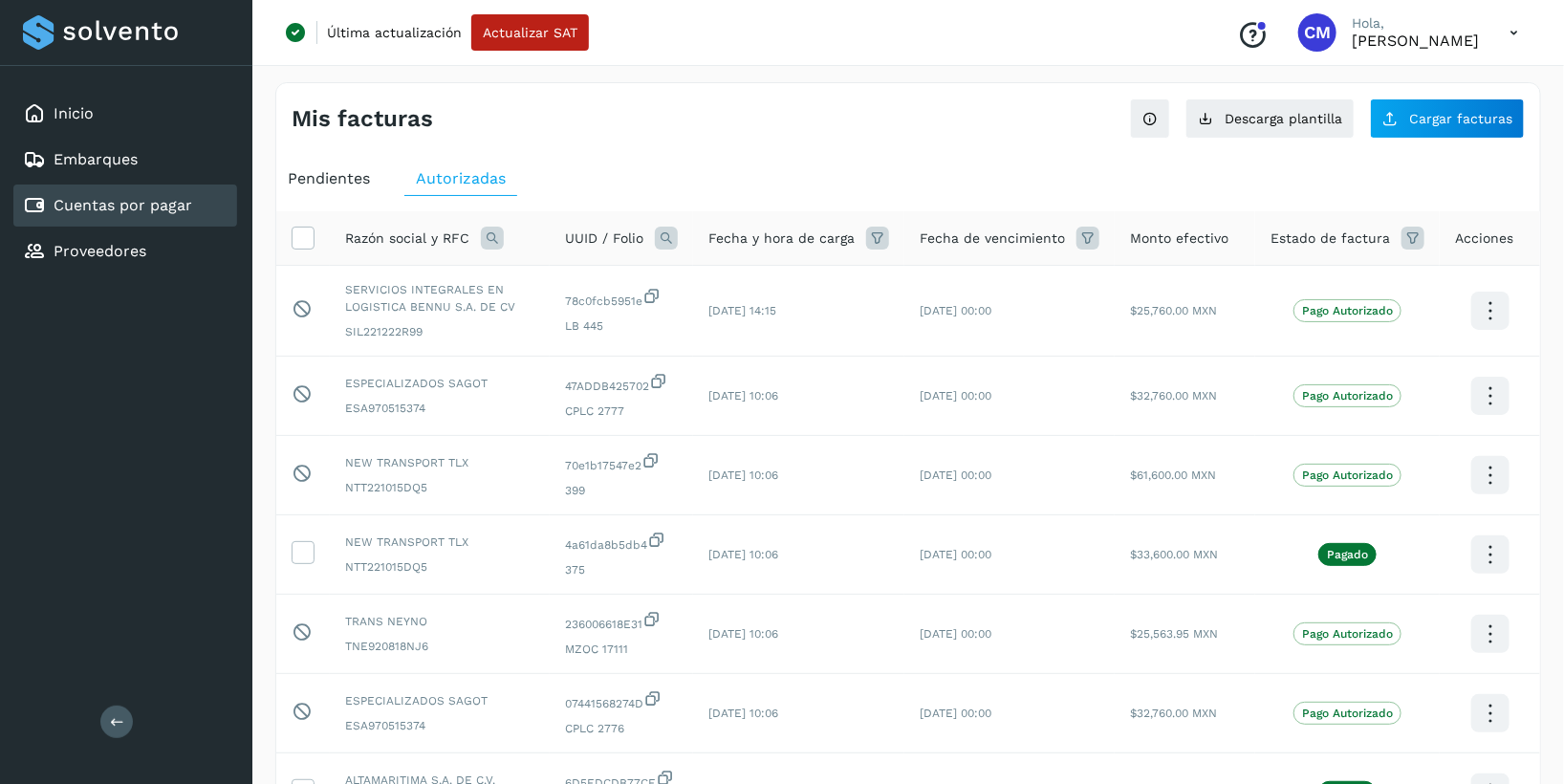
click at [487, 233] on icon at bounding box center [492, 238] width 23 height 23
click at [638, 282] on span at bounding box center [640, 281] width 11 height 11
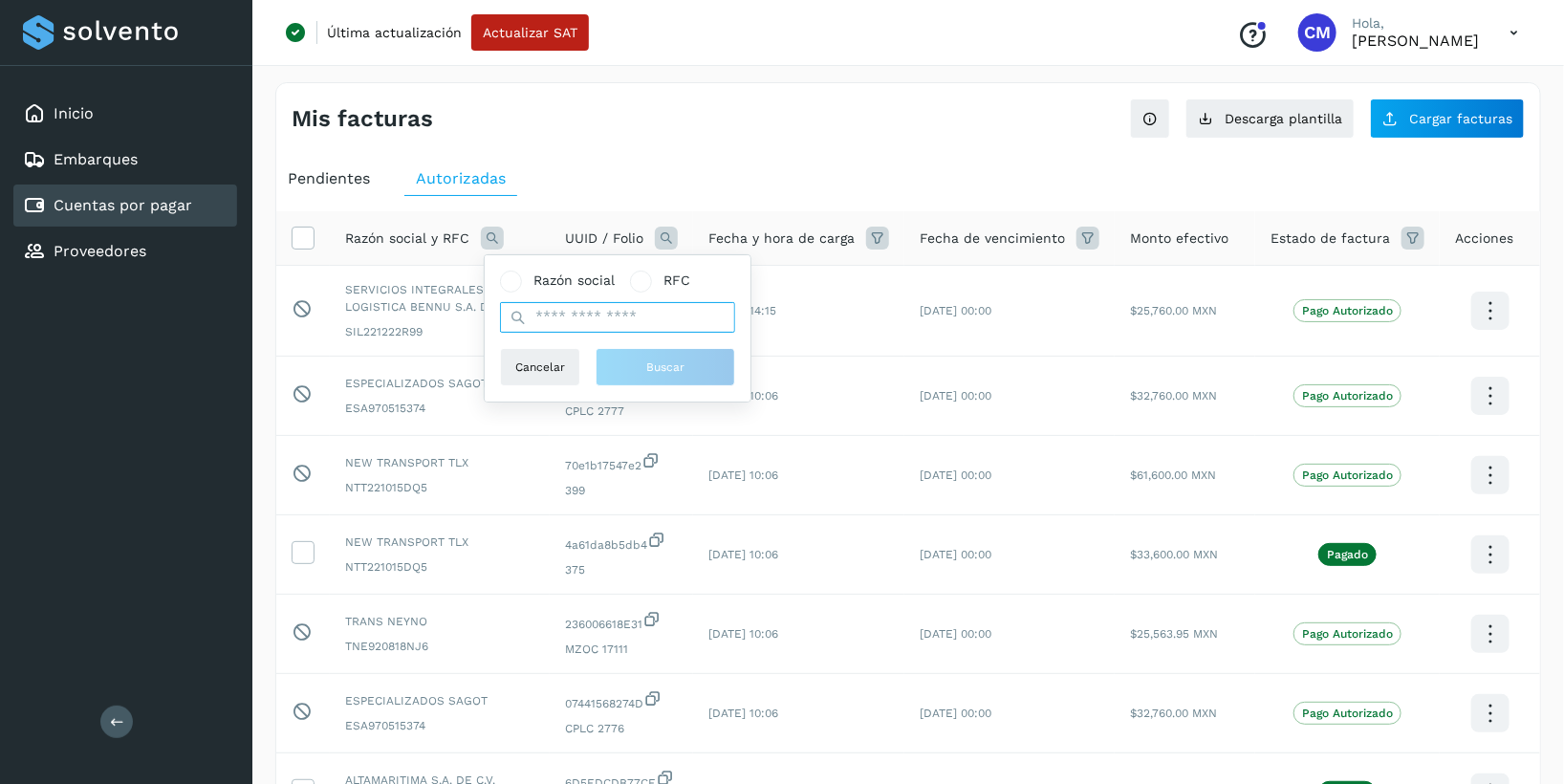
click at [635, 315] on input "text" at bounding box center [618, 316] width 236 height 30
paste input "**********"
type input "**********"
click at [656, 373] on span "Buscar" at bounding box center [665, 367] width 38 height 18
